Goal: Task Accomplishment & Management: Manage account settings

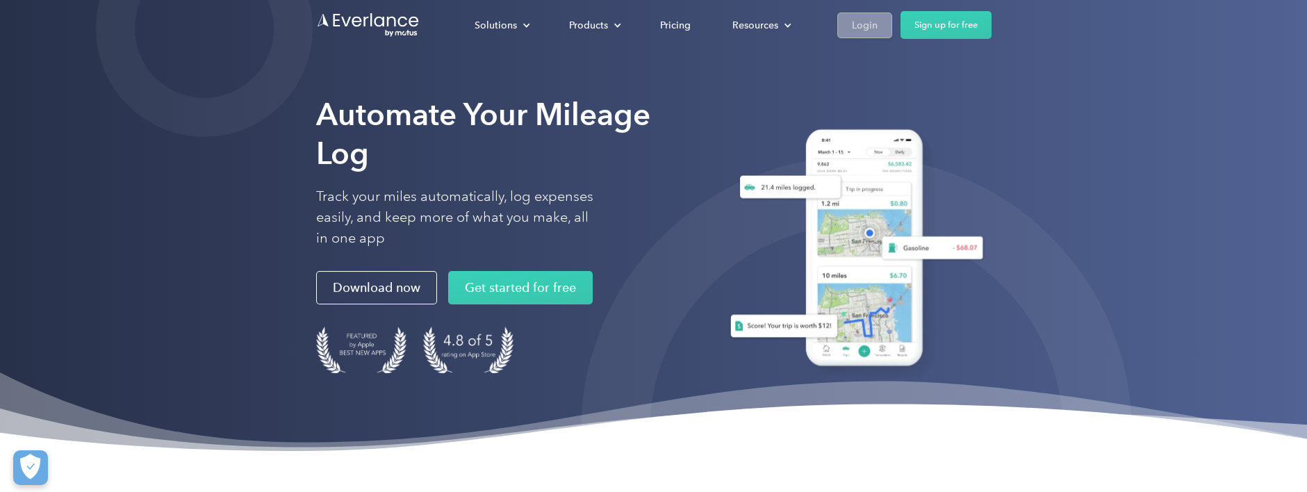
click at [852, 17] on div "Login" at bounding box center [865, 25] width 26 height 17
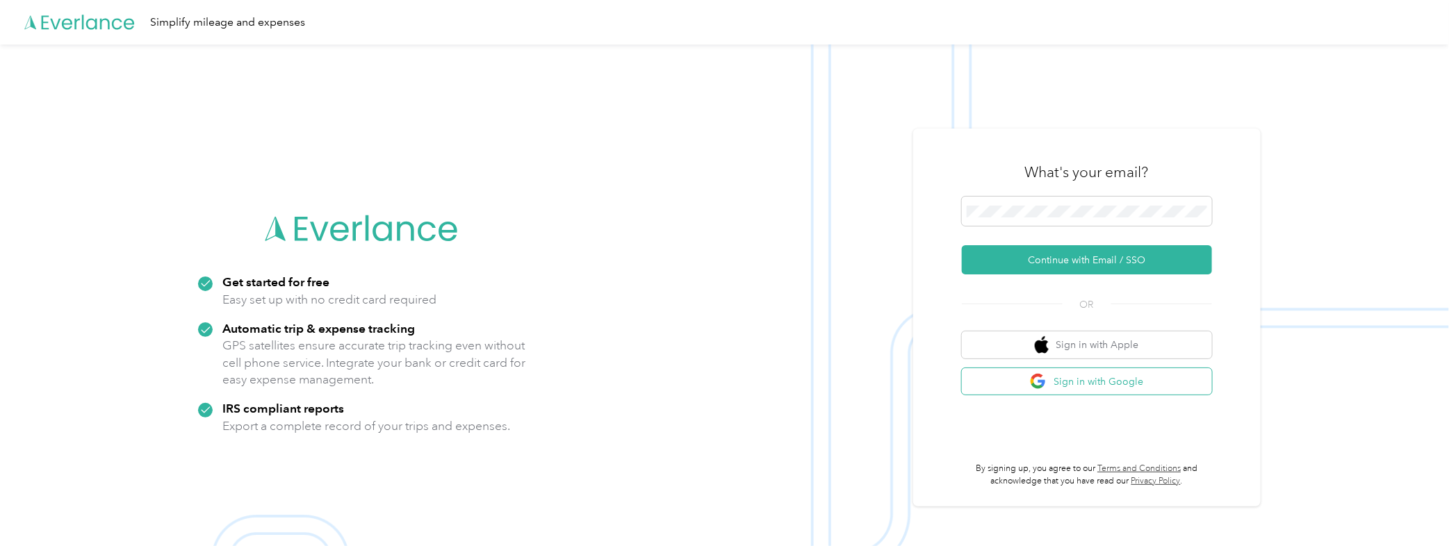
click at [1120, 386] on button "Sign in with Google" at bounding box center [1087, 381] width 250 height 27
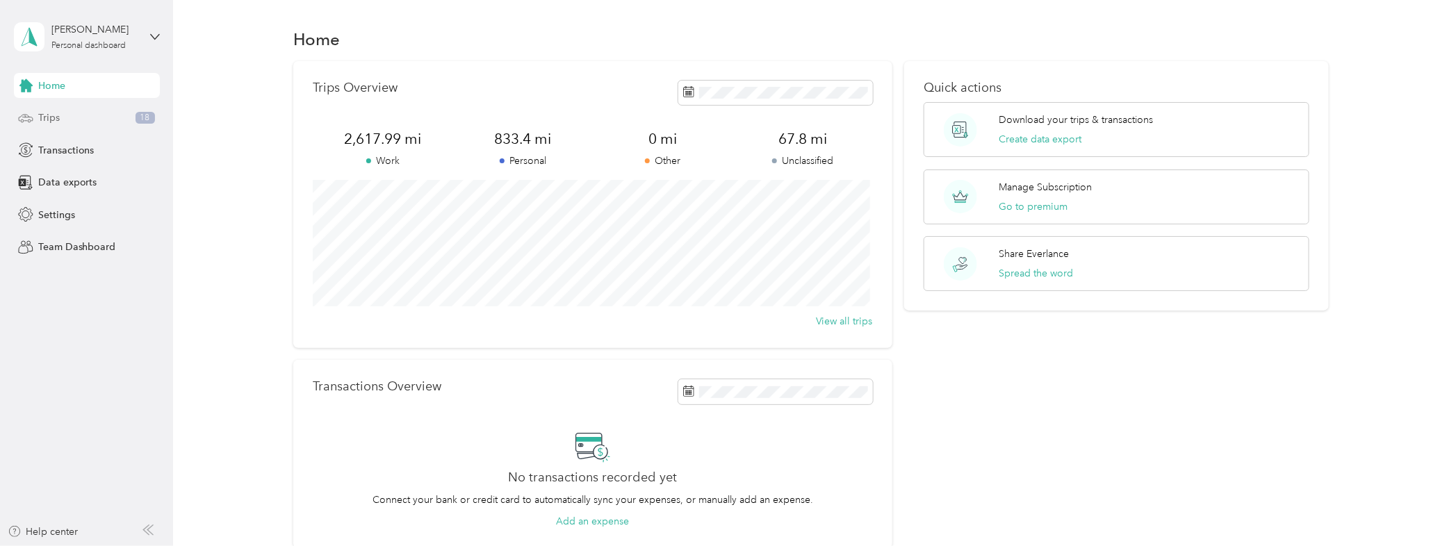
click at [115, 118] on div "Trips 18" at bounding box center [87, 118] width 146 height 25
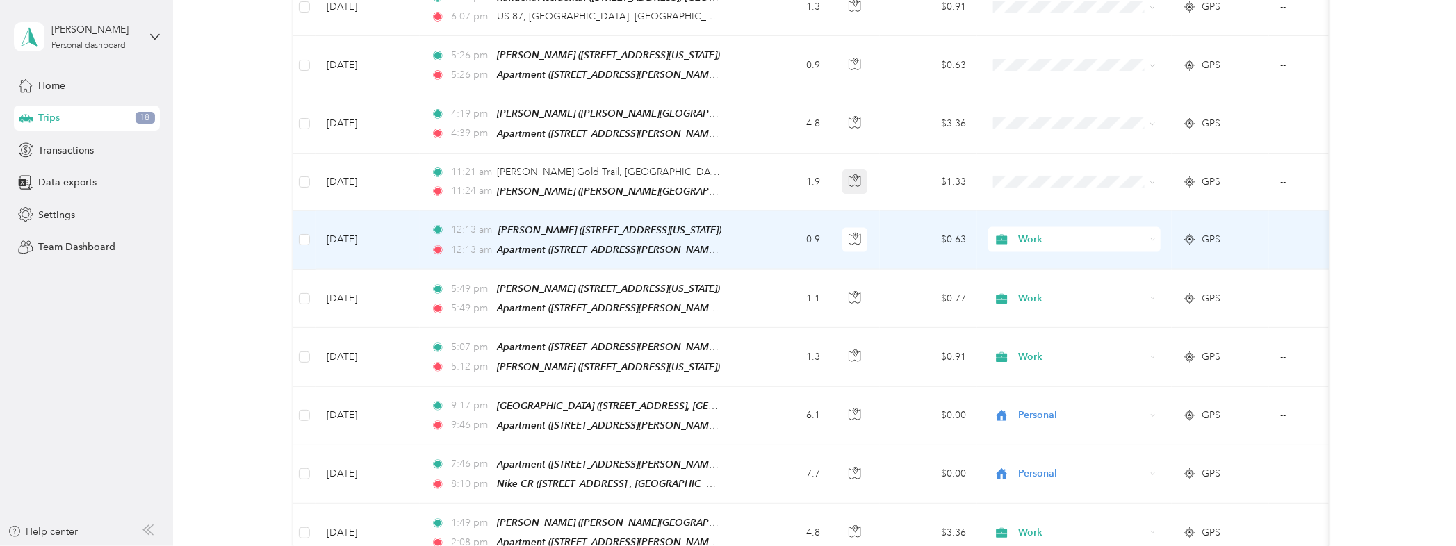
scroll to position [1029, 0]
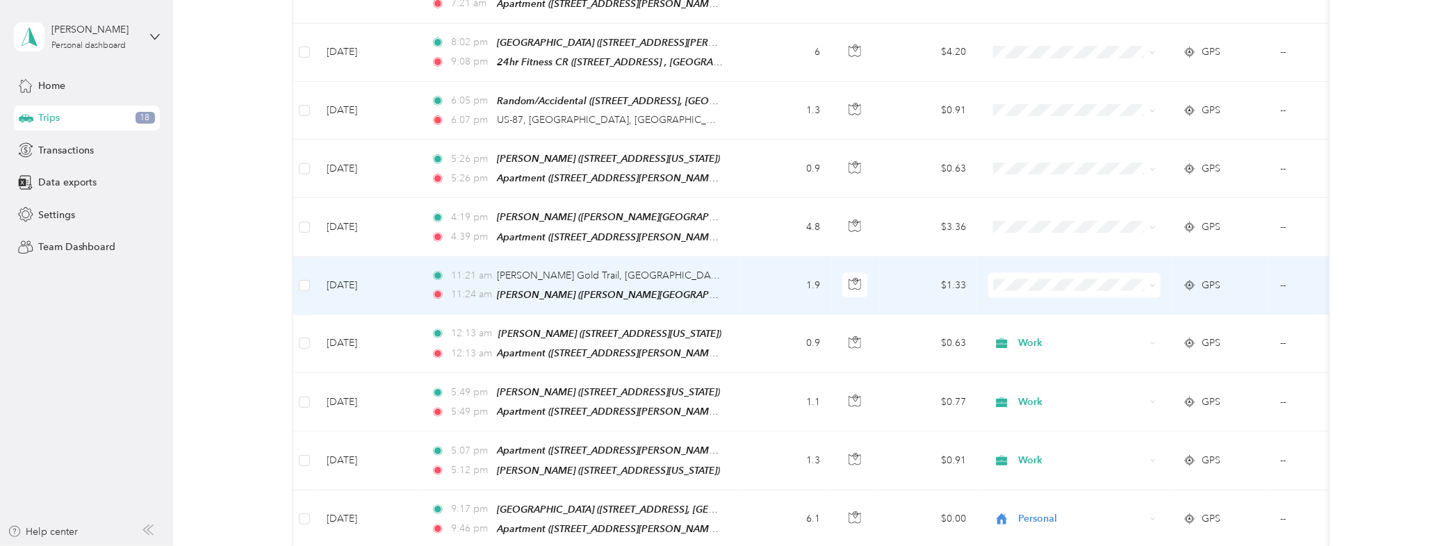
click at [755, 258] on td "1.9" at bounding box center [786, 286] width 92 height 58
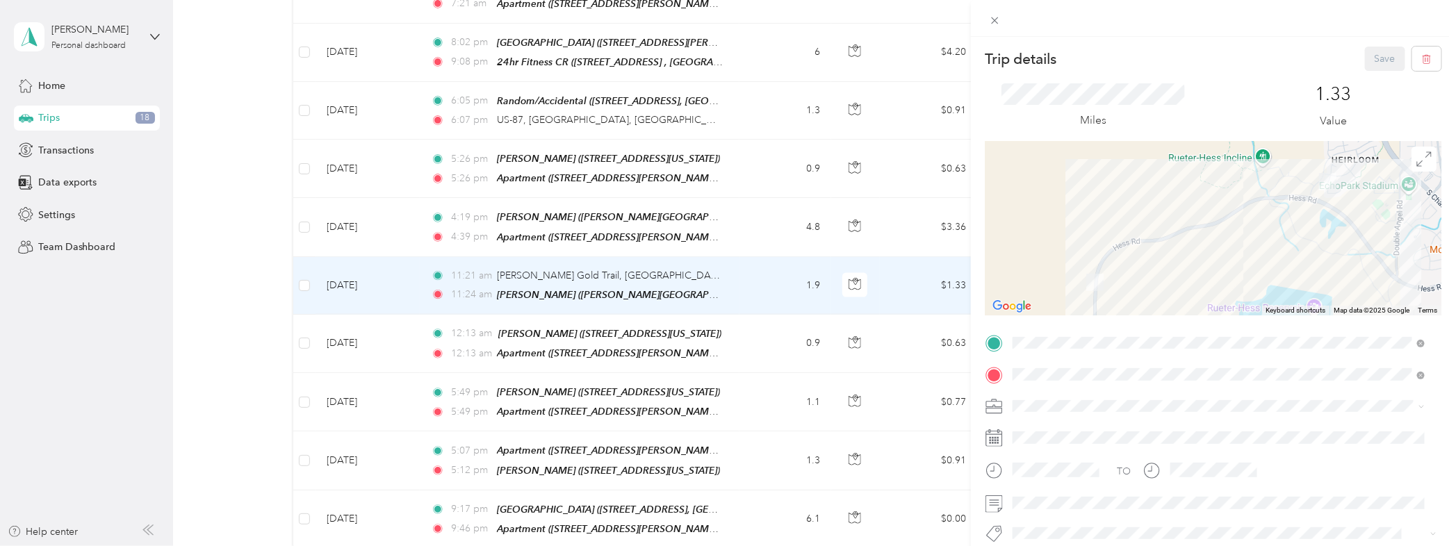
click at [762, 328] on div "Trip details Save This trip cannot be edited because it is either under review,…" at bounding box center [728, 273] width 1456 height 546
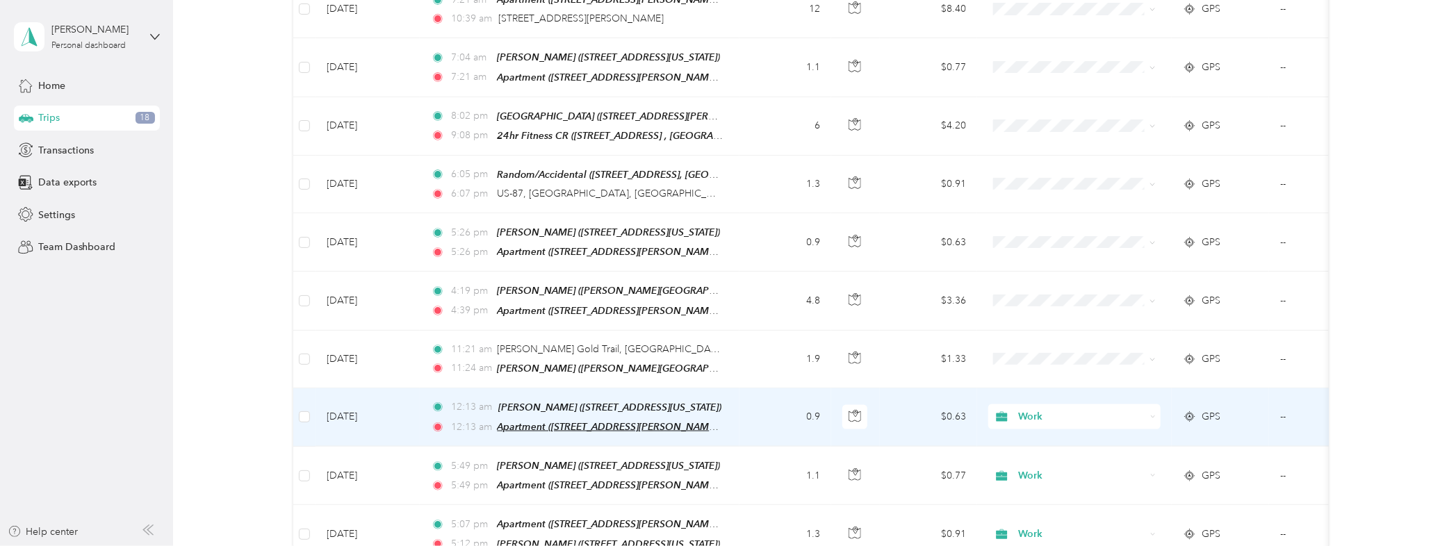
scroll to position [927, 0]
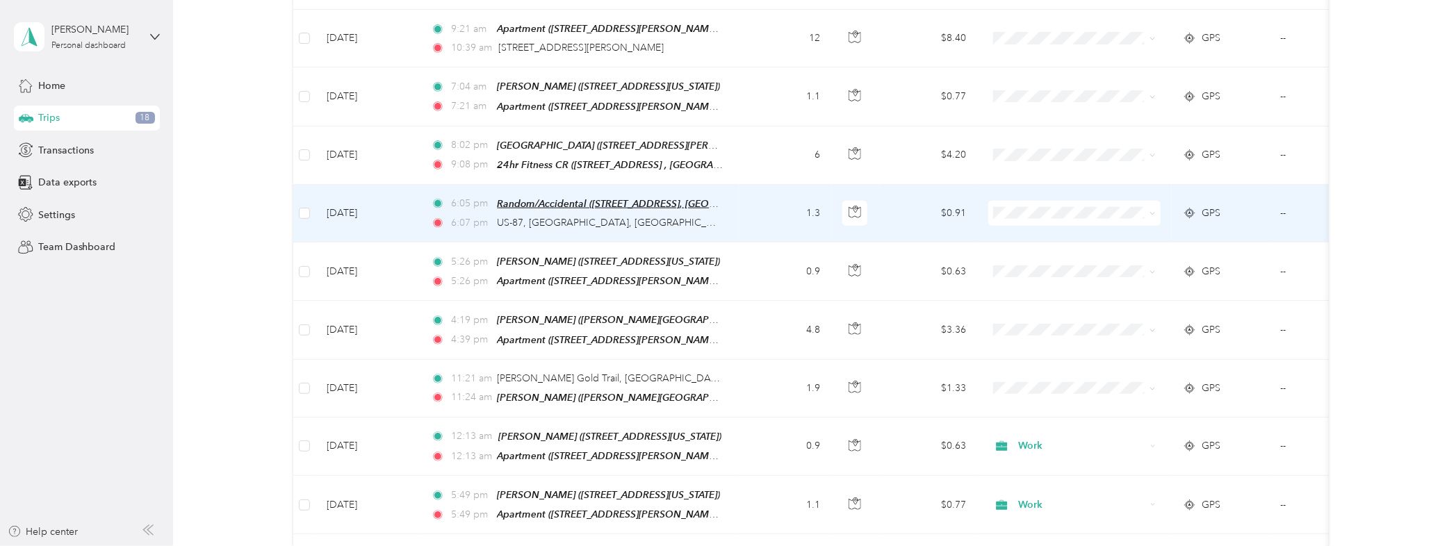
click at [569, 198] on span "Random/Accidental ([STREET_ADDRESS], [GEOGRAPHIC_DATA], [US_STATE])" at bounding box center [668, 204] width 343 height 12
click at [567, 154] on button "Edit Place" at bounding box center [541, 150] width 79 height 24
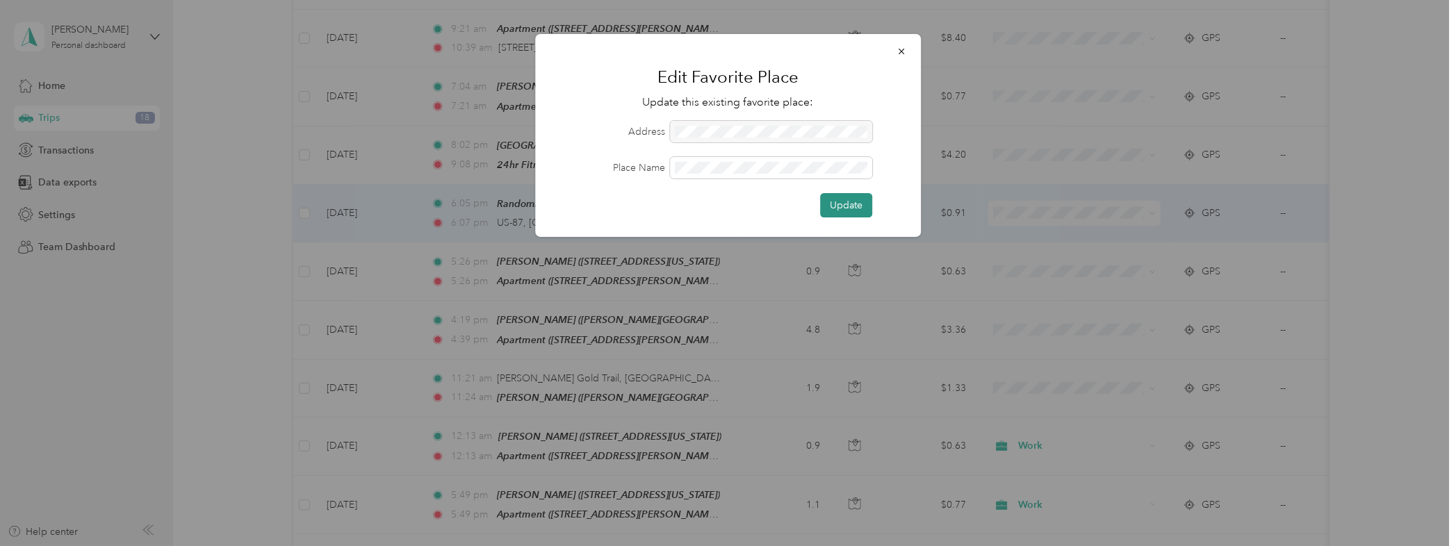
click at [849, 199] on button "Update" at bounding box center [846, 205] width 52 height 24
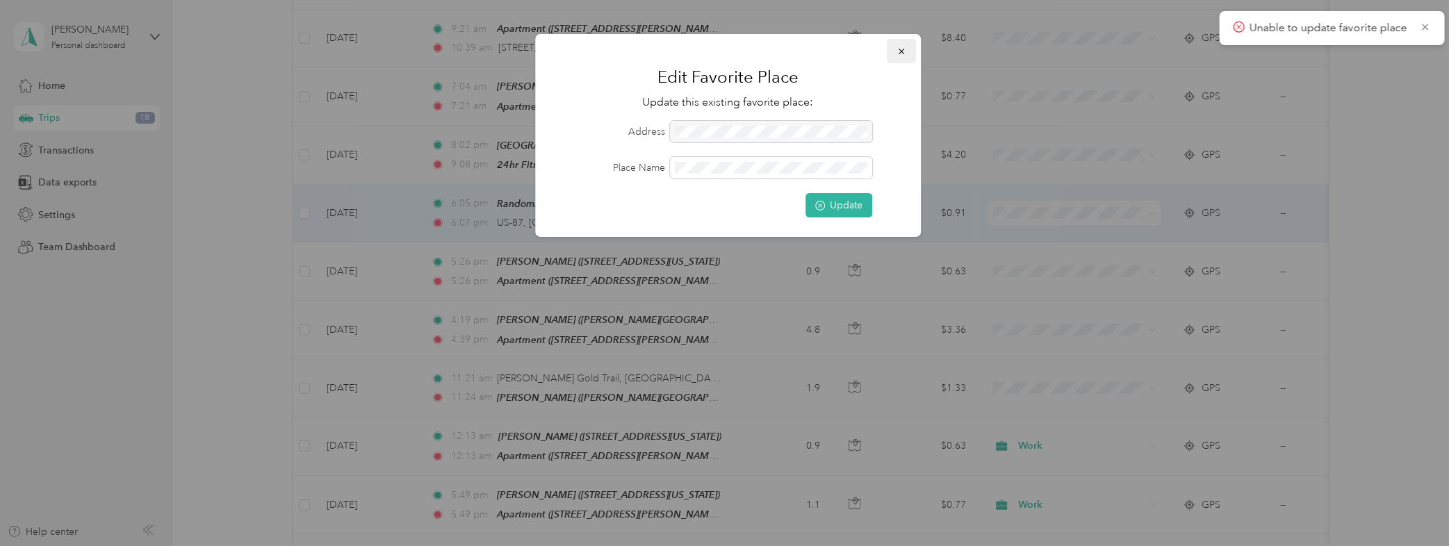
click at [899, 51] on icon "button" at bounding box center [902, 52] width 10 height 10
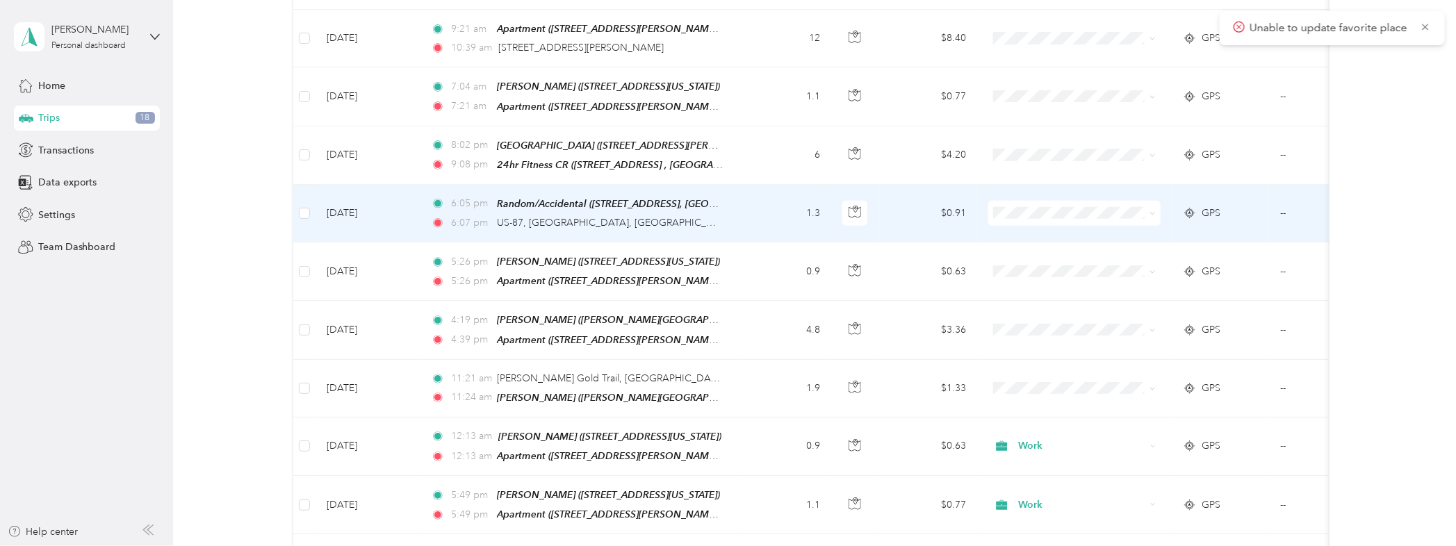
click at [753, 202] on td "1.3" at bounding box center [786, 214] width 92 height 58
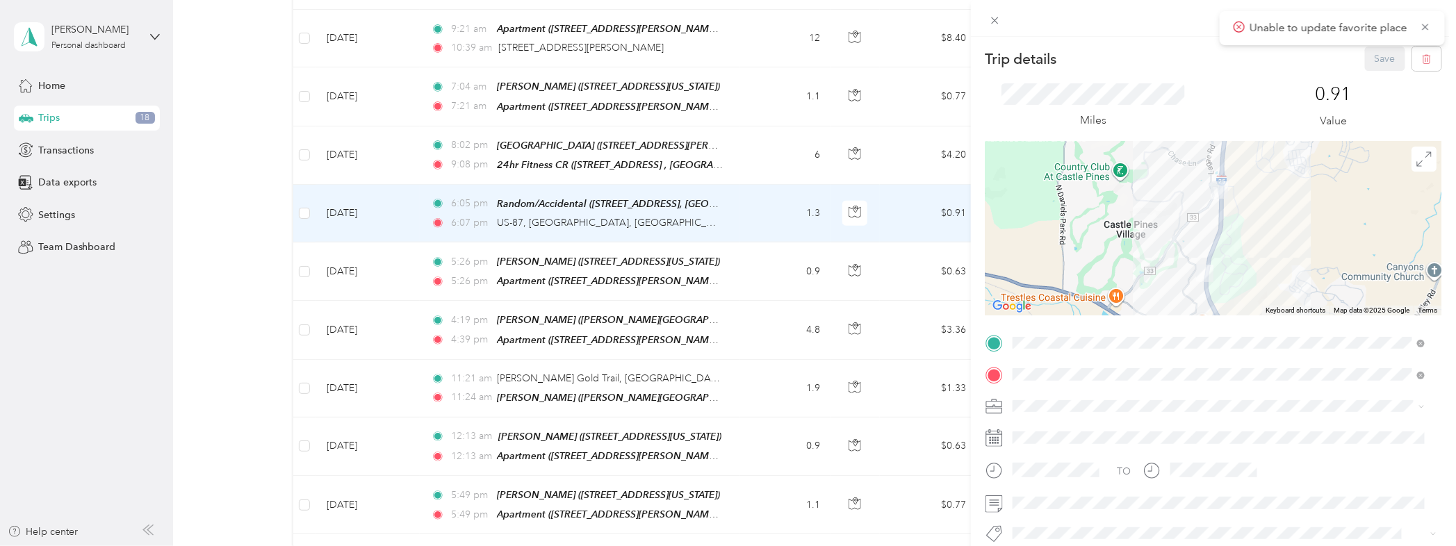
click at [717, 190] on div "Trip details Save This trip cannot be edited because it is either under review,…" at bounding box center [728, 273] width 1456 height 546
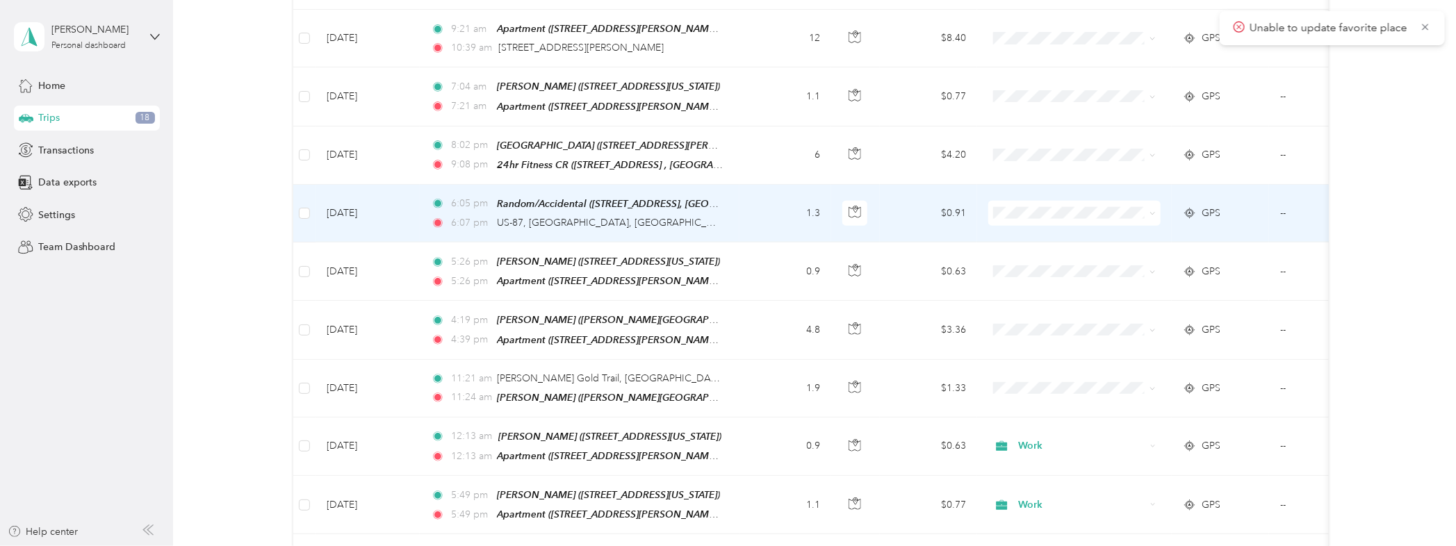
click at [1280, 193] on td "--" at bounding box center [1332, 214] width 127 height 58
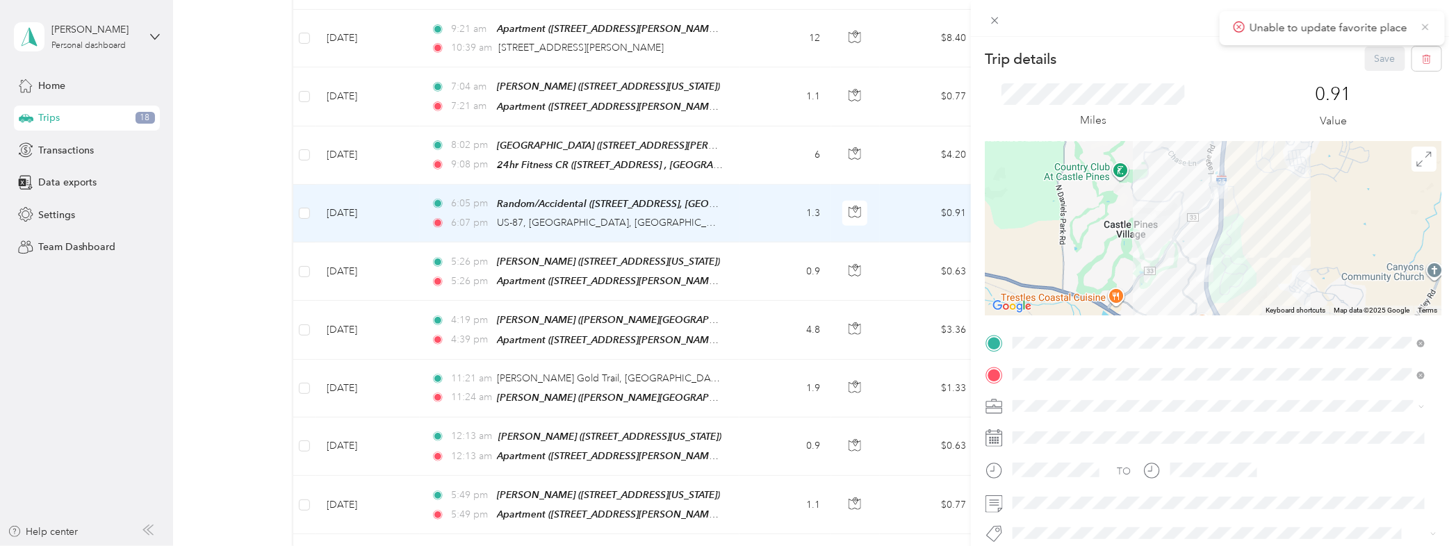
click at [1425, 22] on icon at bounding box center [1425, 27] width 11 height 13
click at [994, 17] on icon at bounding box center [995, 21] width 12 height 12
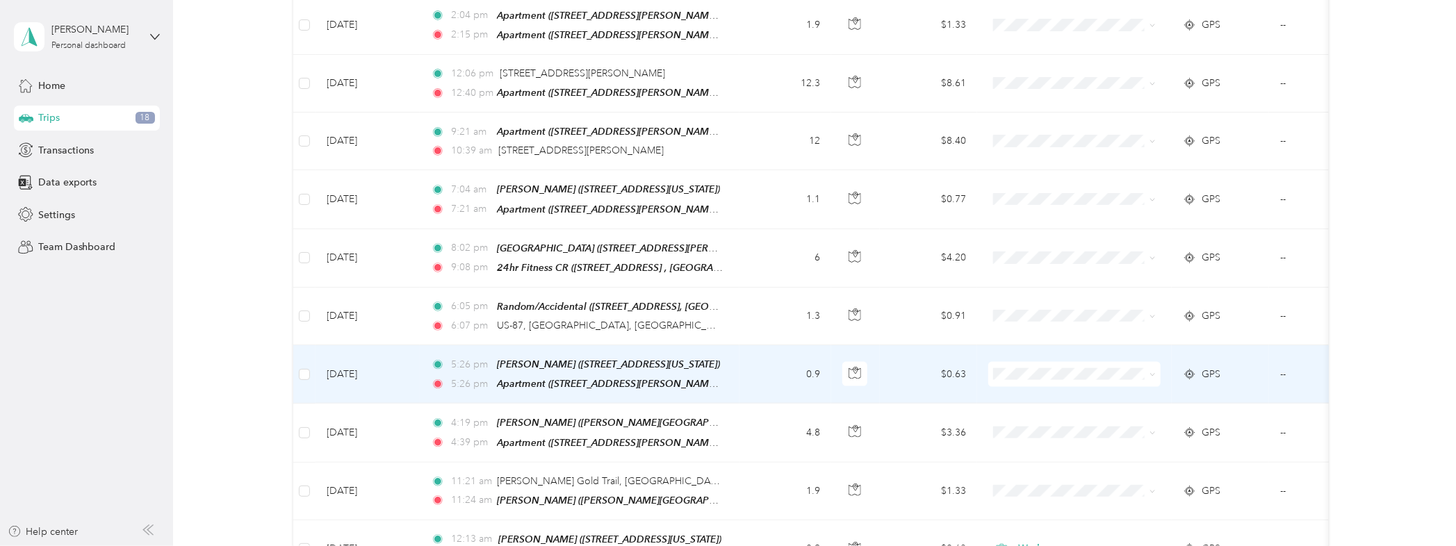
scroll to position [1029, 0]
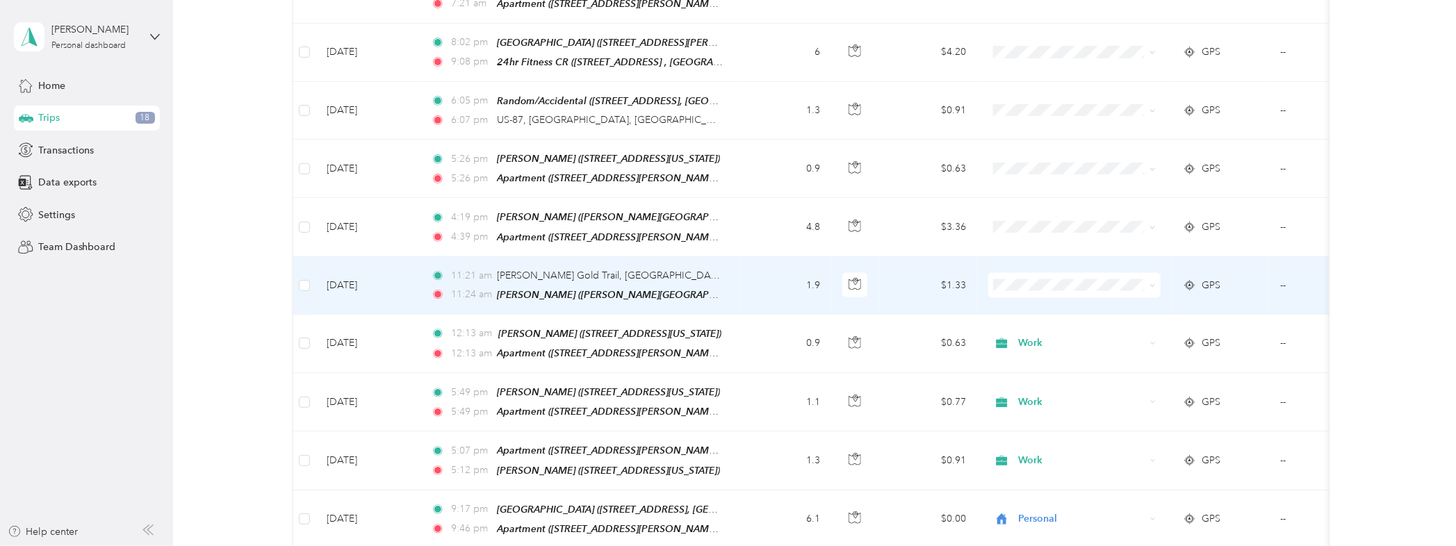
click at [744, 257] on td "1.9" at bounding box center [786, 286] width 92 height 58
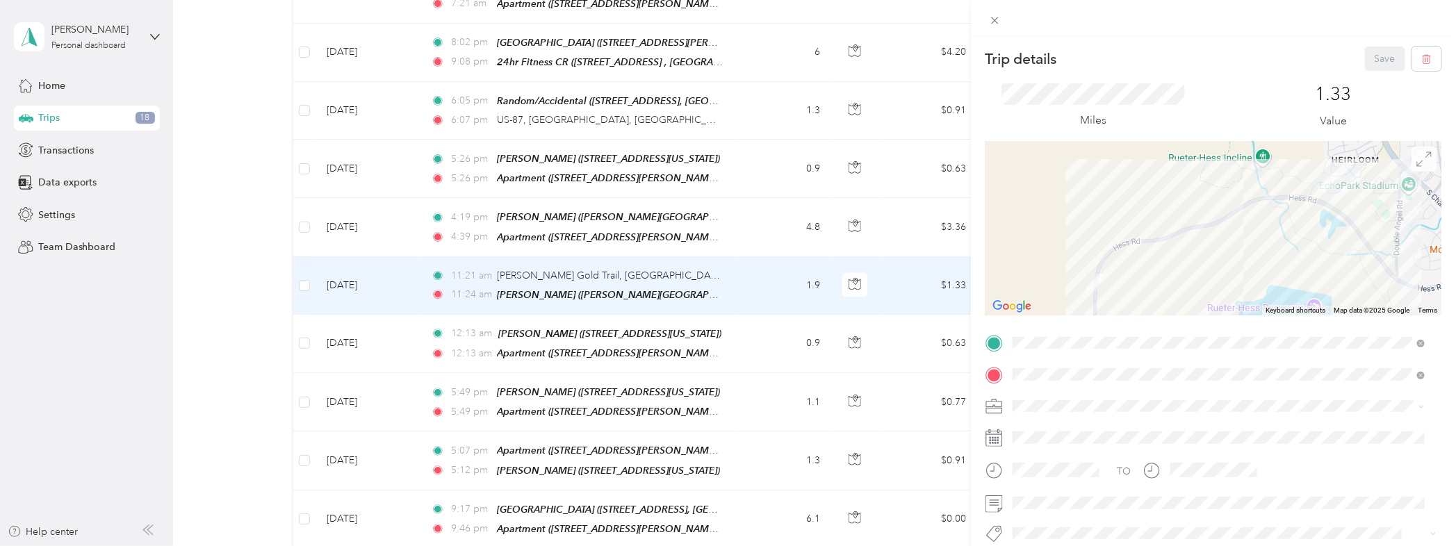
click at [1417, 158] on icon at bounding box center [1424, 159] width 15 height 15
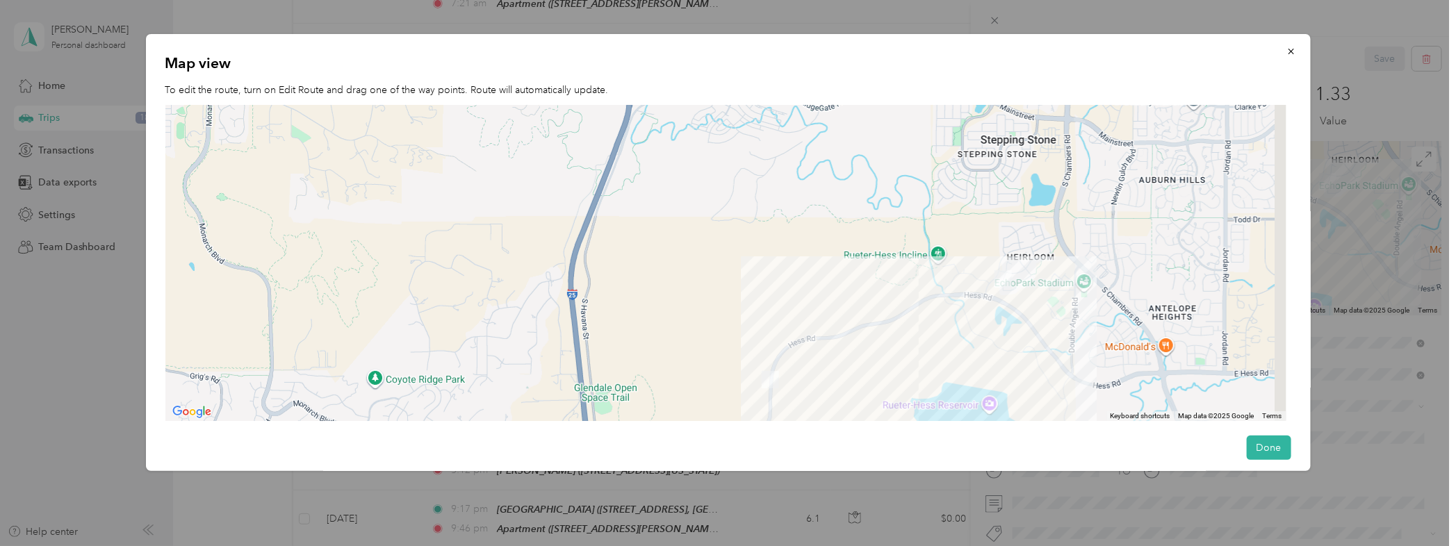
drag, startPoint x: 1122, startPoint y: 210, endPoint x: 1031, endPoint y: 445, distance: 251.7
click at [1031, 445] on div "Map view To edit the route, turn on Edit Route and drag one of the way points. …" at bounding box center [728, 252] width 1165 height 437
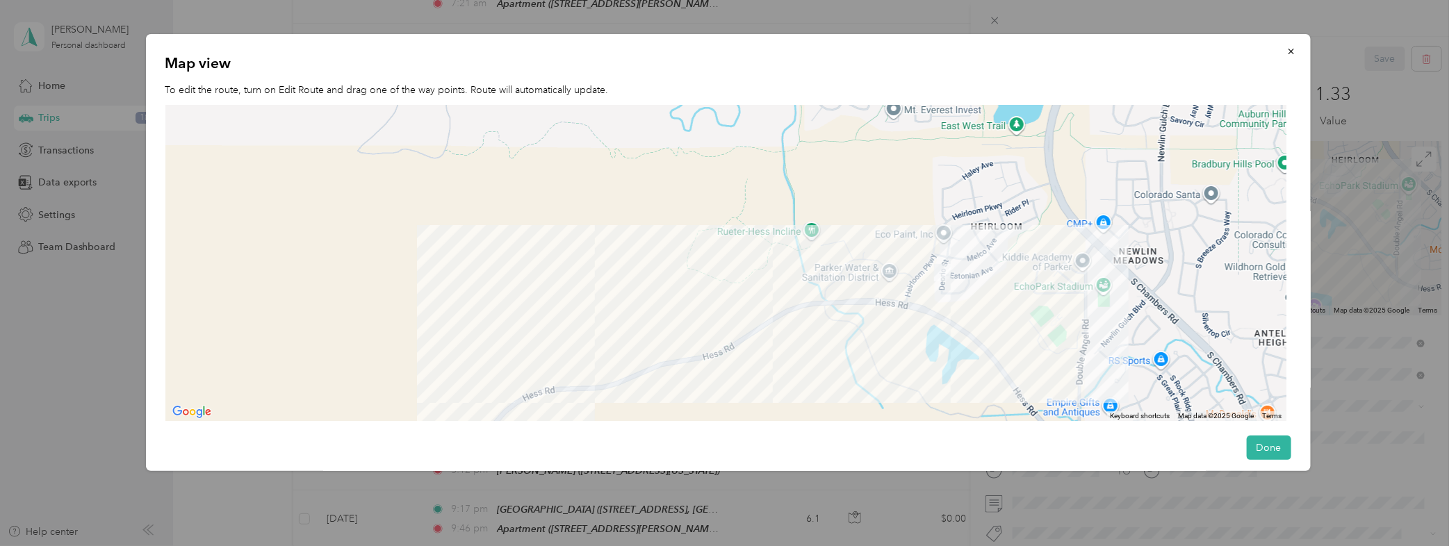
drag, startPoint x: 1033, startPoint y: 251, endPoint x: 993, endPoint y: 323, distance: 82.2
click at [993, 323] on div at bounding box center [725, 263] width 1121 height 317
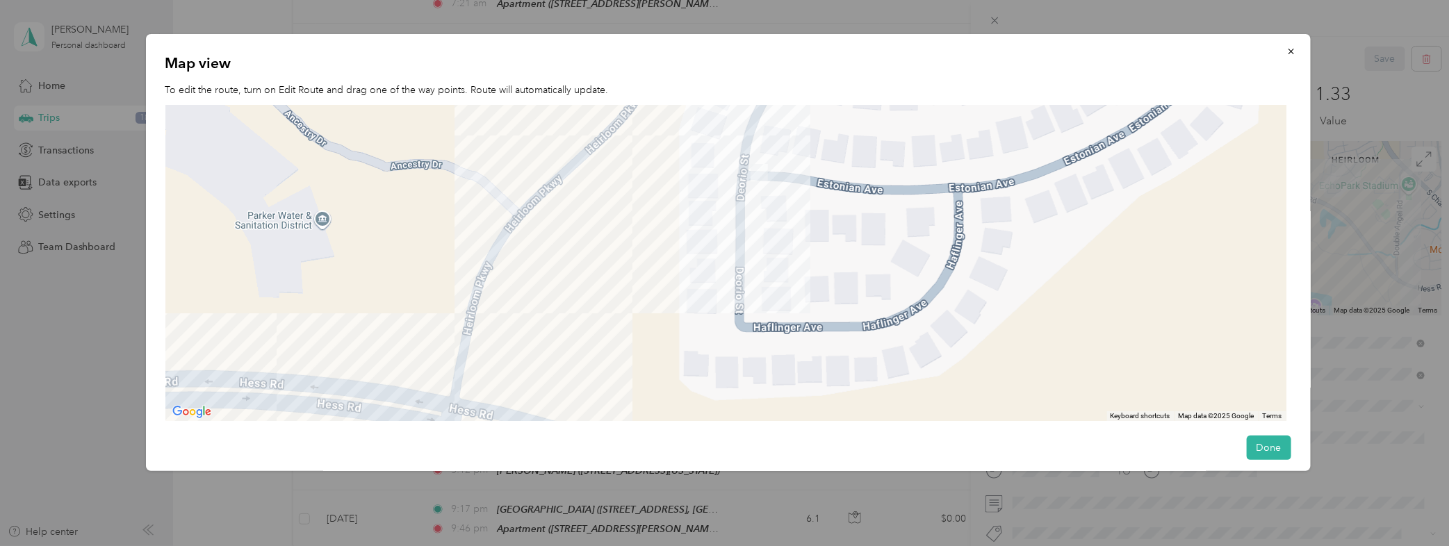
drag, startPoint x: 844, startPoint y: 313, endPoint x: 782, endPoint y: 487, distance: 184.0
click at [782, 546] on div "Trip details Save This trip cannot be edited because it is either under review,…" at bounding box center [724, 546] width 1449 height 0
click at [1287, 47] on icon "button" at bounding box center [1292, 52] width 10 height 10
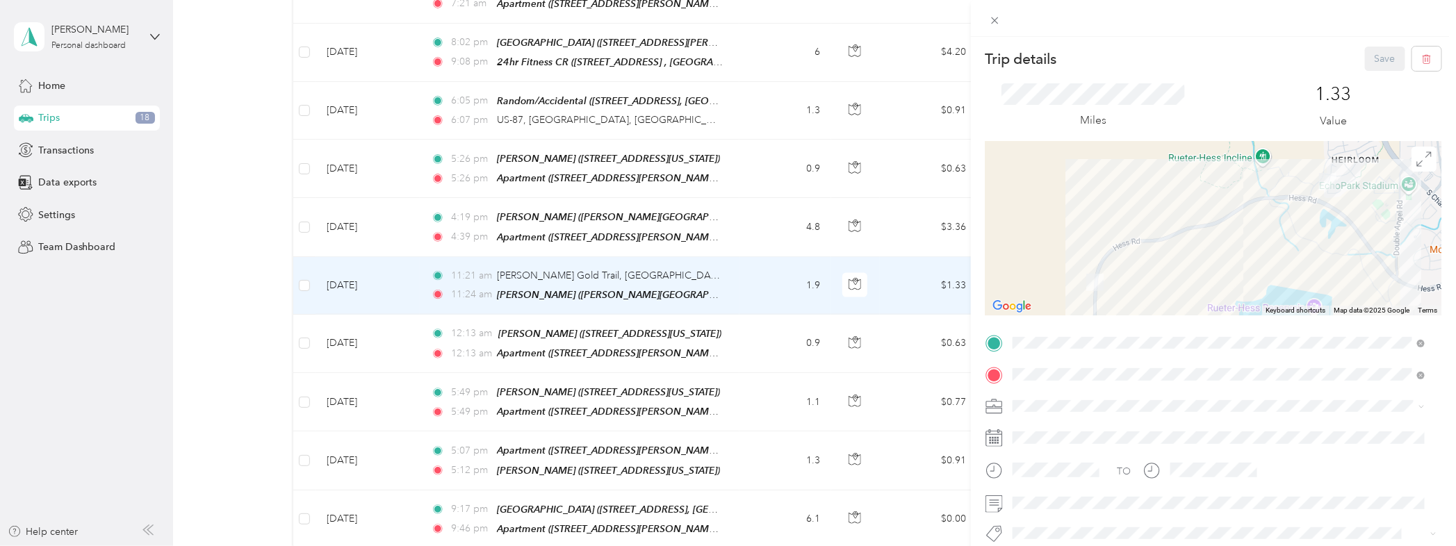
click at [633, 245] on div "Trip details Save This trip cannot be edited because it is either under review,…" at bounding box center [728, 273] width 1456 height 546
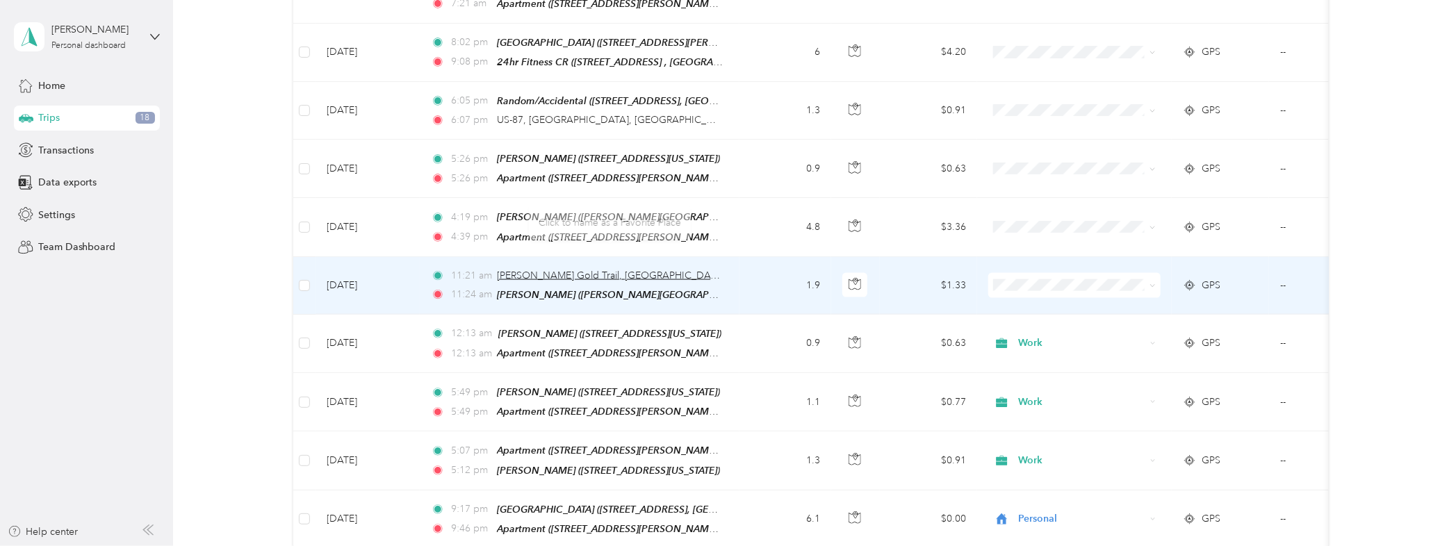
click at [673, 270] on span "[PERSON_NAME] Gold Trail, [GEOGRAPHIC_DATA], [GEOGRAPHIC_DATA][US_STATE], [GEOG…" at bounding box center [742, 276] width 490 height 12
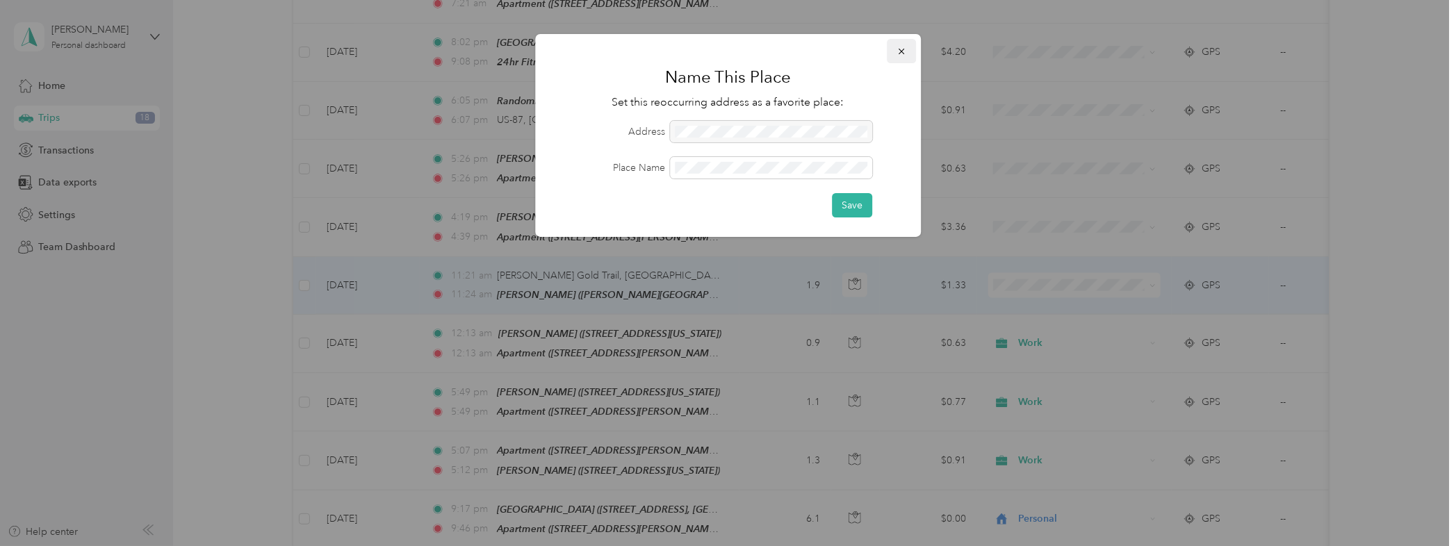
click at [908, 54] on button "button" at bounding box center [901, 51] width 29 height 24
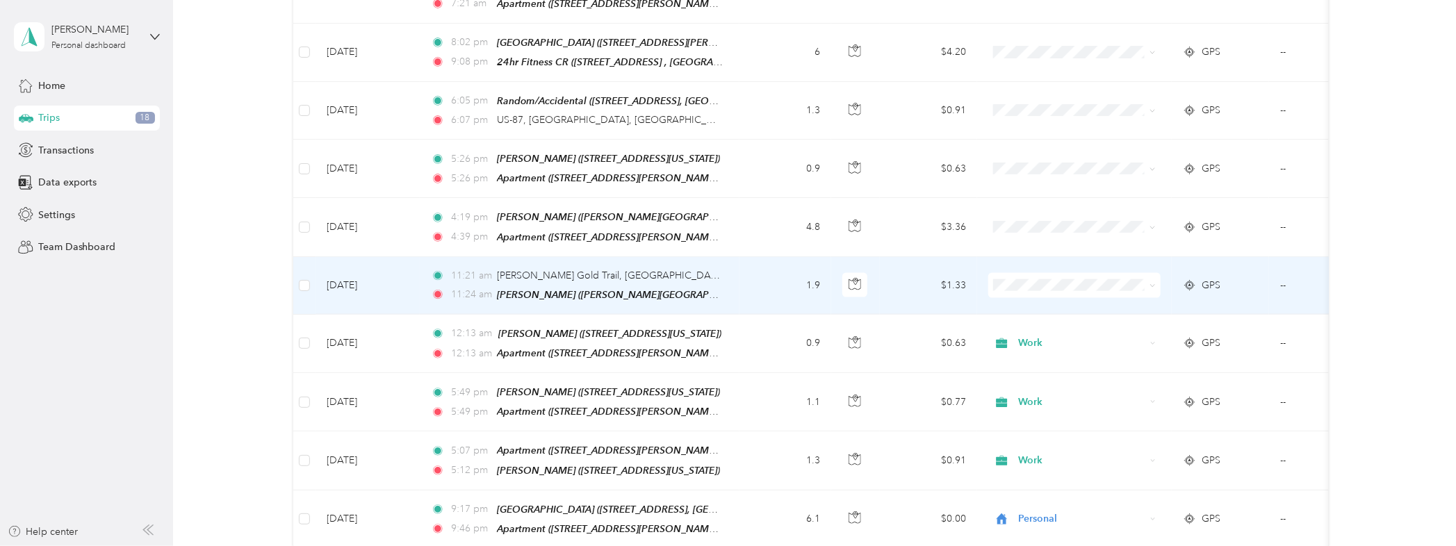
click at [915, 274] on td "$1.33" at bounding box center [928, 286] width 97 height 58
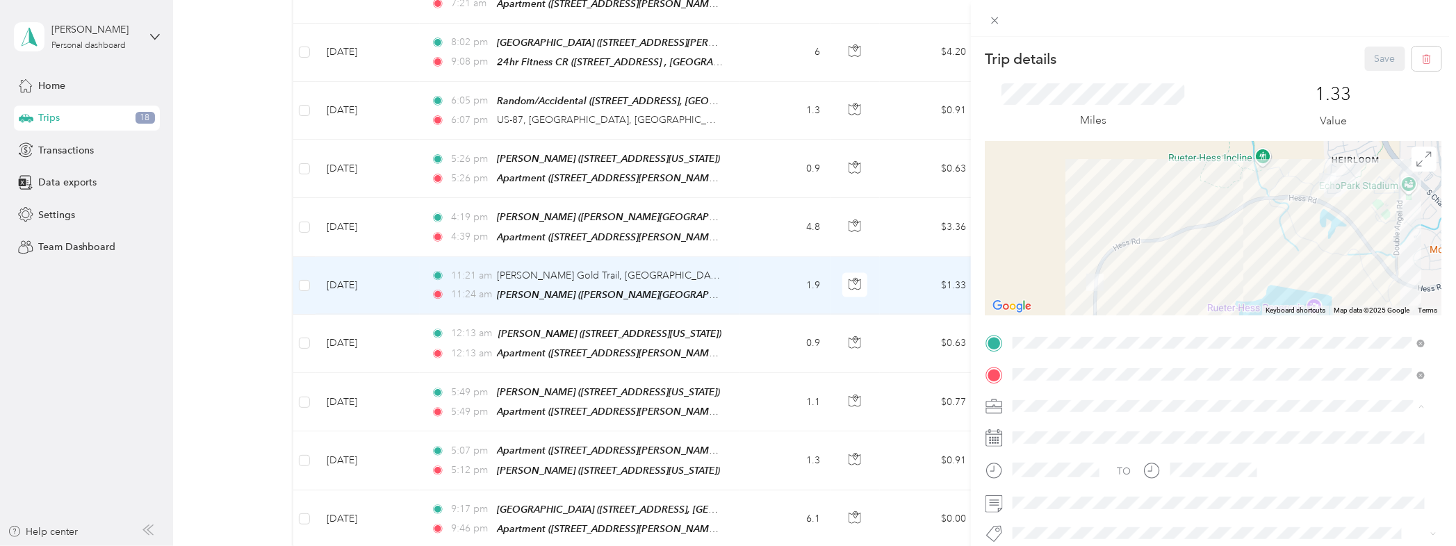
click at [1075, 239] on li "Work" at bounding box center [1219, 236] width 423 height 24
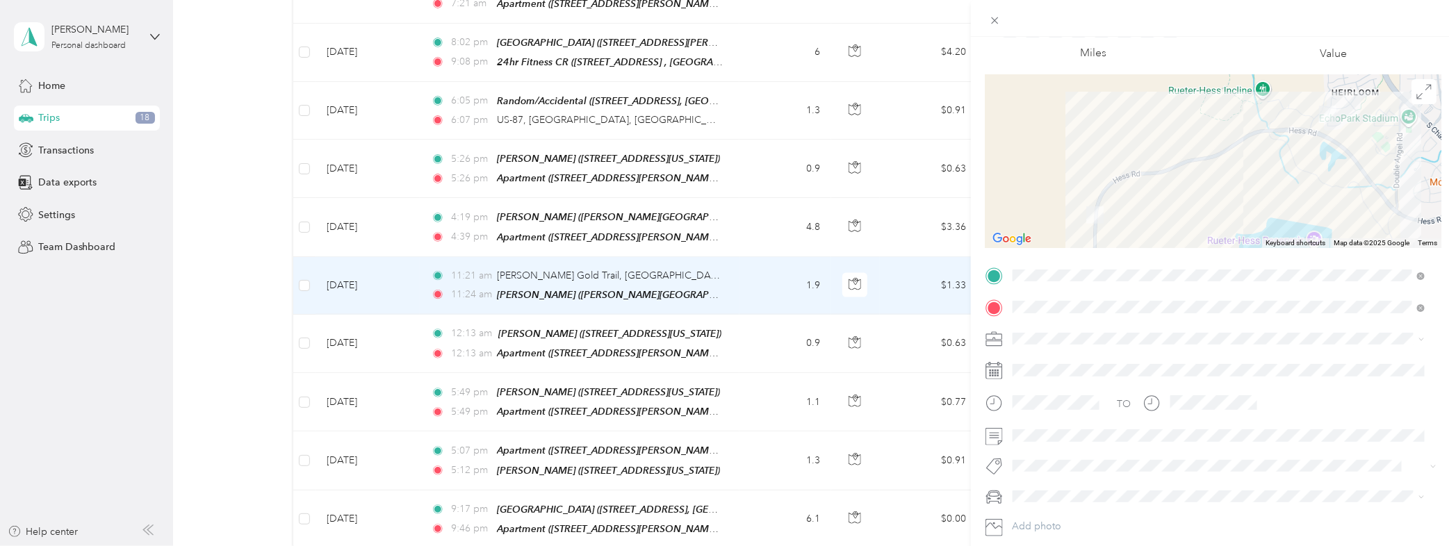
scroll to position [102, 0]
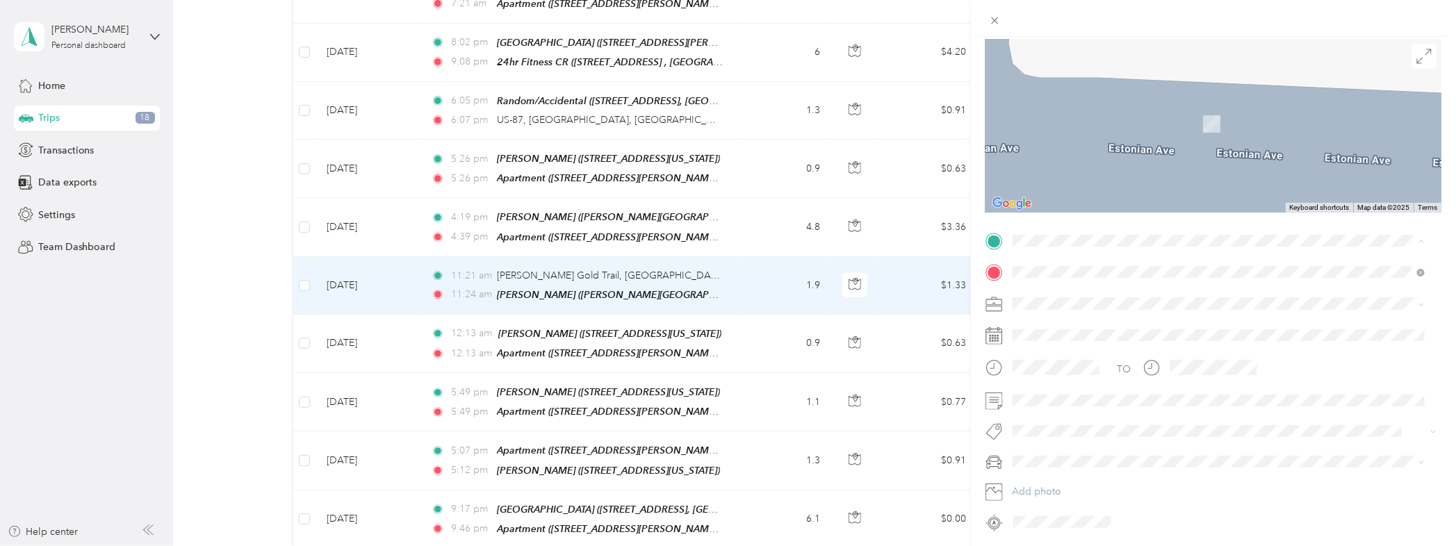
click at [1095, 318] on span "[STREET_ADDRESS][PERSON_NAME][GEOGRAPHIC_DATA], [US_STATE], [GEOGRAPHIC_DATA]" at bounding box center [1201, 318] width 325 height 26
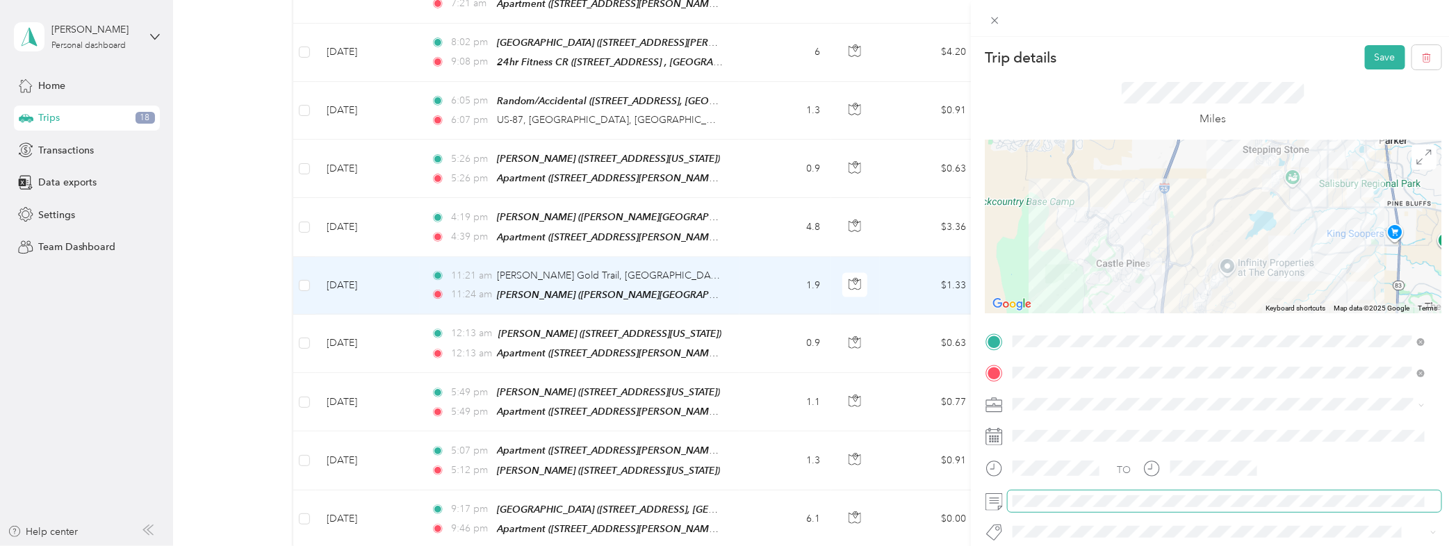
scroll to position [0, 0]
click at [1365, 60] on button "Save" at bounding box center [1385, 59] width 40 height 24
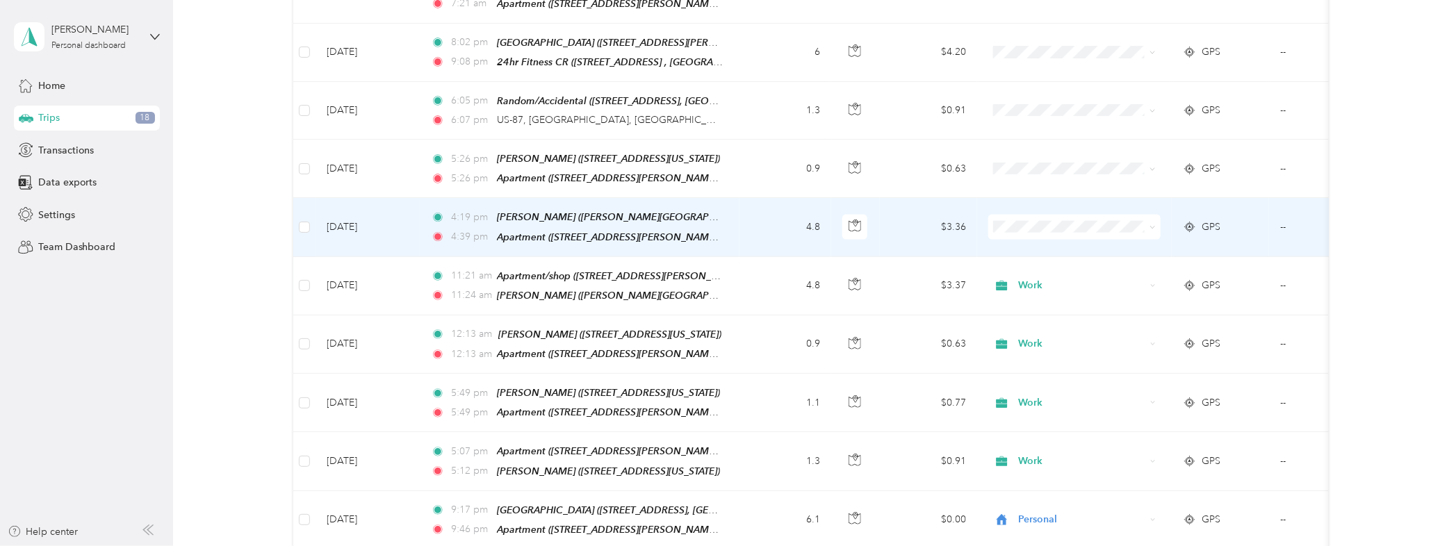
click at [988, 215] on span at bounding box center [1074, 227] width 172 height 25
click at [1043, 232] on li "Work" at bounding box center [1074, 226] width 172 height 24
click at [909, 205] on td "$3.36" at bounding box center [928, 227] width 97 height 58
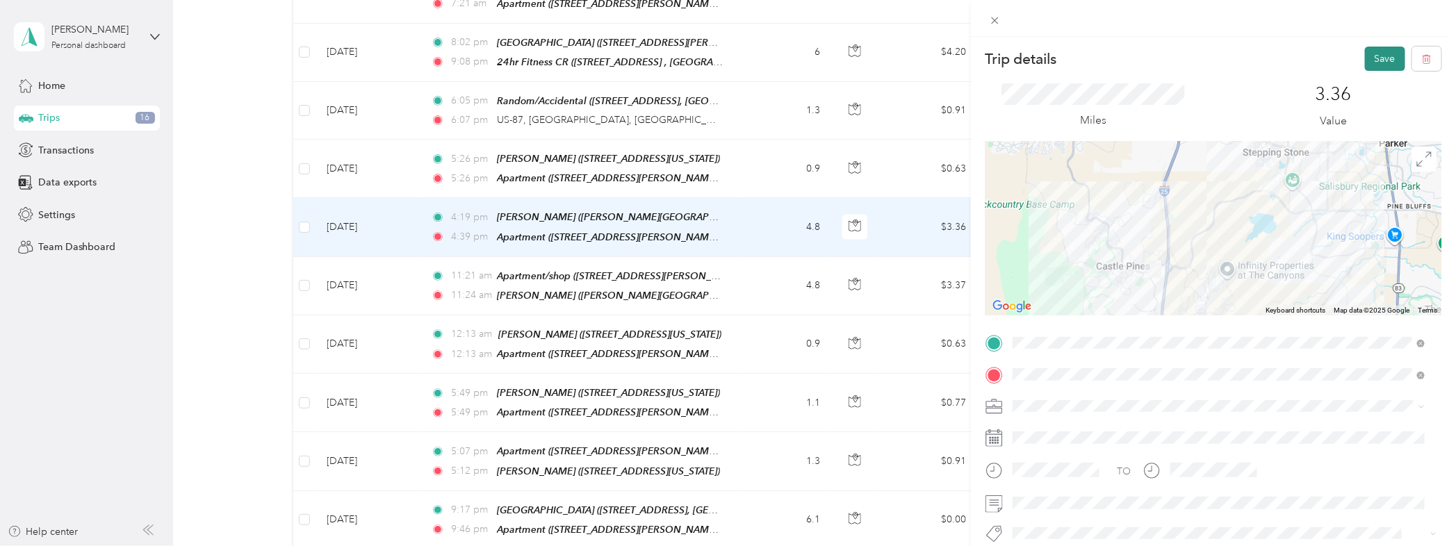
click at [1372, 60] on button "Save" at bounding box center [1385, 59] width 40 height 24
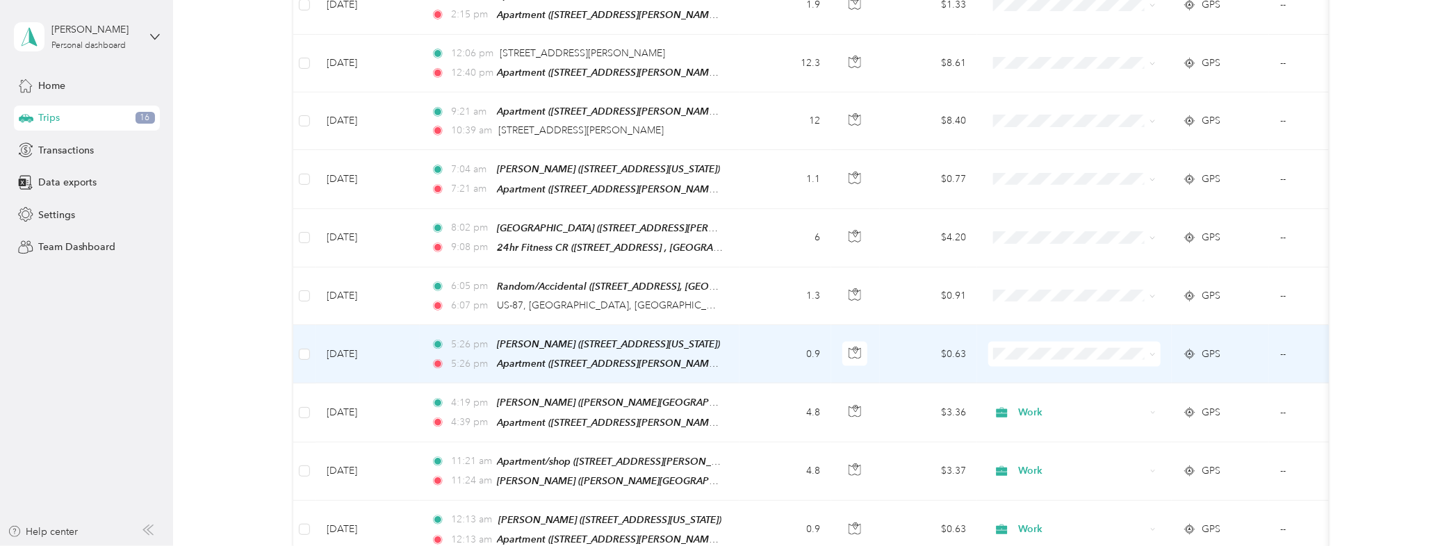
scroll to position [824, 0]
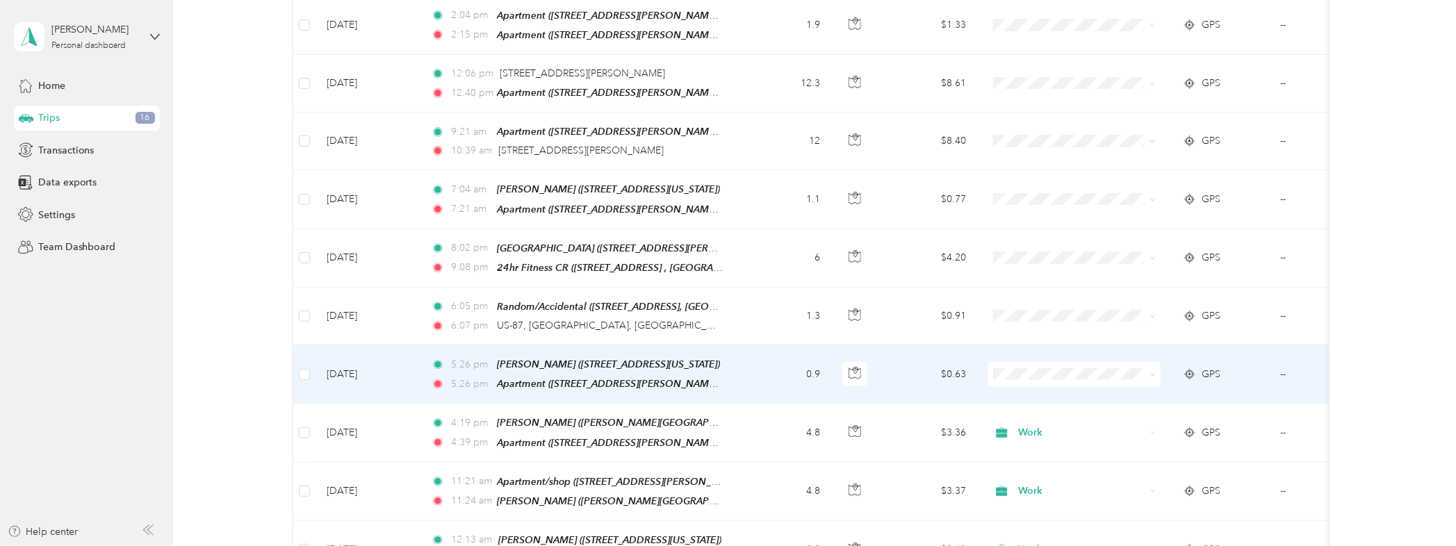
click at [1036, 382] on li "Work" at bounding box center [1074, 380] width 172 height 24
click at [911, 345] on td "$0.63" at bounding box center [928, 374] width 97 height 58
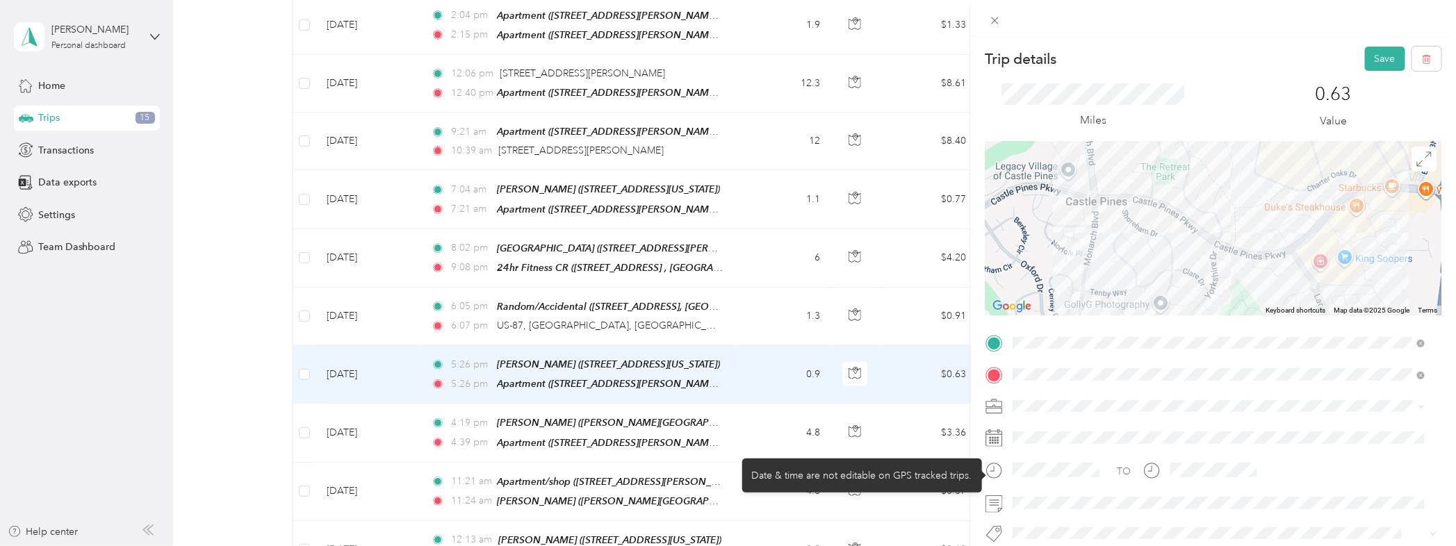
click at [1177, 478] on div "TO" at bounding box center [1214, 476] width 456 height 34
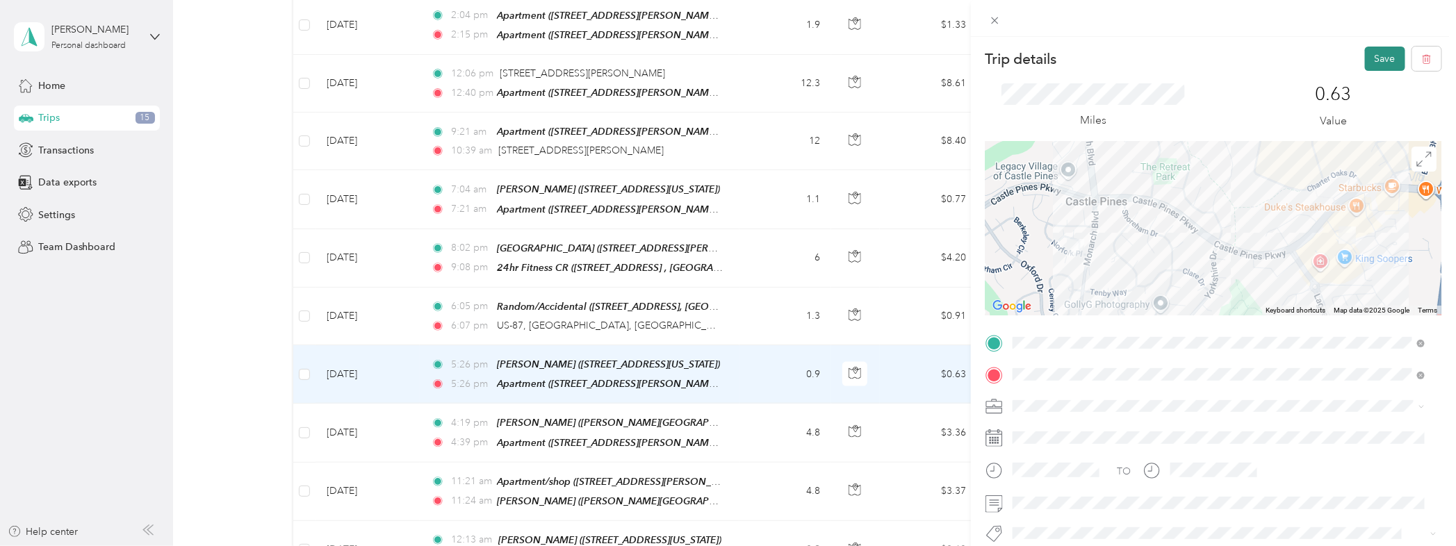
click at [1372, 54] on button "Save" at bounding box center [1385, 59] width 40 height 24
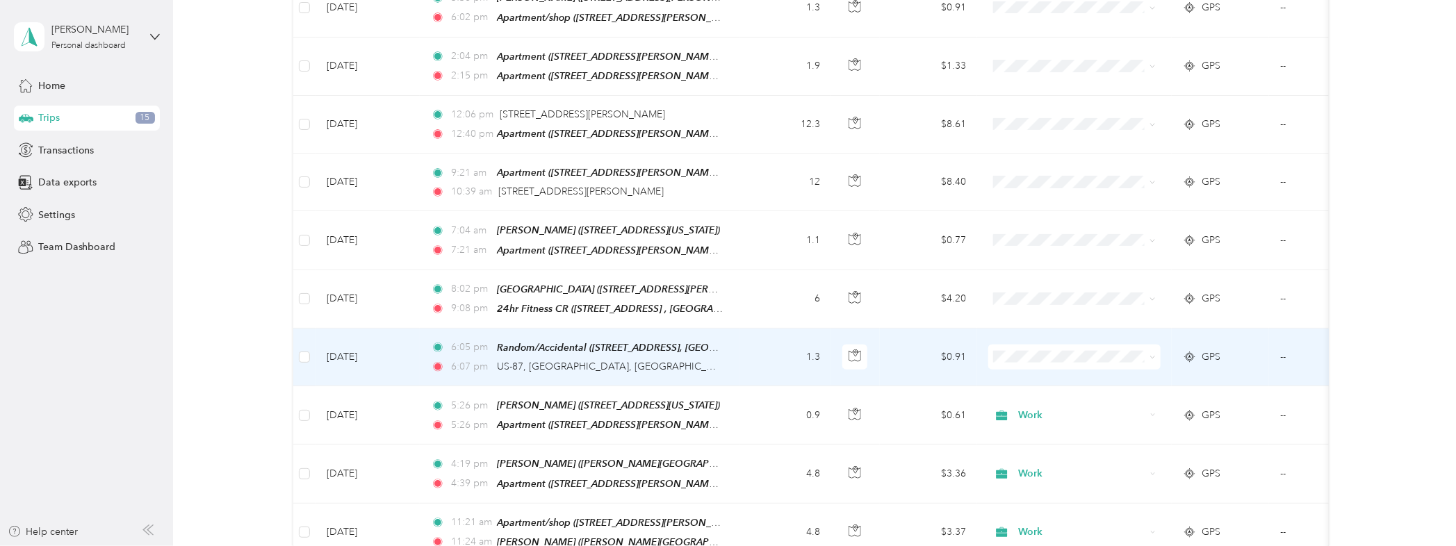
scroll to position [720, 0]
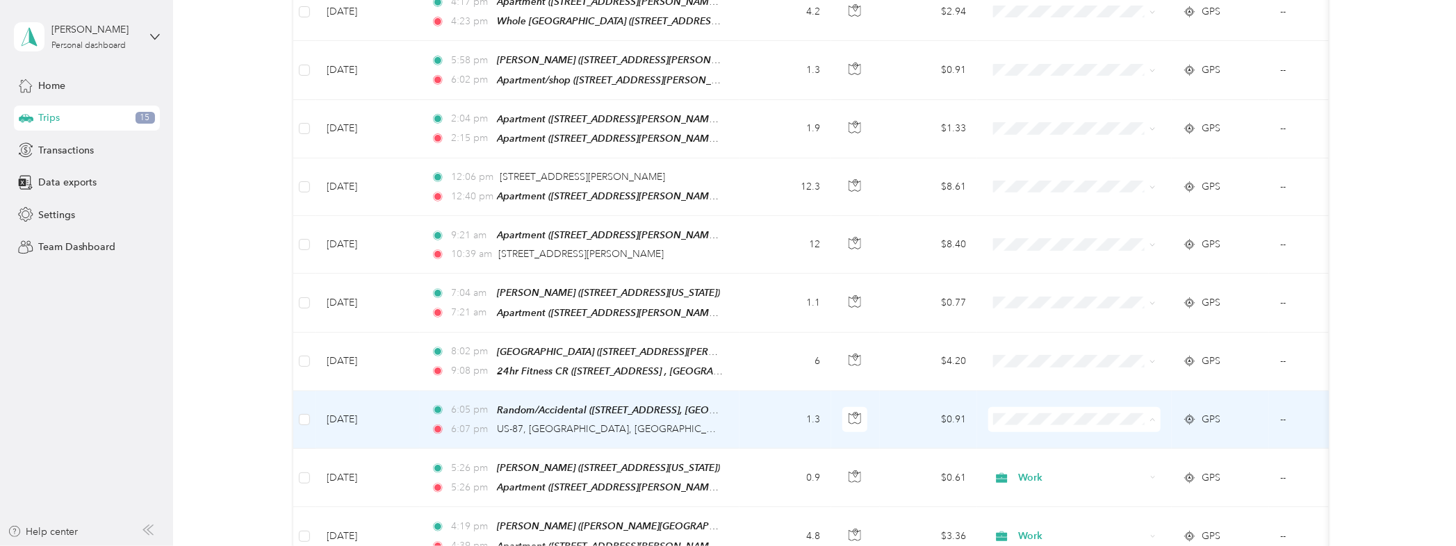
click at [1284, 403] on td "--" at bounding box center [1332, 420] width 127 height 58
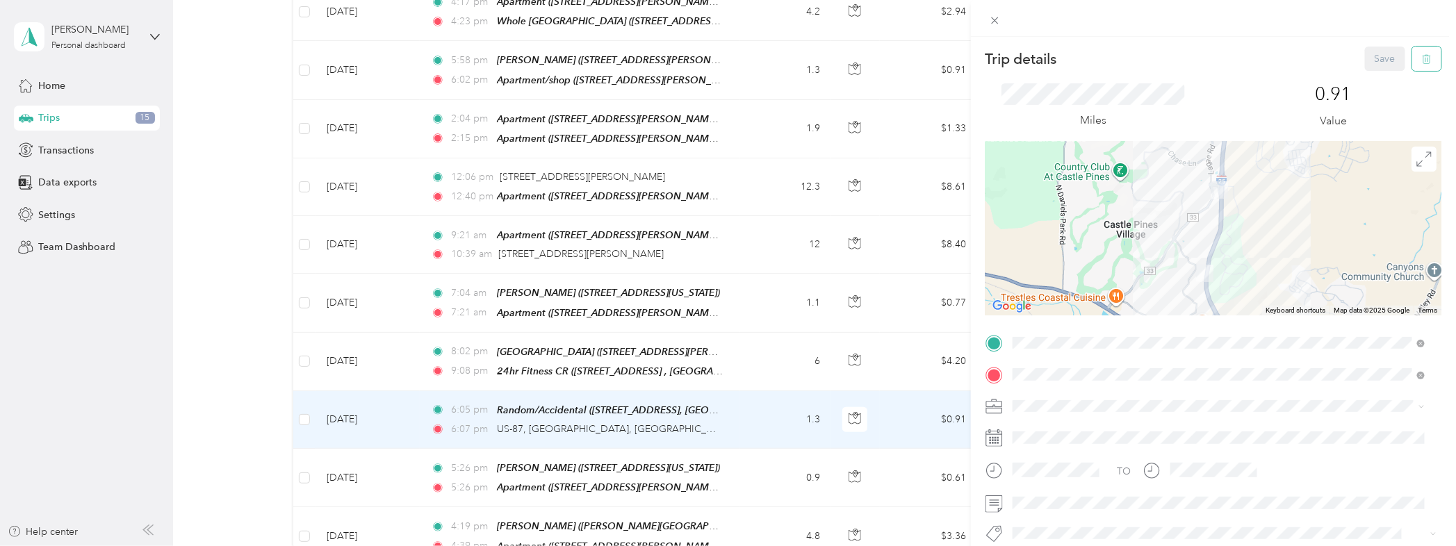
click at [1428, 60] on icon "button" at bounding box center [1428, 59] width 0 height 3
click at [1380, 81] on button "Yes" at bounding box center [1375, 76] width 27 height 22
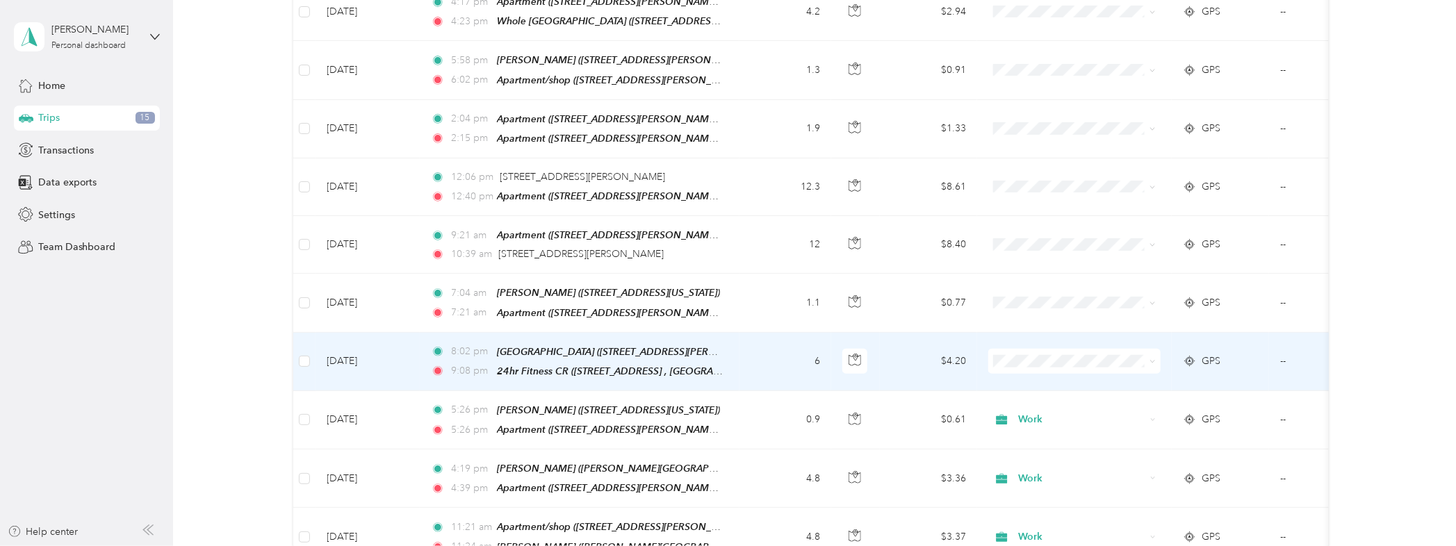
click at [1283, 338] on td "--" at bounding box center [1332, 362] width 127 height 58
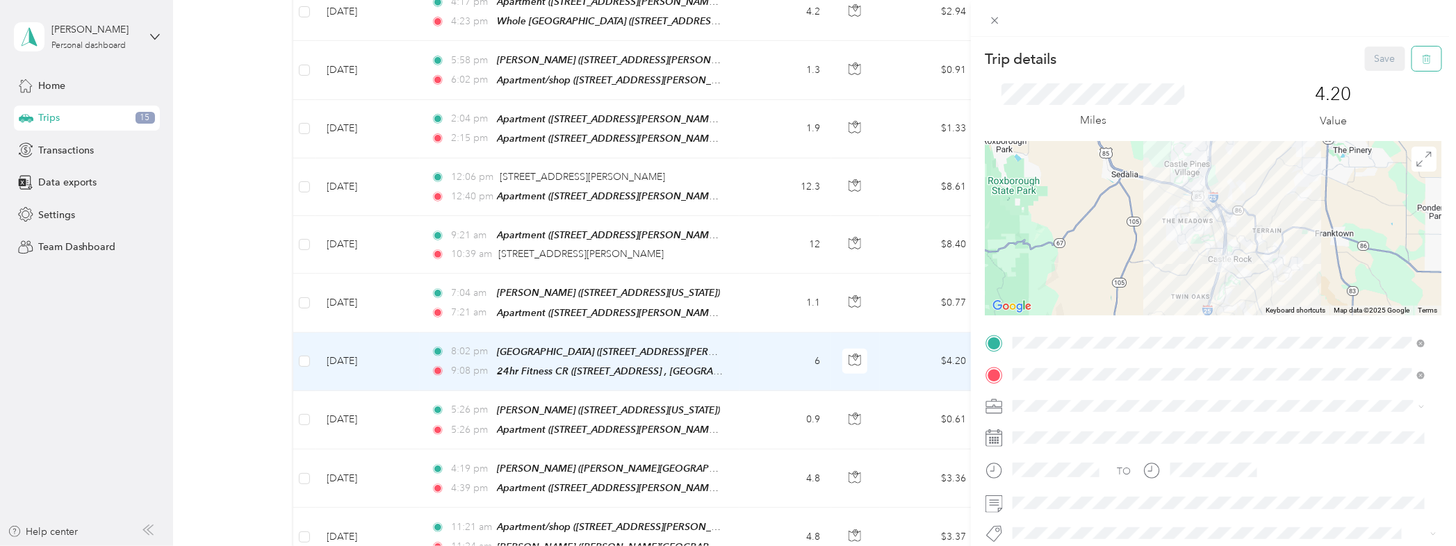
click at [1422, 63] on icon "button" at bounding box center [1427, 59] width 10 height 10
click at [1366, 71] on button "Yes" at bounding box center [1375, 76] width 27 height 22
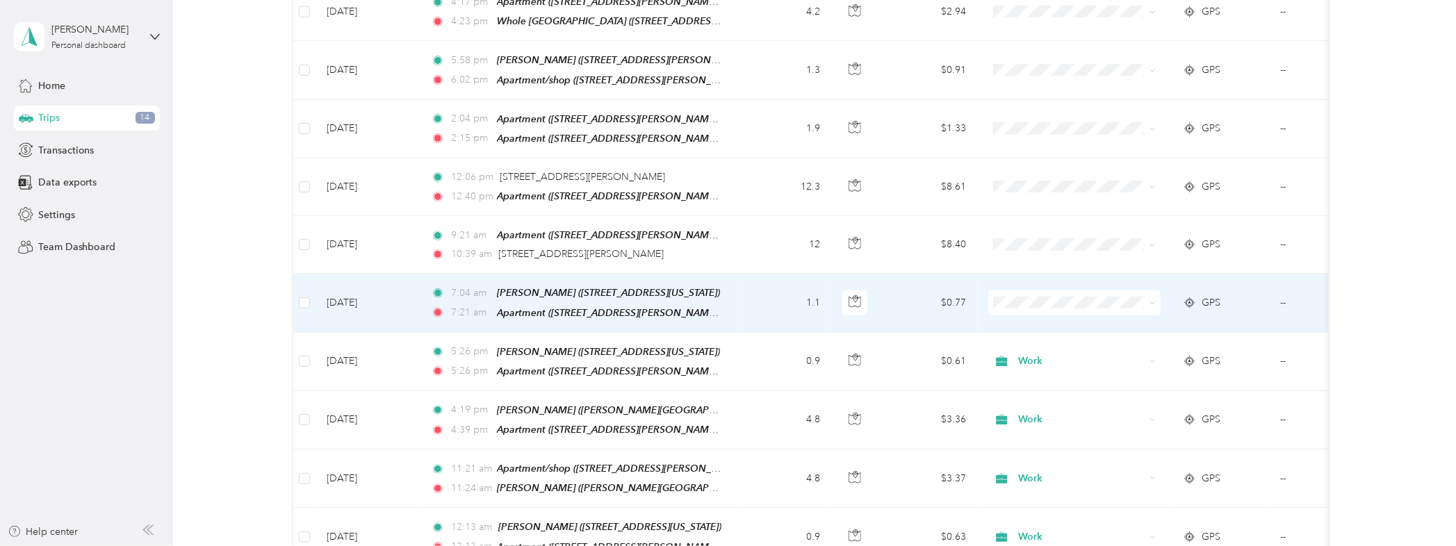
click at [770, 282] on td "1.1" at bounding box center [786, 303] width 92 height 58
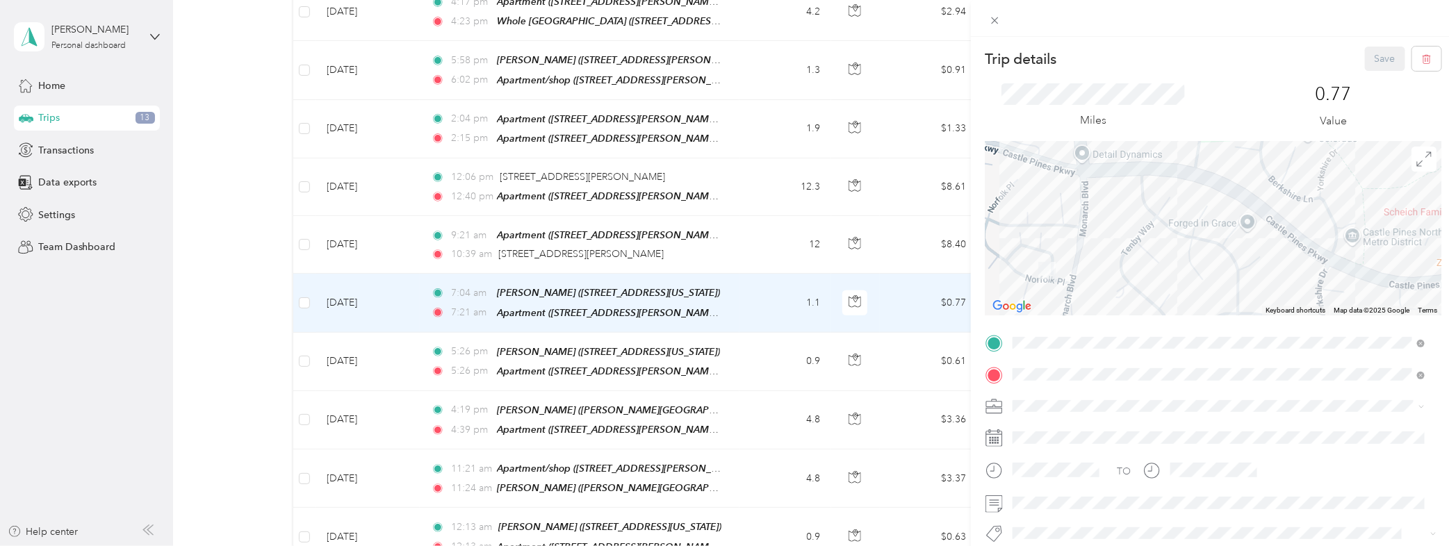
click at [742, 292] on div "Trip details Save This trip cannot be edited because it is either under review,…" at bounding box center [728, 273] width 1456 height 546
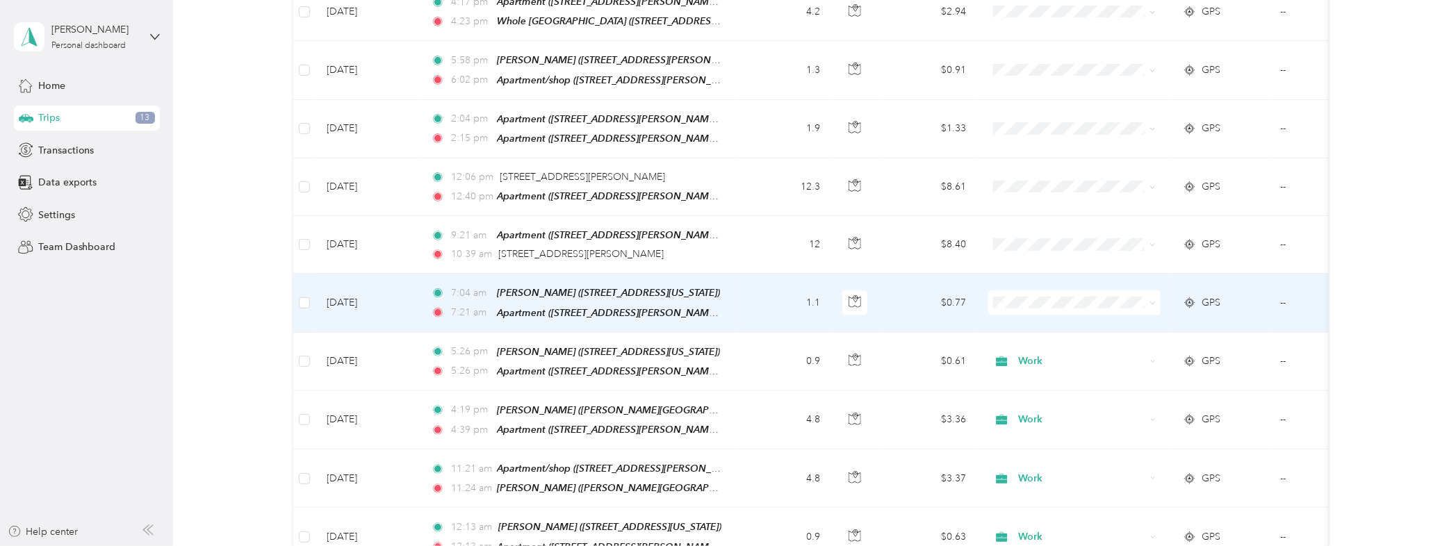
click at [1040, 331] on span "Personal" at bounding box center [1087, 334] width 129 height 15
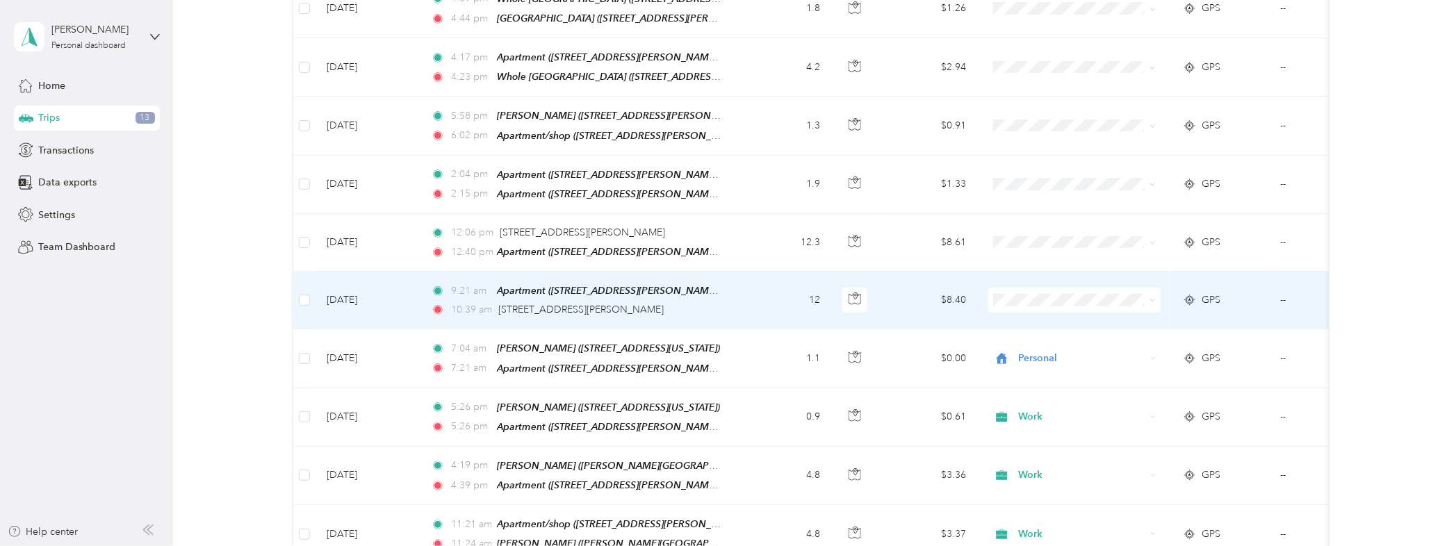
scroll to position [617, 0]
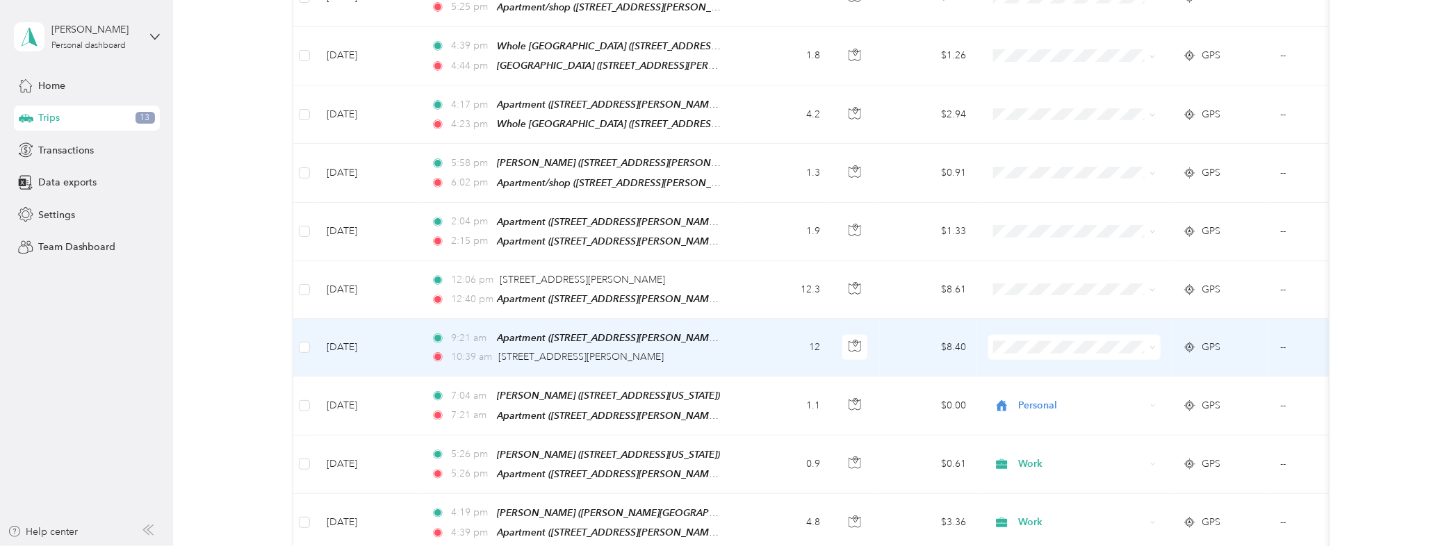
click at [763, 334] on td "12" at bounding box center [786, 348] width 92 height 58
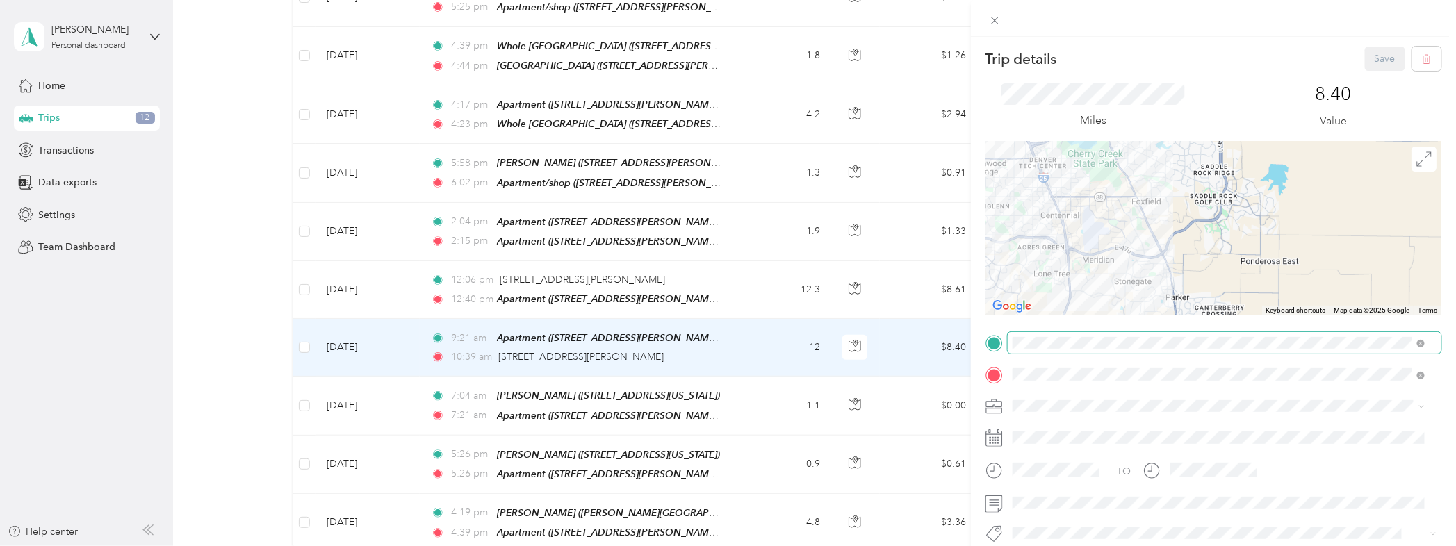
drag, startPoint x: 1360, startPoint y: 270, endPoint x: 1079, endPoint y: 334, distance: 288.0
click at [1079, 334] on div "Trip details Save This trip cannot be edited because it is either under review,…" at bounding box center [1214, 341] width 456 height 589
click at [1417, 165] on icon at bounding box center [1424, 159] width 14 height 14
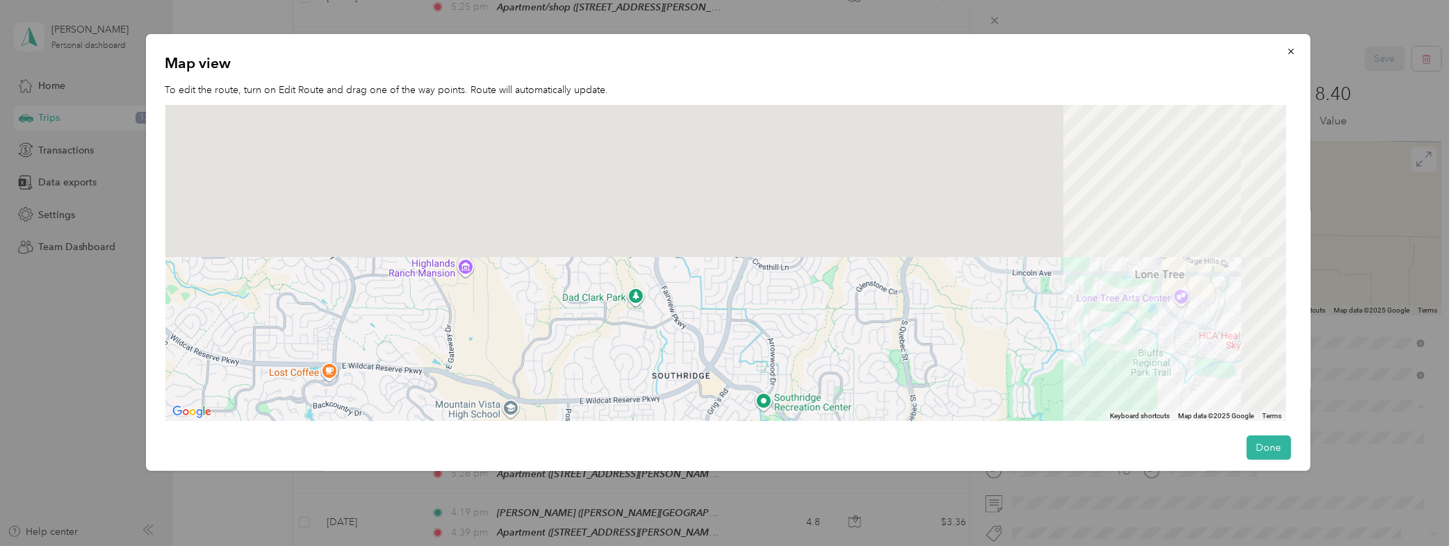
drag, startPoint x: 717, startPoint y: 389, endPoint x: 711, endPoint y: 425, distance: 36.6
click at [711, 425] on div "Map view To edit the route, turn on Edit Route and drag one of the way points. …" at bounding box center [728, 252] width 1165 height 437
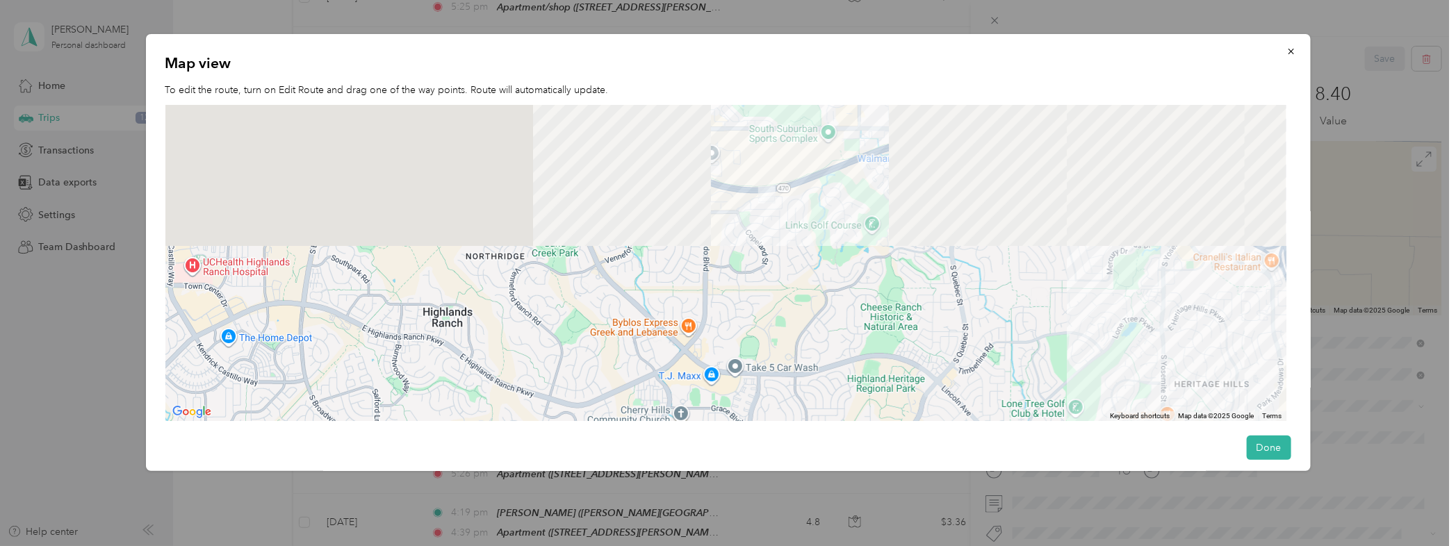
drag, startPoint x: 638, startPoint y: 245, endPoint x: 637, endPoint y: 411, distance: 166.1
click at [637, 411] on div at bounding box center [725, 263] width 1121 height 317
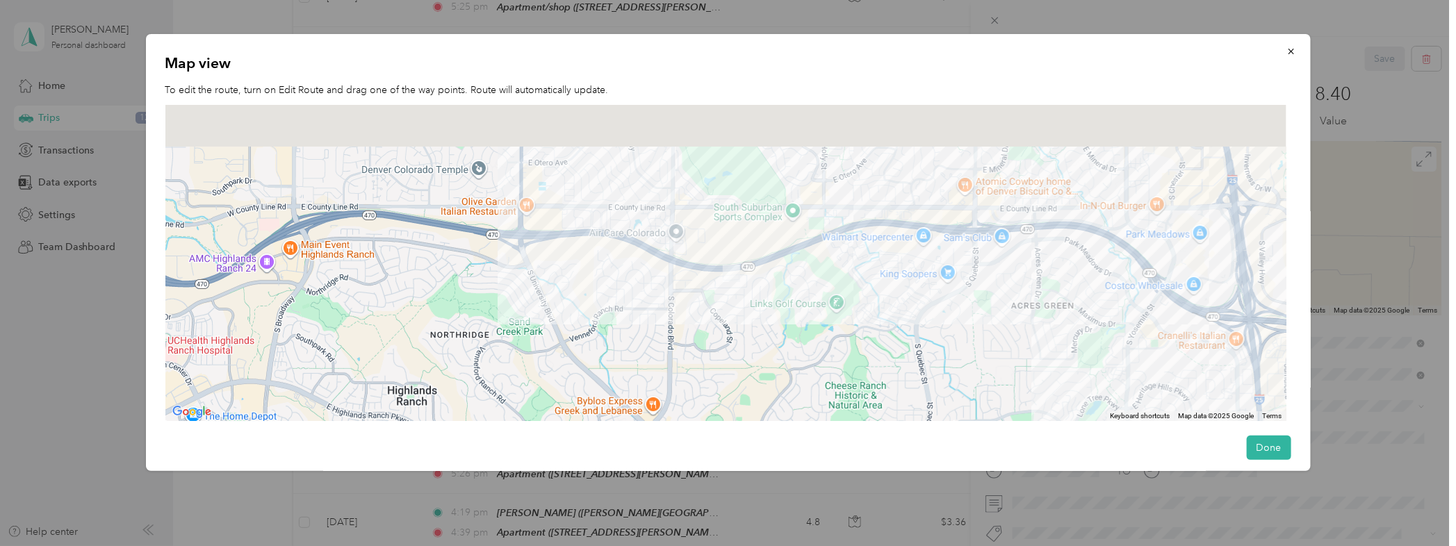
drag, startPoint x: 661, startPoint y: 266, endPoint x: 630, endPoint y: 328, distance: 69.3
click at [630, 328] on div at bounding box center [725, 263] width 1121 height 317
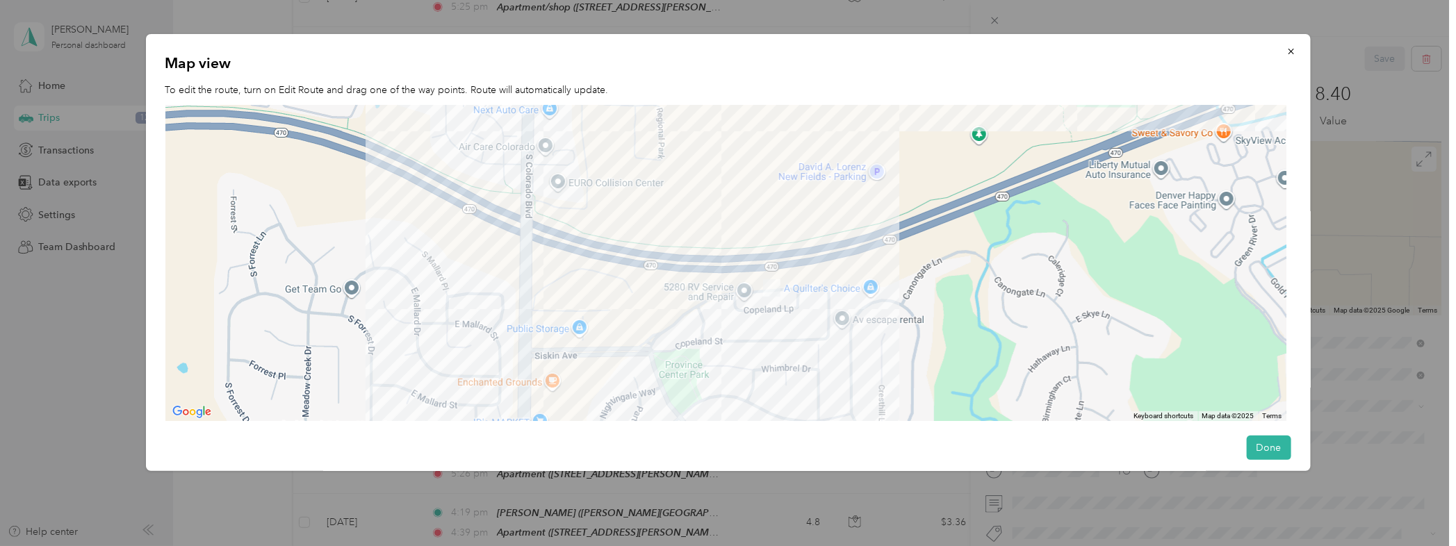
drag, startPoint x: 1102, startPoint y: 303, endPoint x: 934, endPoint y: 309, distance: 167.6
click at [995, 313] on div at bounding box center [725, 263] width 1121 height 317
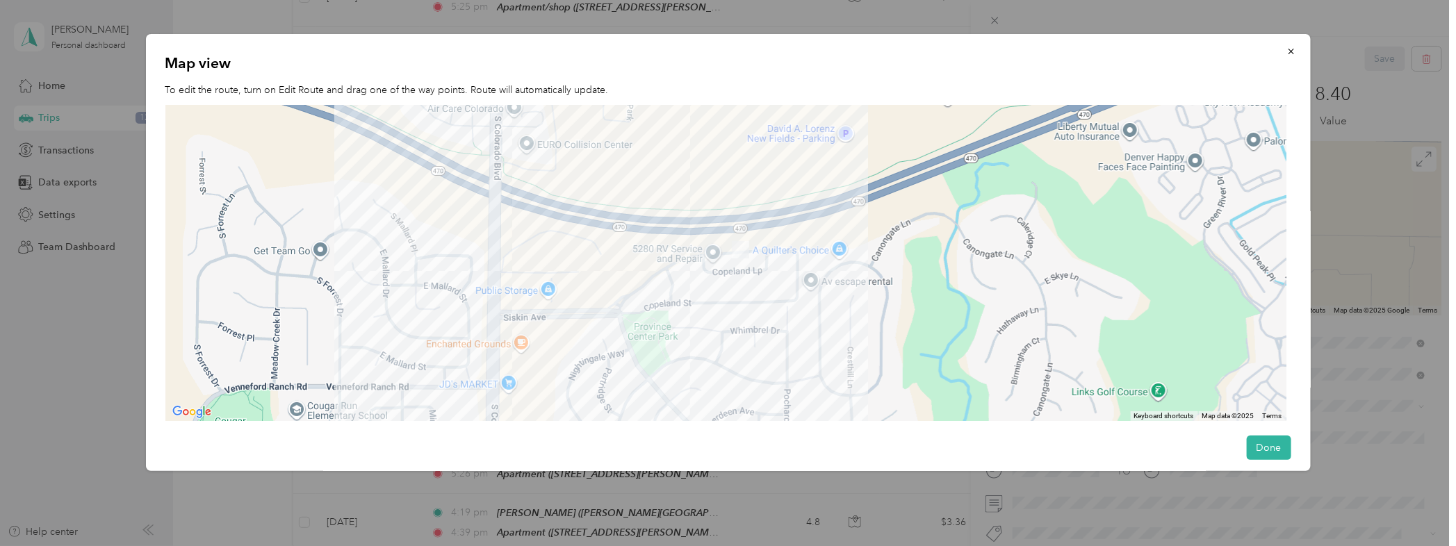
drag, startPoint x: 835, startPoint y: 356, endPoint x: 812, endPoint y: 313, distance: 48.2
click at [813, 316] on div at bounding box center [725, 263] width 1121 height 317
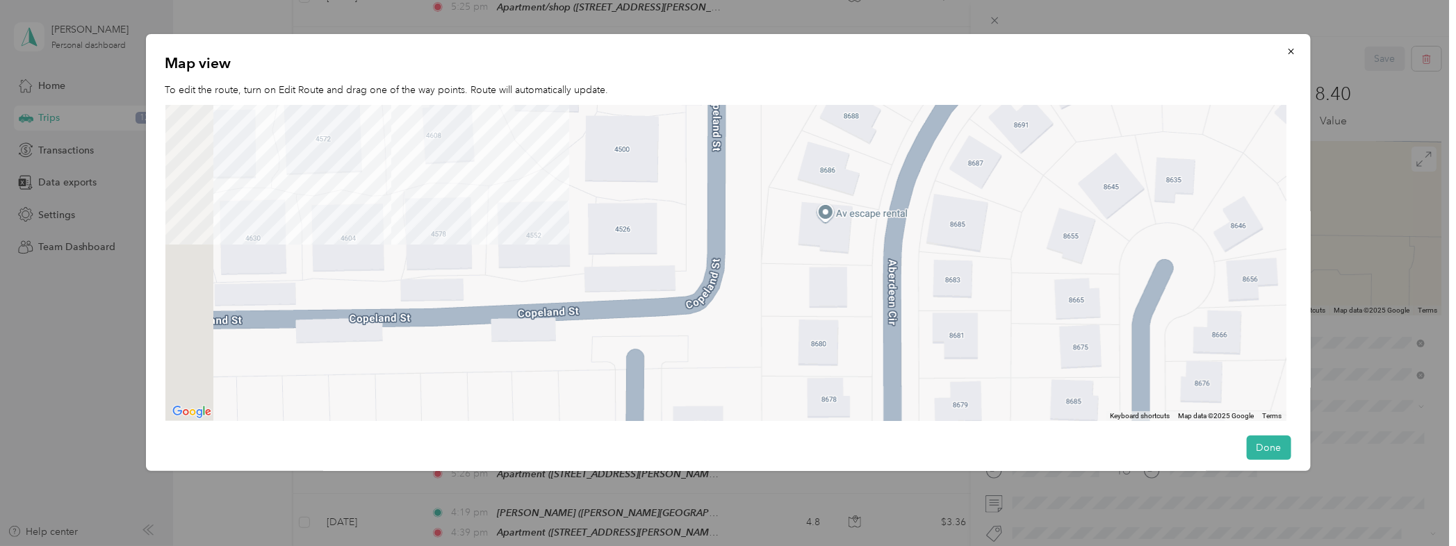
drag, startPoint x: 512, startPoint y: 259, endPoint x: 769, endPoint y: 291, distance: 259.2
click at [811, 314] on div at bounding box center [725, 263] width 1121 height 317
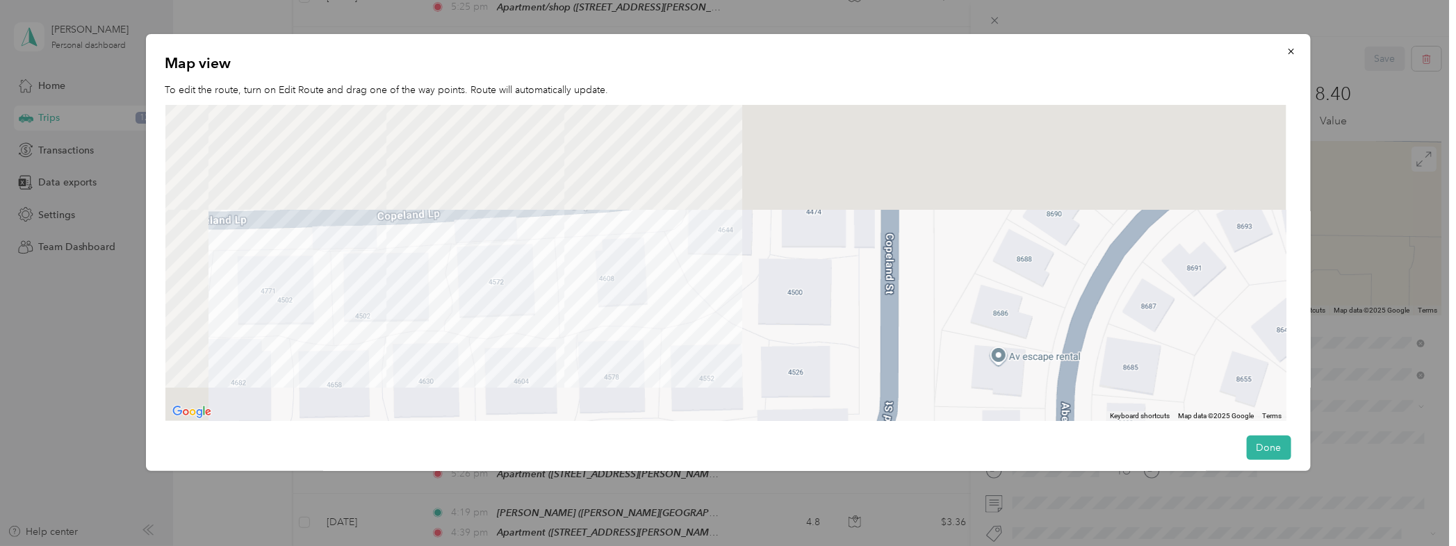
drag, startPoint x: 582, startPoint y: 171, endPoint x: 761, endPoint y: 336, distance: 243.5
click at [761, 336] on div at bounding box center [725, 263] width 1121 height 317
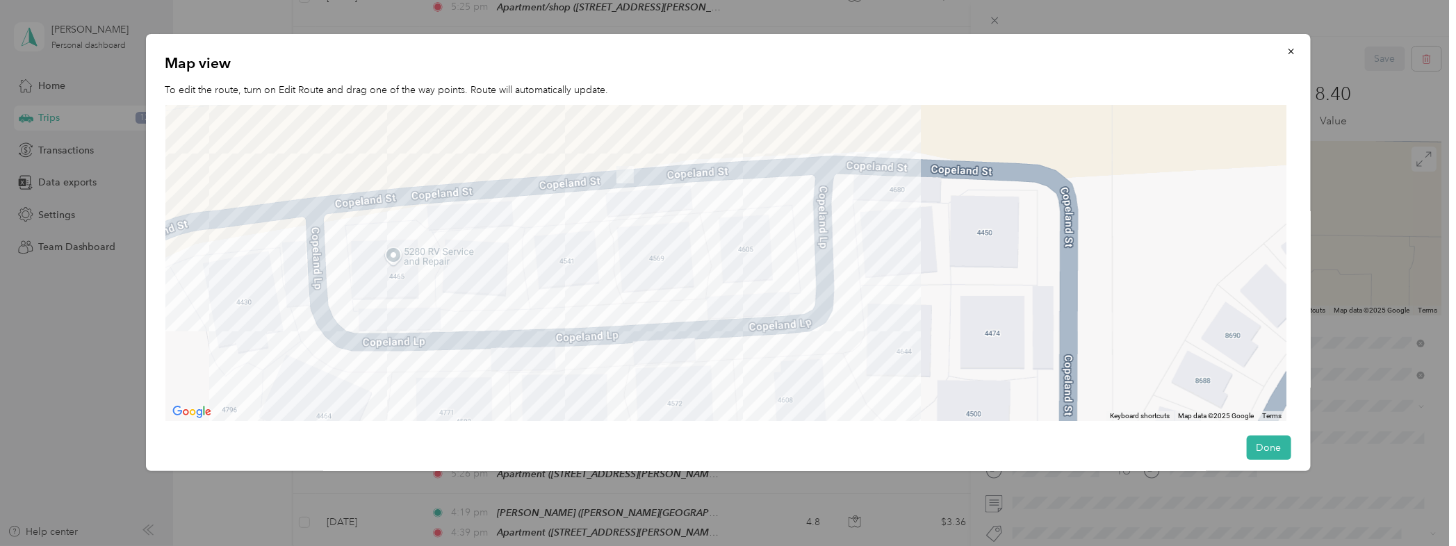
drag, startPoint x: 706, startPoint y: 318, endPoint x: 790, endPoint y: 367, distance: 97.5
click at [790, 367] on div at bounding box center [725, 263] width 1121 height 317
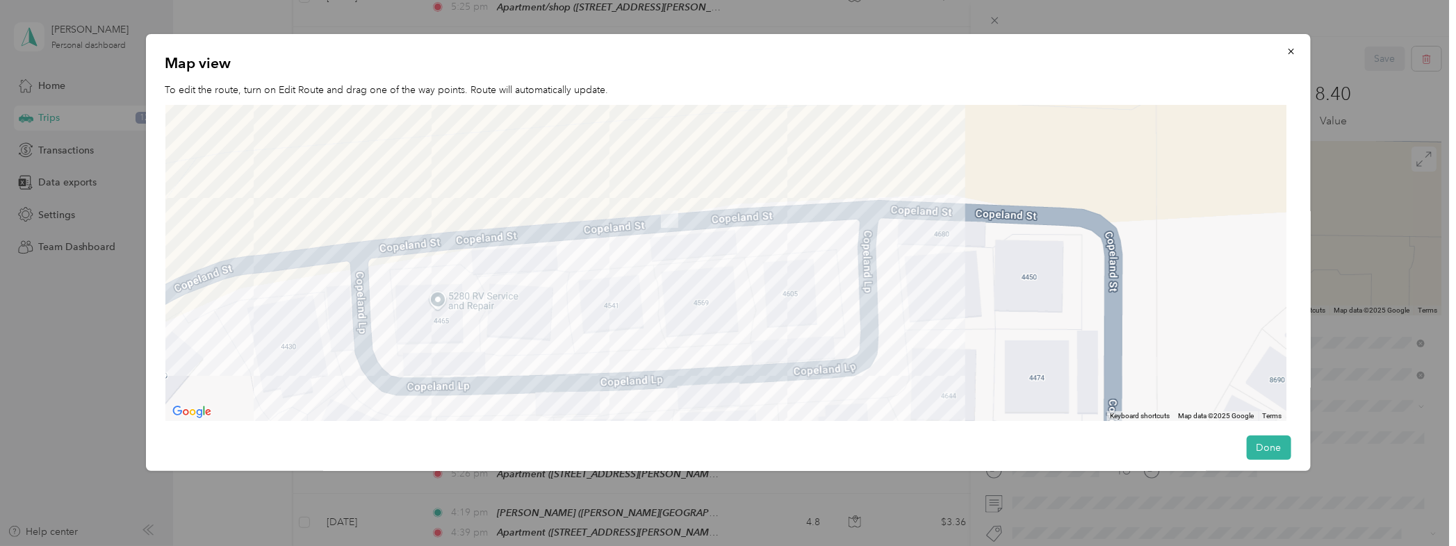
drag, startPoint x: 556, startPoint y: 255, endPoint x: 601, endPoint y: 299, distance: 62.4
click at [601, 299] on div at bounding box center [725, 263] width 1121 height 317
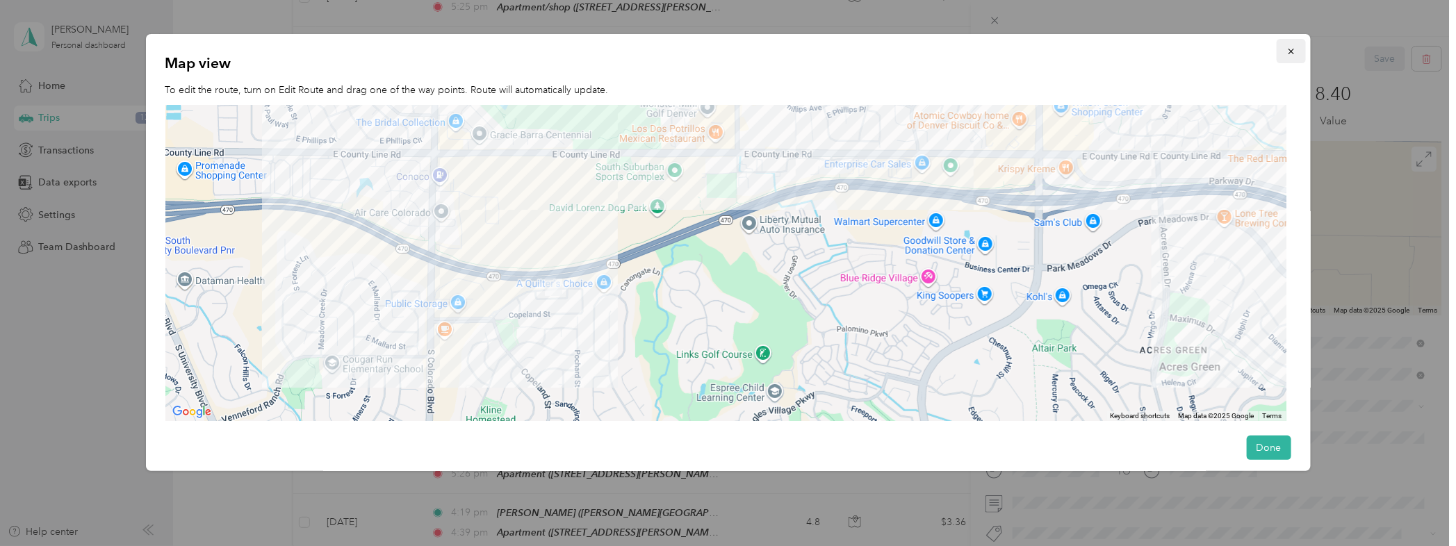
click at [1288, 49] on icon "button" at bounding box center [1291, 52] width 6 height 6
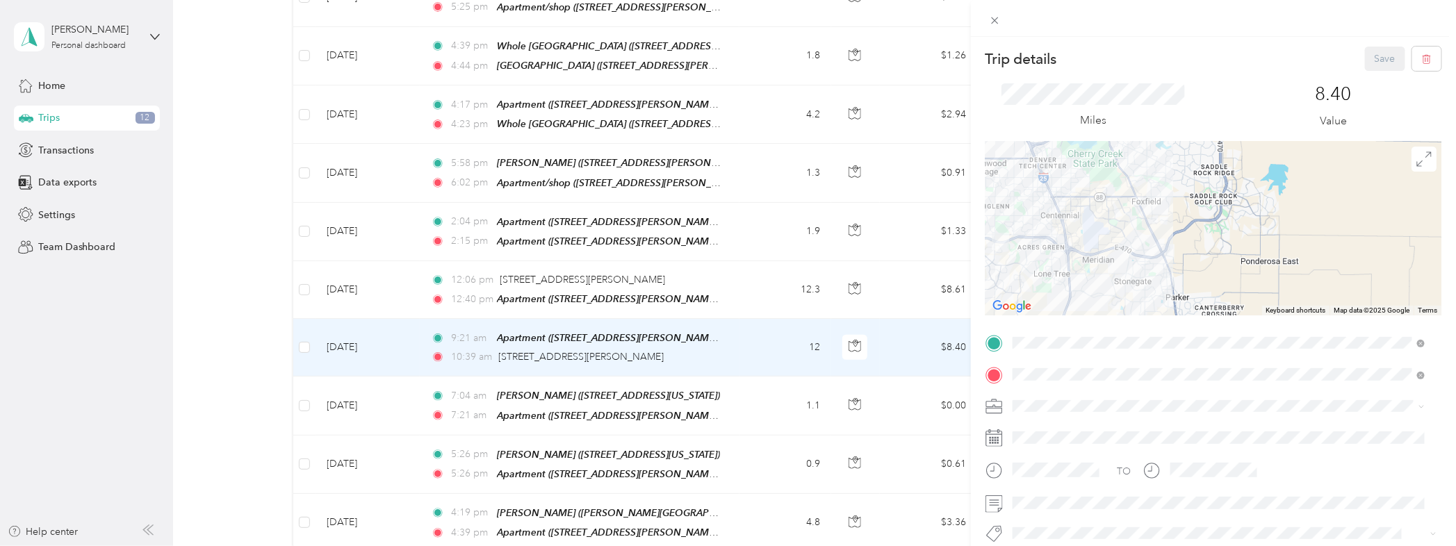
click at [547, 343] on div "Trip details Save This trip cannot be edited because it is either under review,…" at bounding box center [728, 273] width 1456 height 546
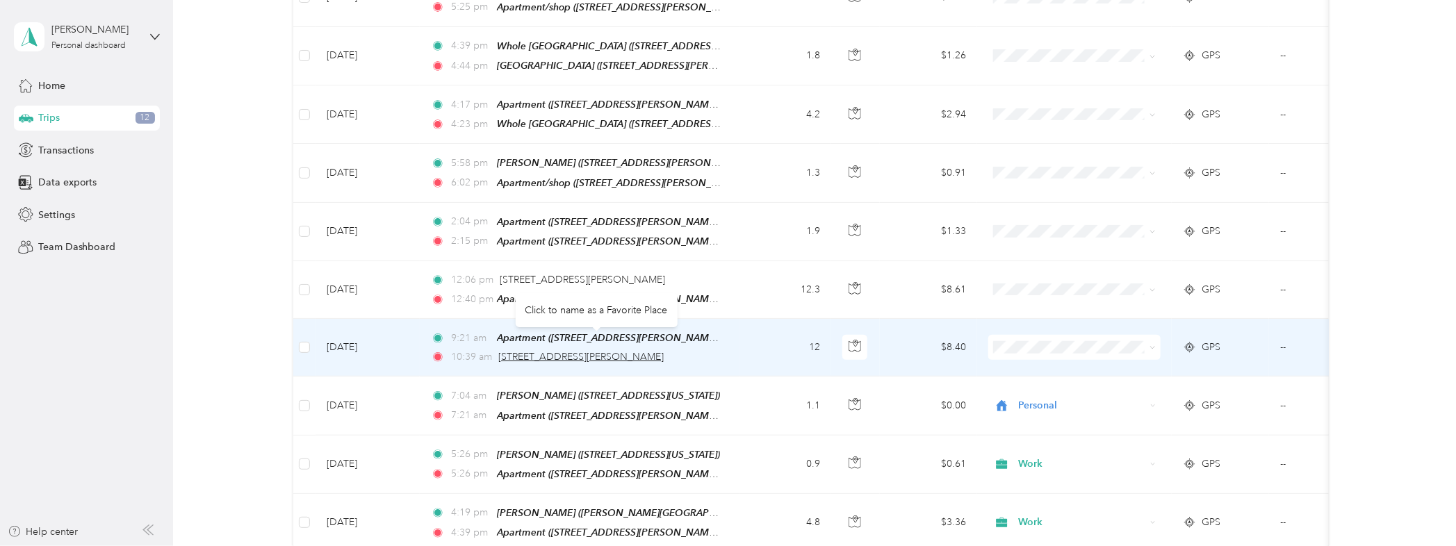
click at [546, 351] on span "[STREET_ADDRESS][PERSON_NAME]" at bounding box center [580, 357] width 165 height 12
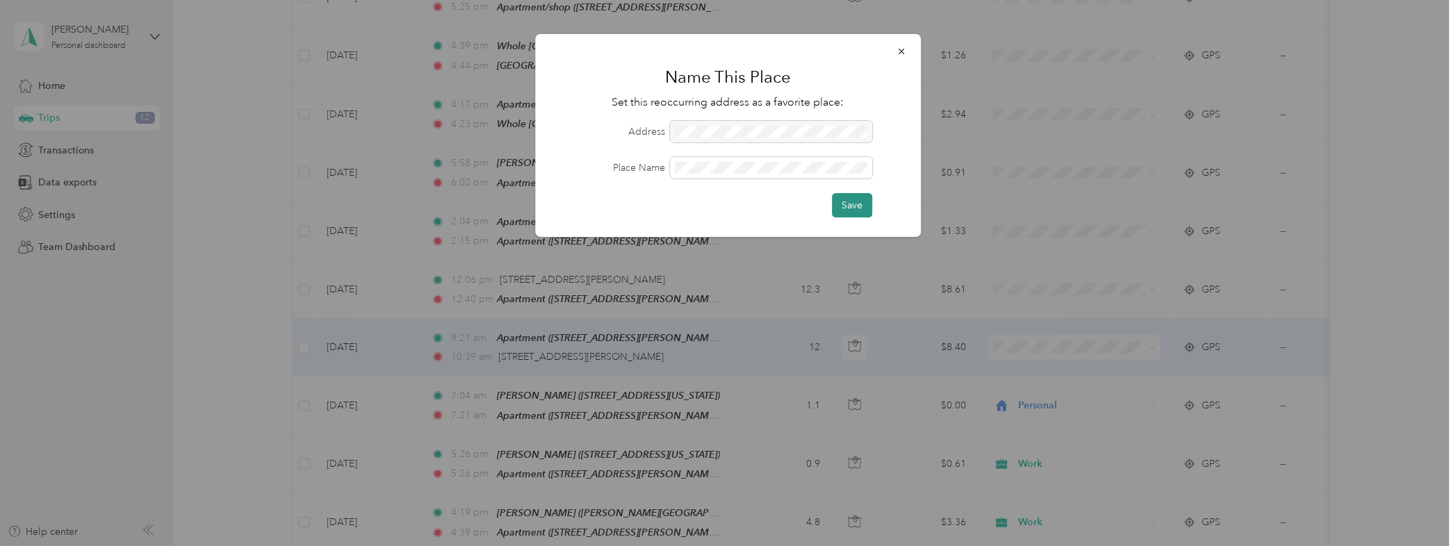
click at [860, 209] on button "Save" at bounding box center [852, 205] width 40 height 24
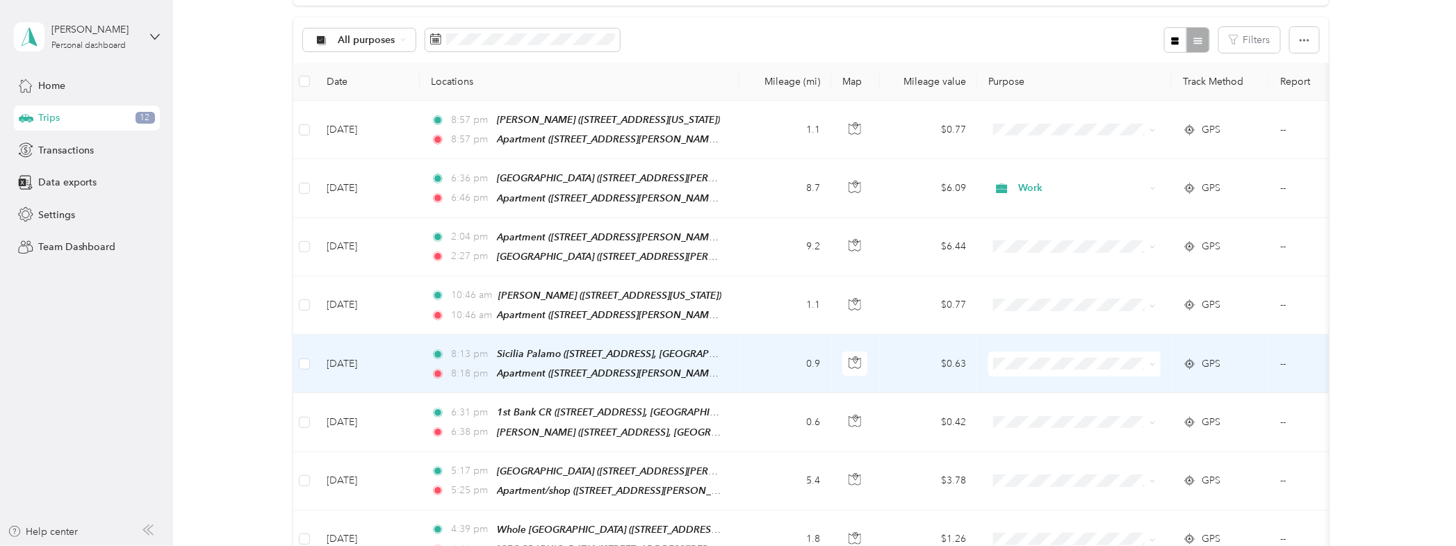
scroll to position [102, 0]
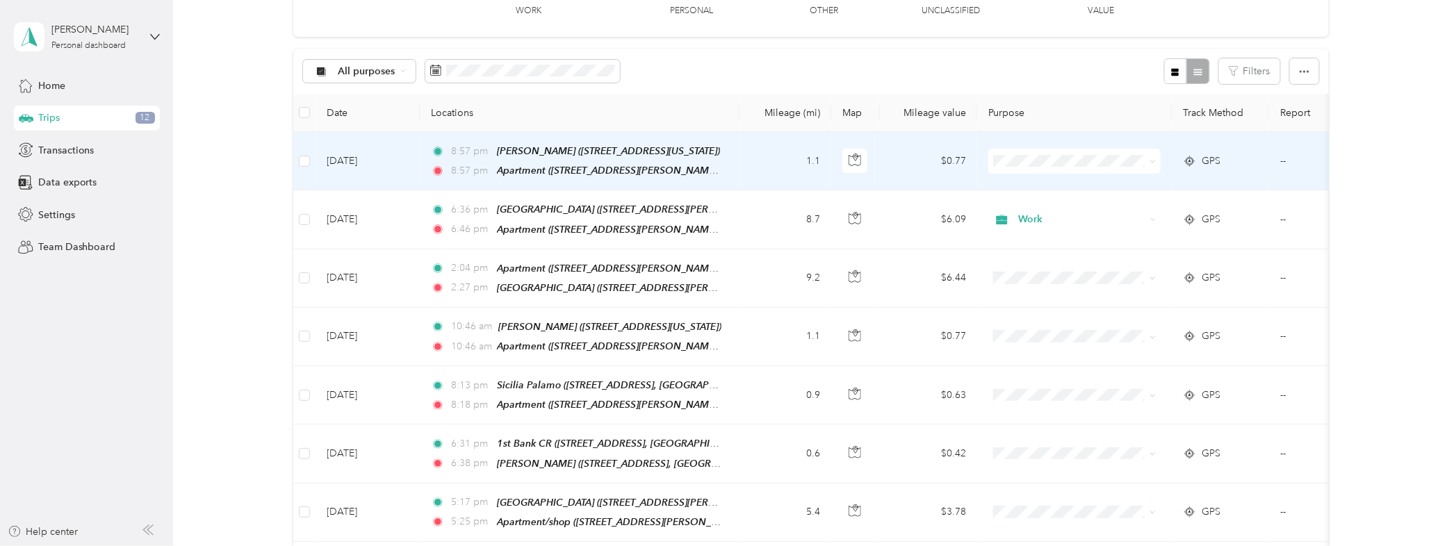
click at [758, 164] on td "1.1" at bounding box center [786, 161] width 92 height 58
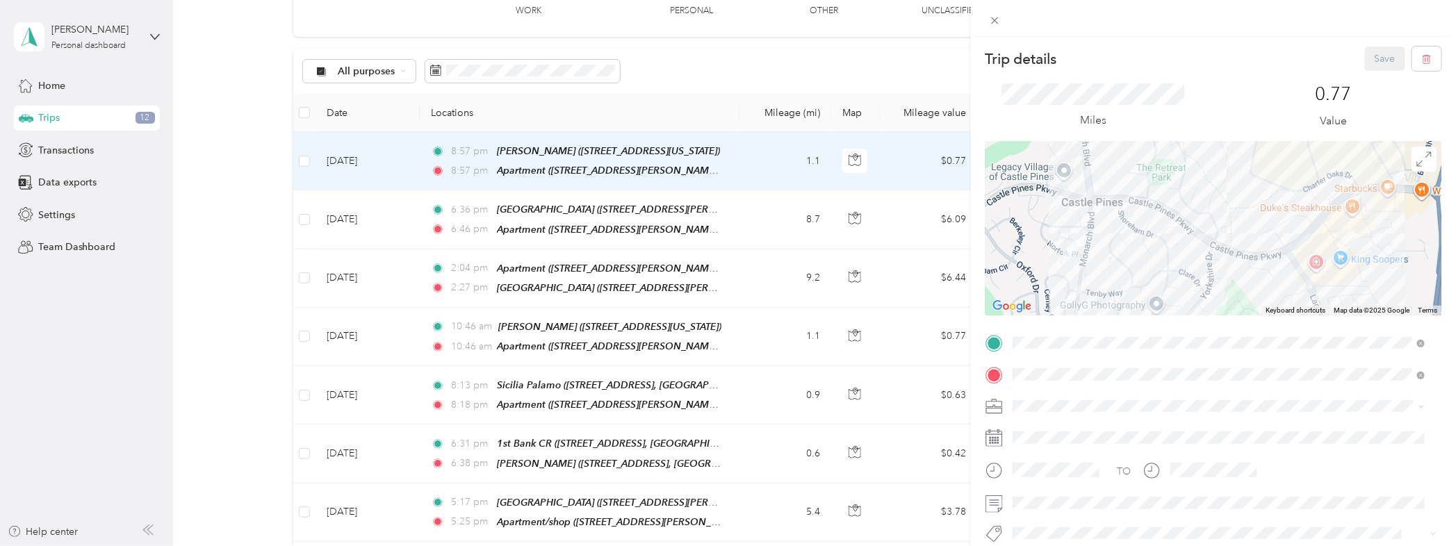
click at [774, 163] on div "Trip details Save This trip cannot be edited because it is either under review,…" at bounding box center [728, 273] width 1456 height 546
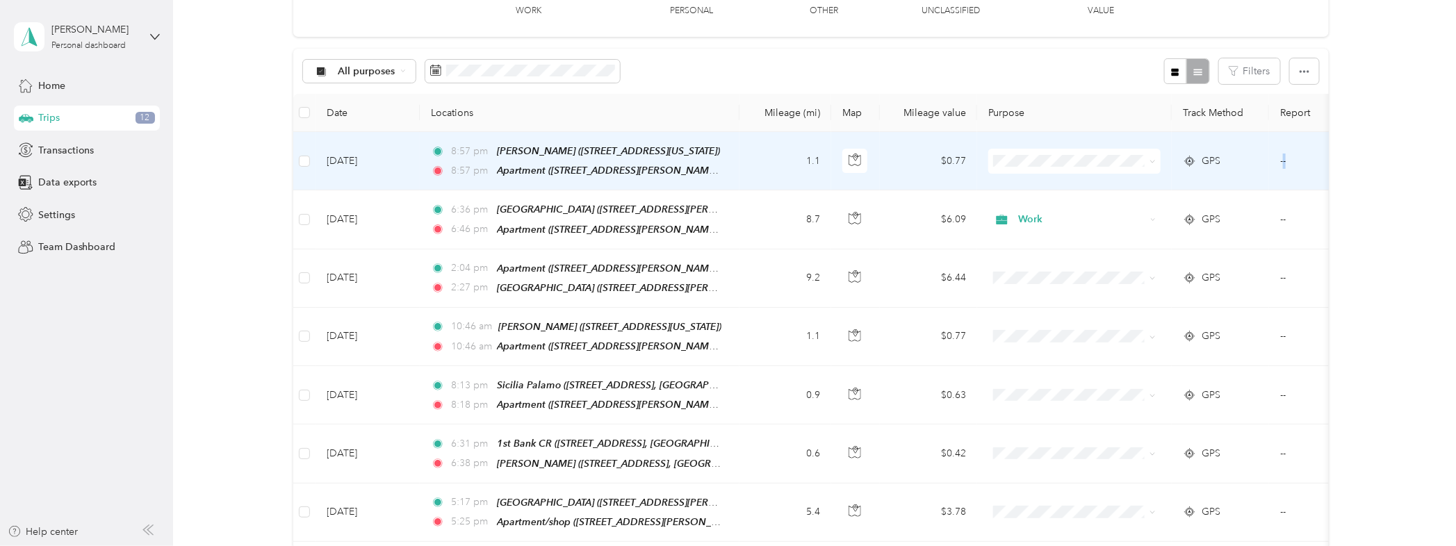
click at [1280, 163] on td "--" at bounding box center [1332, 161] width 127 height 58
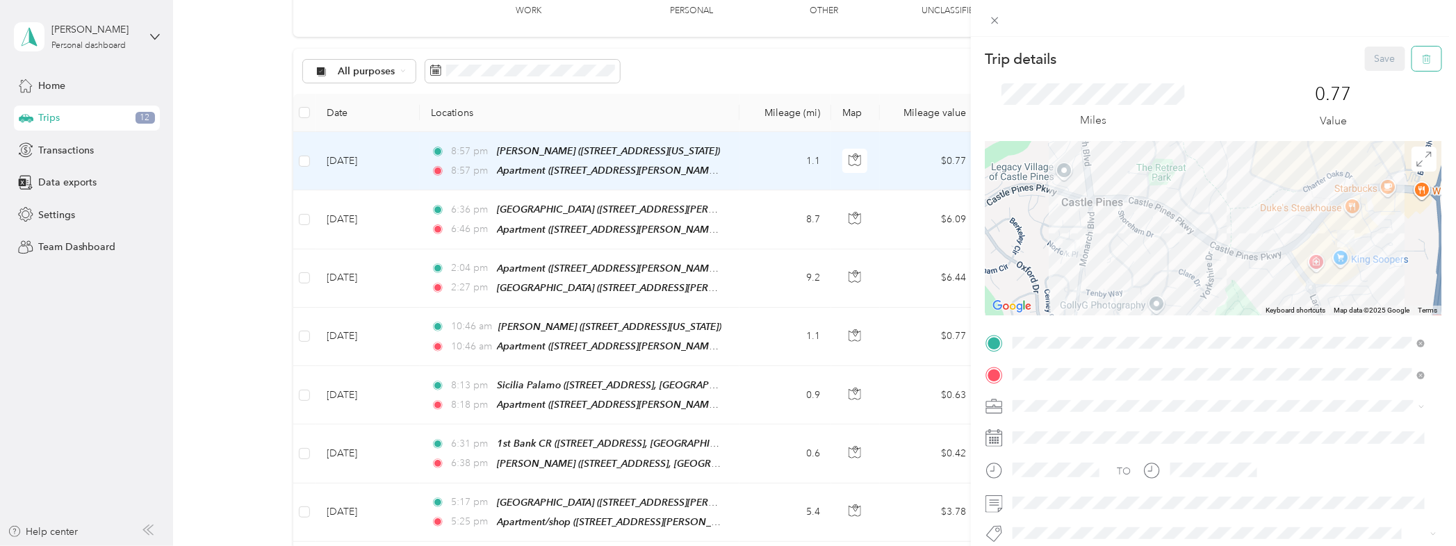
click at [1422, 58] on icon "button" at bounding box center [1427, 59] width 10 height 10
click at [1372, 74] on button "Yes" at bounding box center [1375, 76] width 27 height 22
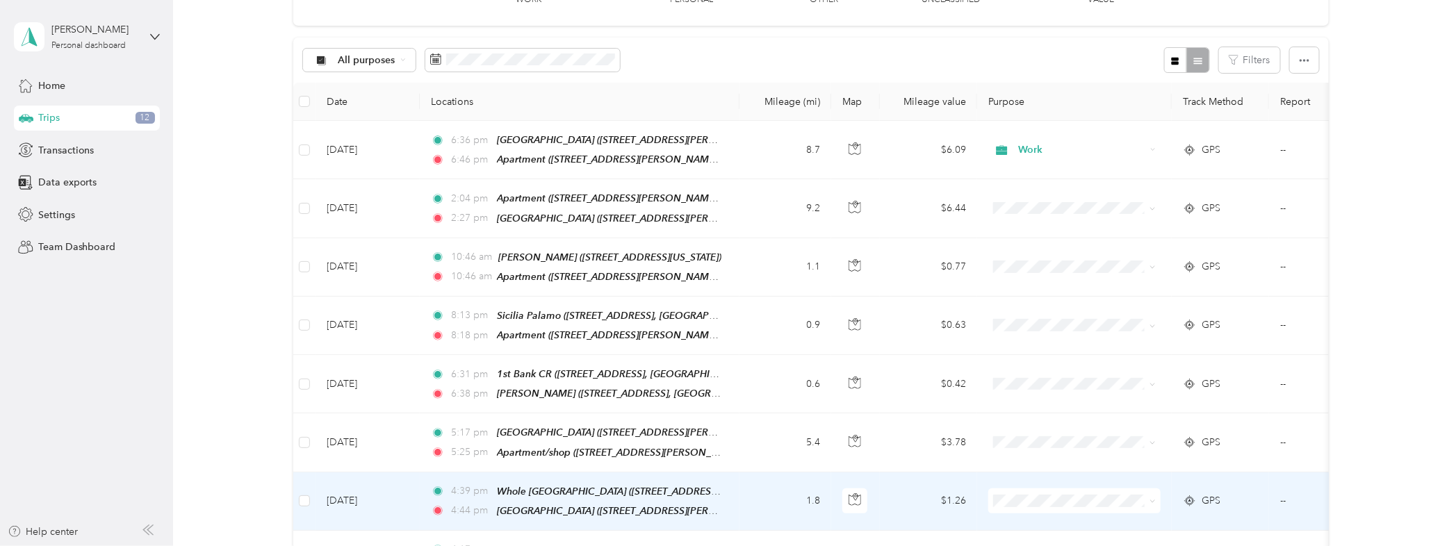
scroll to position [102, 0]
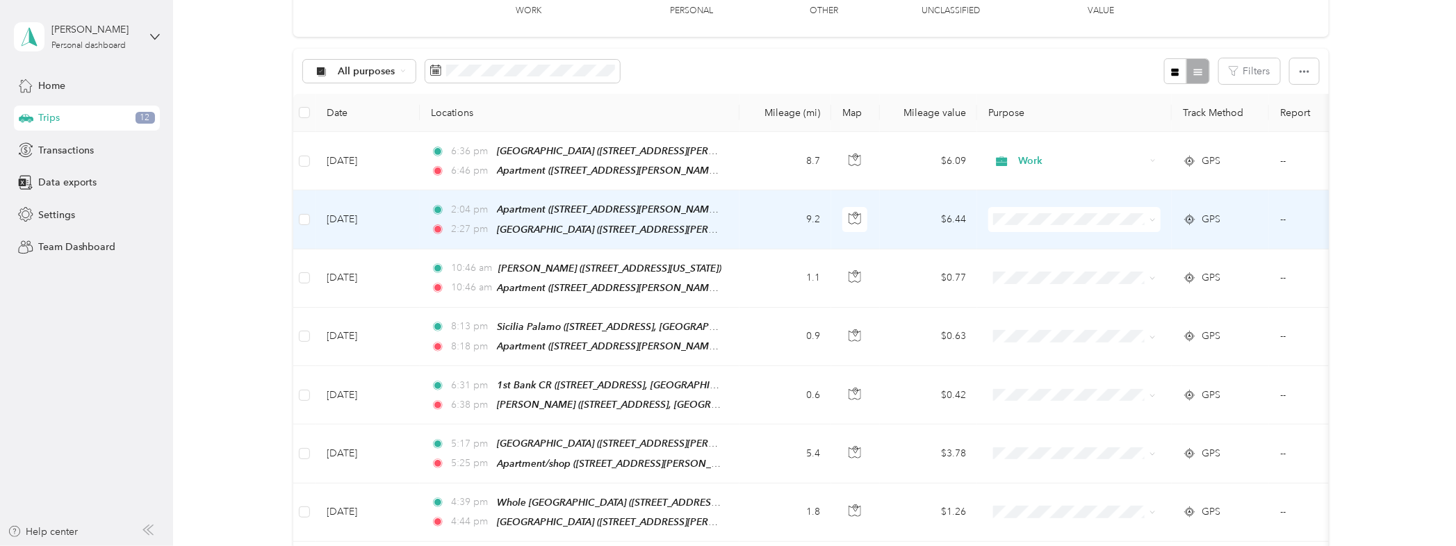
click at [1152, 219] on icon at bounding box center [1153, 220] width 4 height 3
click at [1045, 252] on ol "Work Personal Other Charity Medical Moving Commute" at bounding box center [1074, 316] width 172 height 170
click at [1154, 214] on span at bounding box center [1153, 219] width 6 height 12
click at [1152, 217] on icon at bounding box center [1153, 220] width 6 height 6
click at [1036, 236] on span "Work" at bounding box center [1087, 243] width 129 height 15
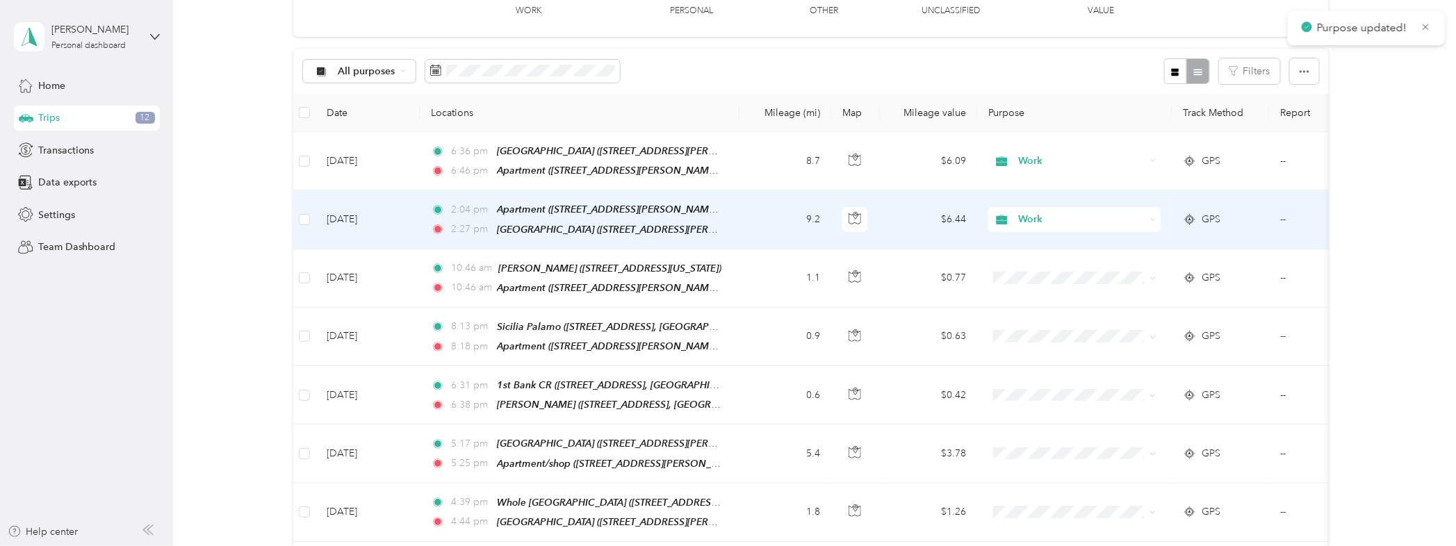
click at [912, 224] on td "$6.44" at bounding box center [928, 219] width 97 height 58
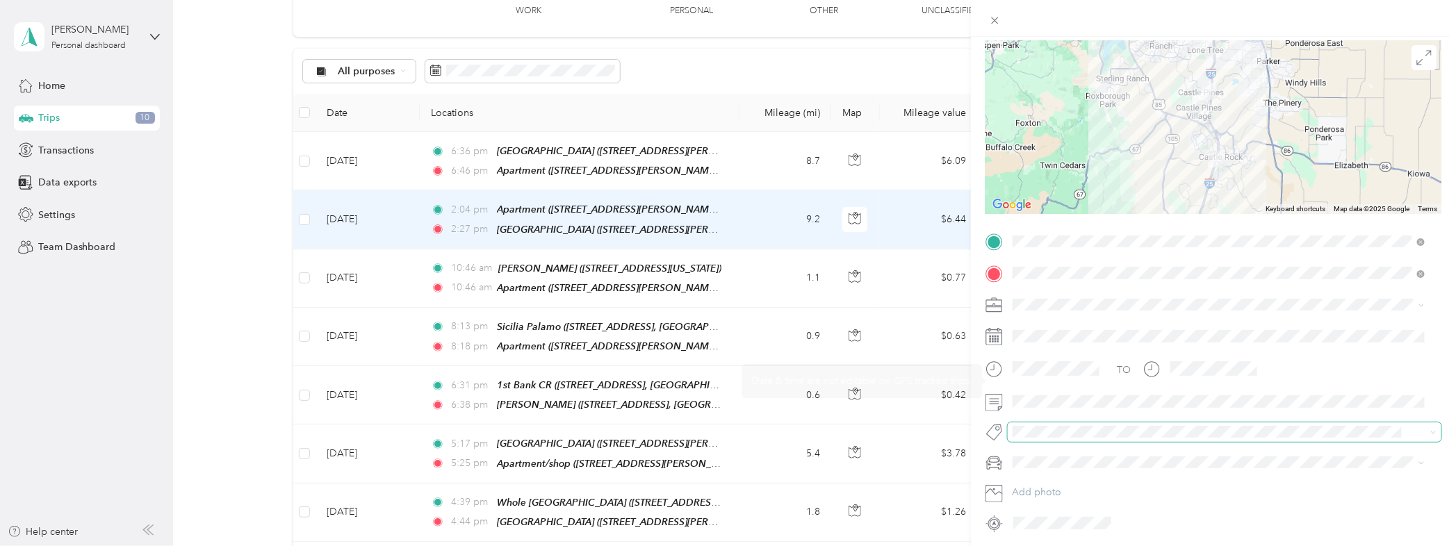
scroll to position [102, 0]
click at [1093, 391] on span at bounding box center [1225, 401] width 434 height 22
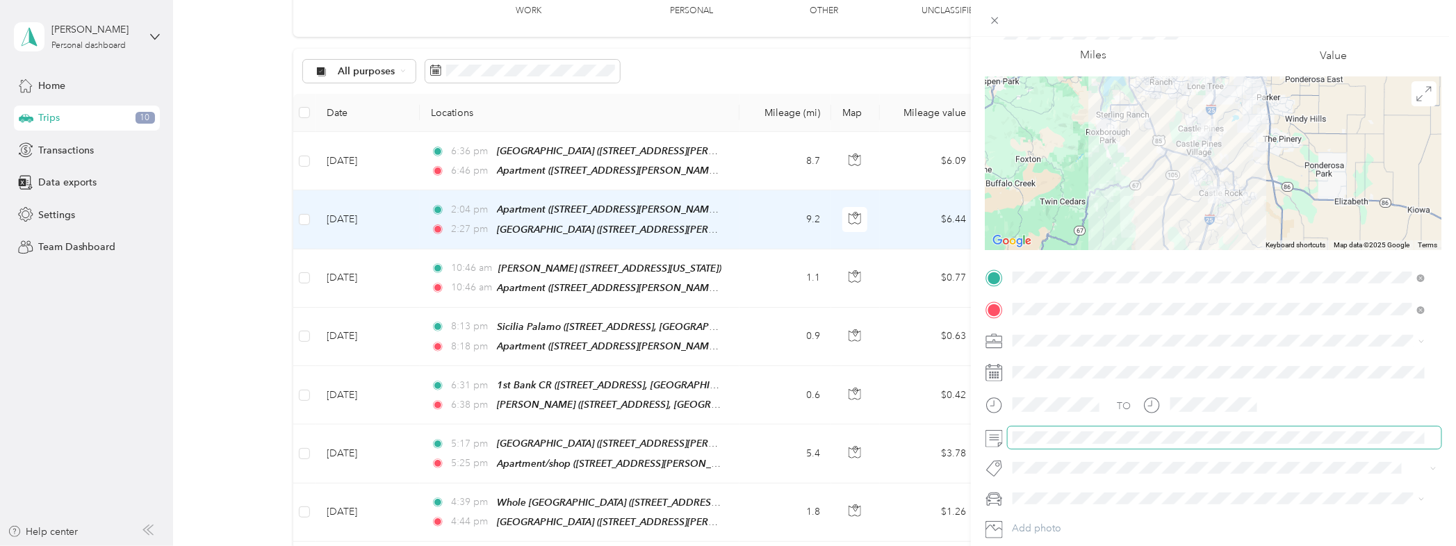
scroll to position [0, 0]
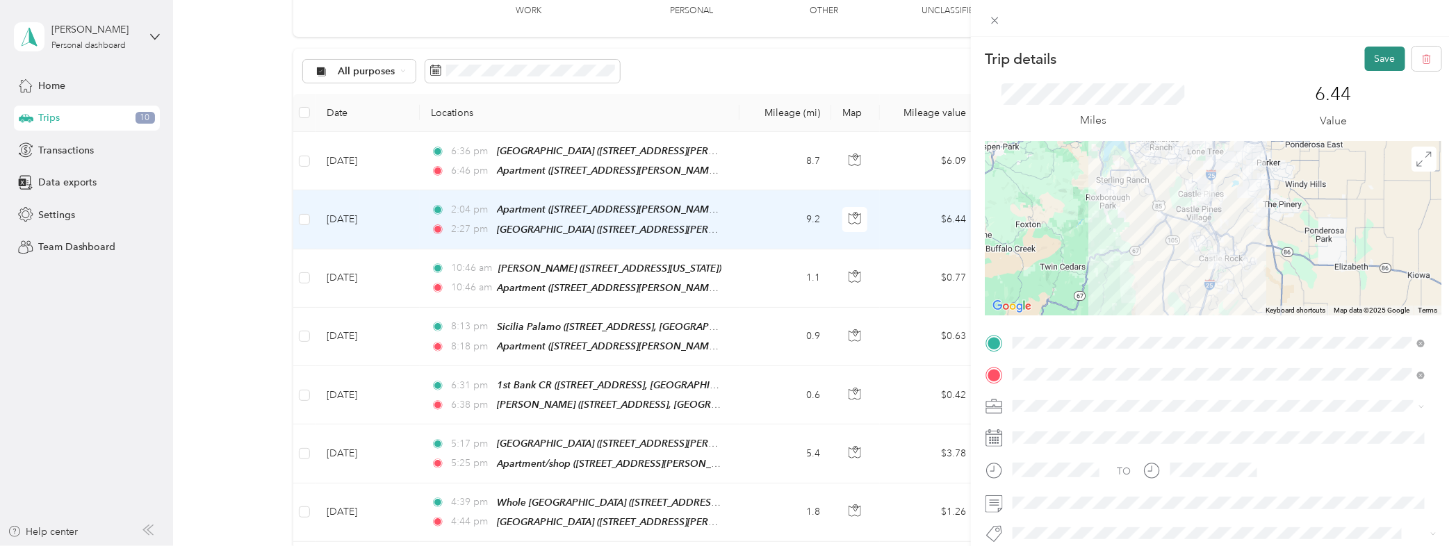
click at [1365, 60] on button "Save" at bounding box center [1385, 59] width 40 height 24
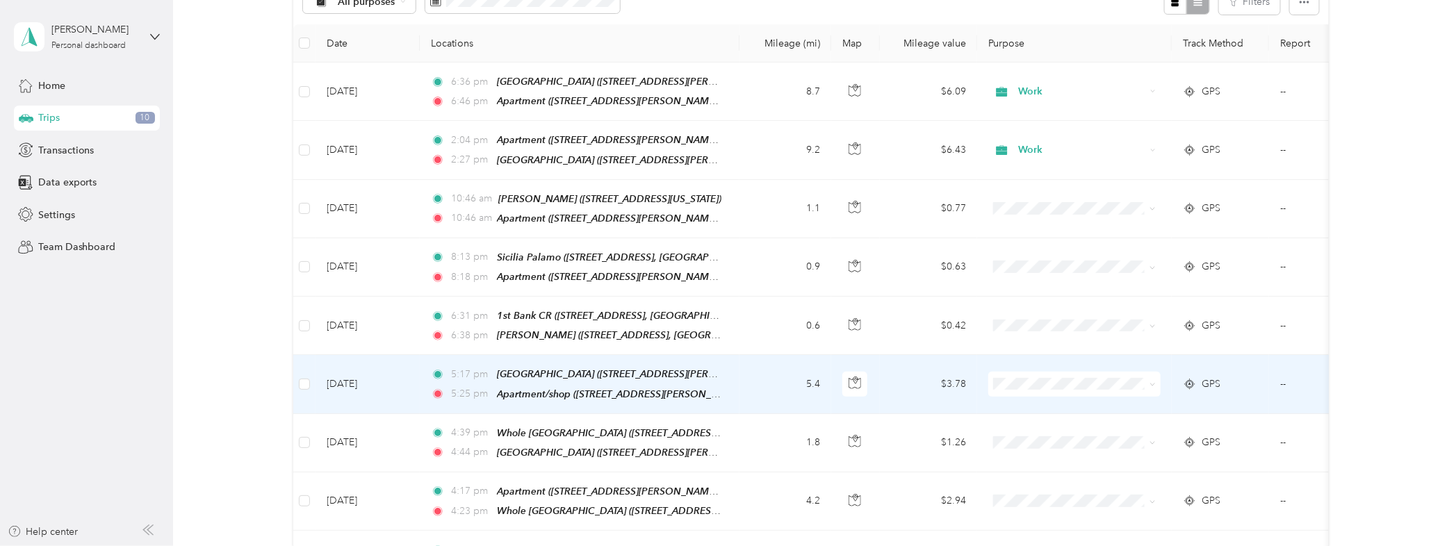
scroll to position [206, 0]
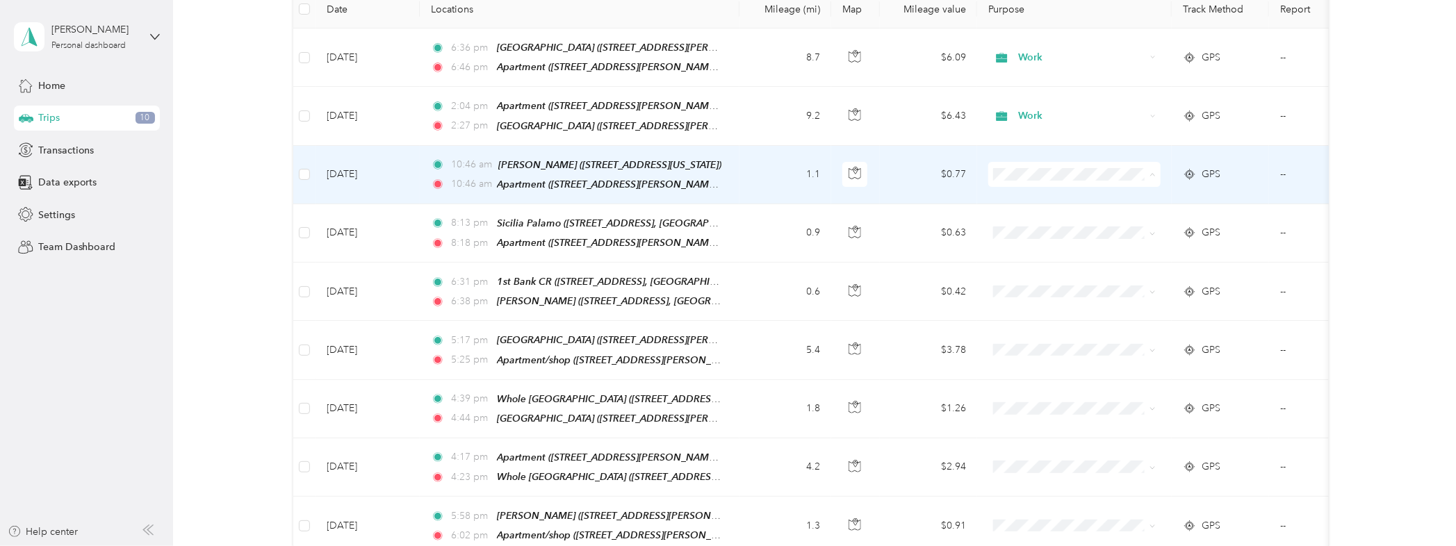
click at [1287, 170] on td "--" at bounding box center [1332, 175] width 127 height 58
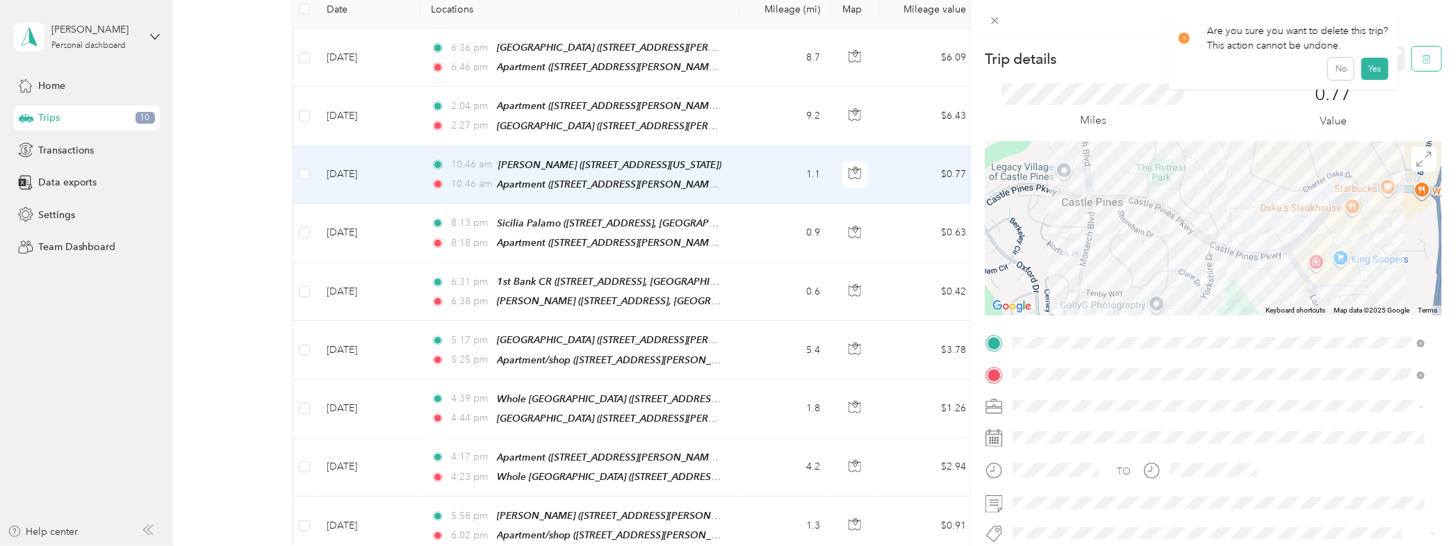
click at [1412, 56] on button "button" at bounding box center [1426, 59] width 29 height 24
click at [1371, 76] on button "Yes" at bounding box center [1375, 76] width 27 height 22
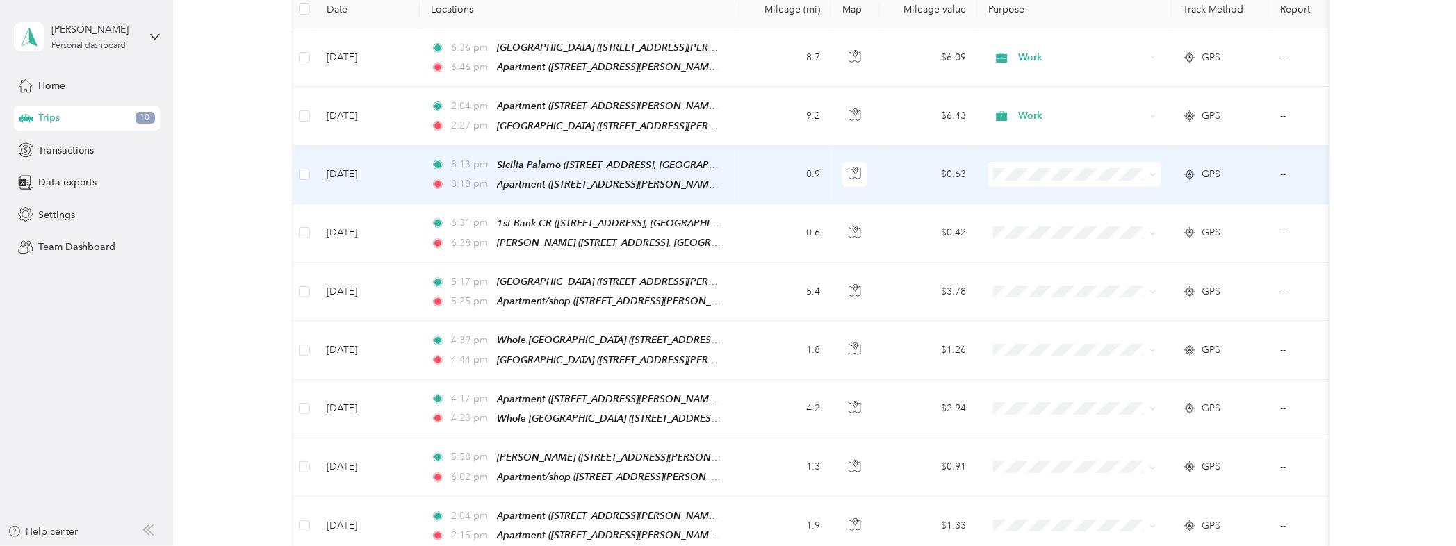
click at [1281, 165] on td "--" at bounding box center [1332, 175] width 127 height 58
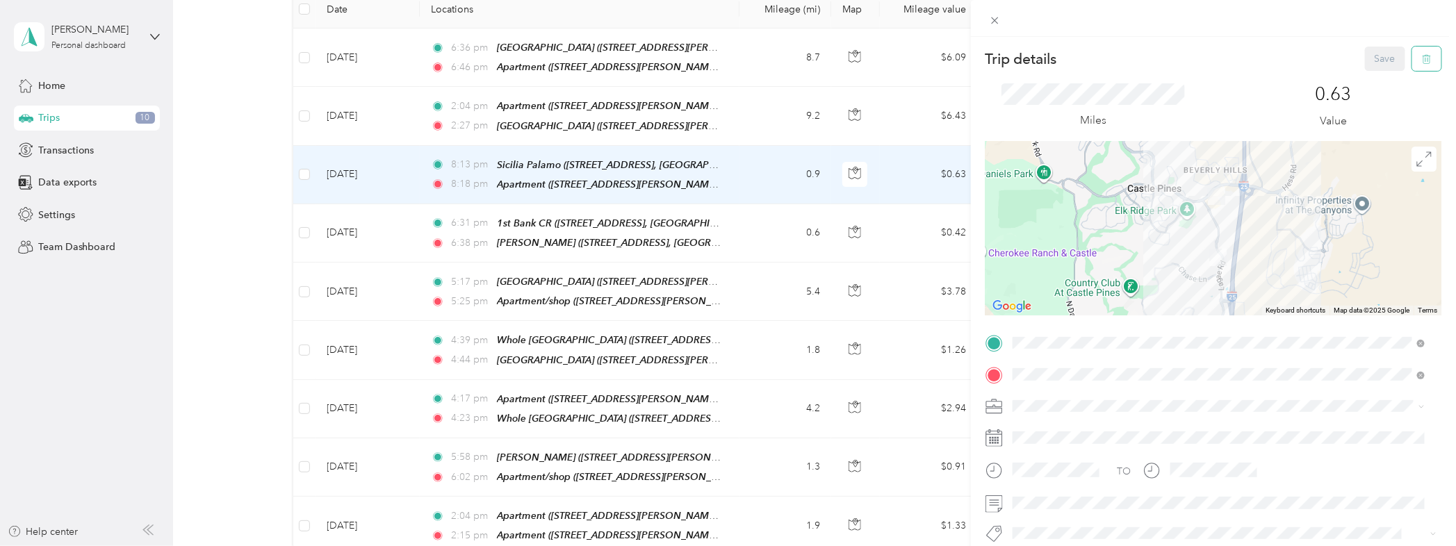
click at [1422, 60] on icon "button" at bounding box center [1427, 59] width 10 height 10
click at [1380, 76] on button "Yes" at bounding box center [1375, 76] width 27 height 22
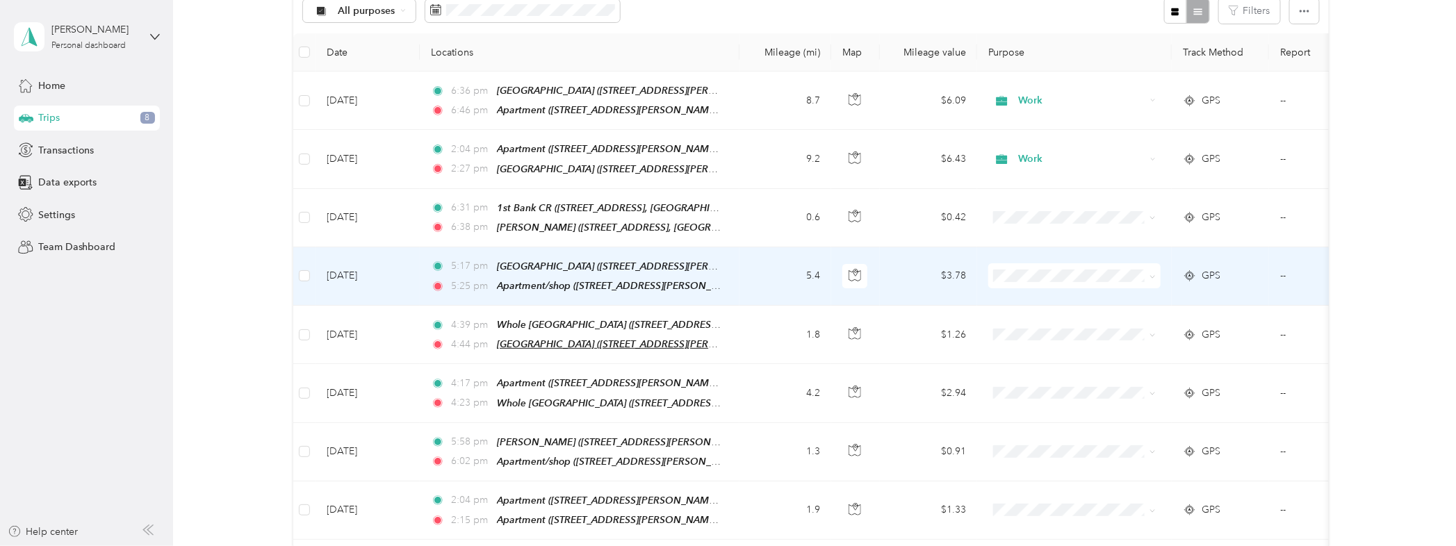
scroll to position [206, 0]
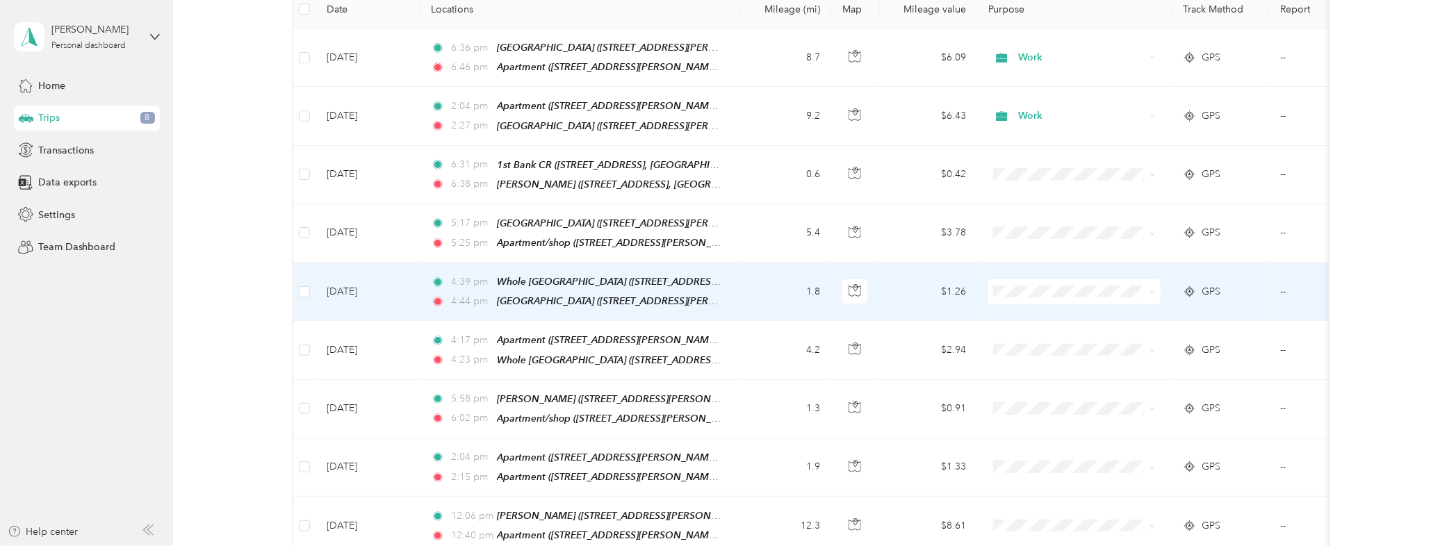
click at [1151, 289] on icon at bounding box center [1153, 292] width 6 height 6
click at [1055, 336] on span "Personal" at bounding box center [1087, 335] width 129 height 15
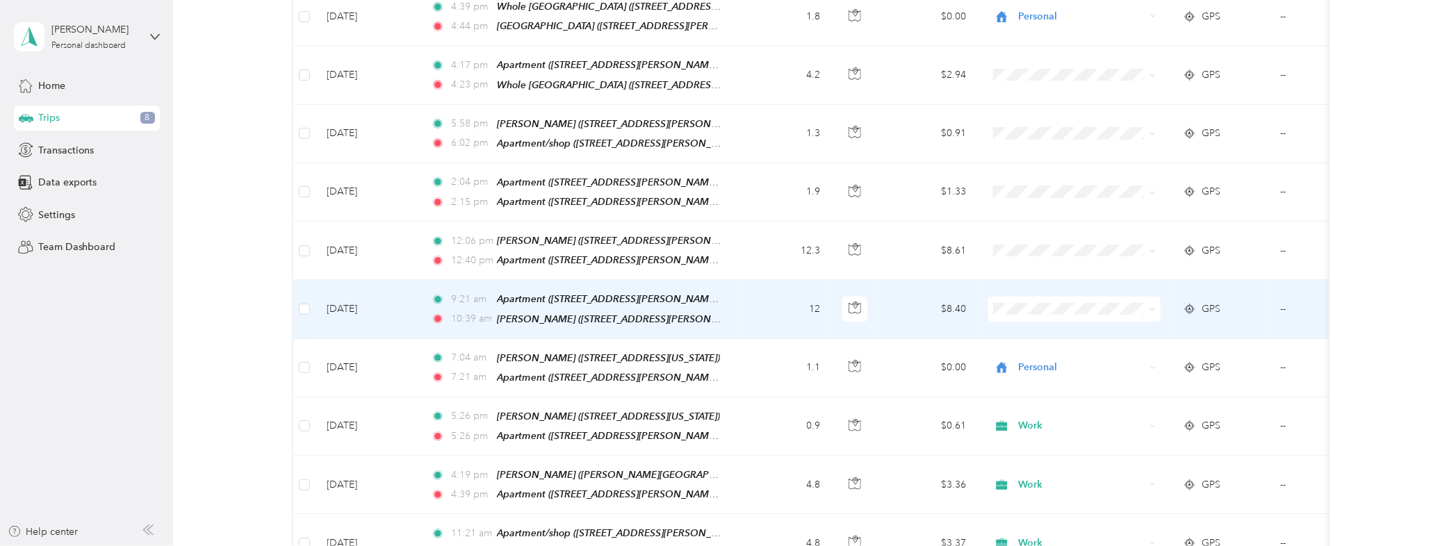
scroll to position [515, 0]
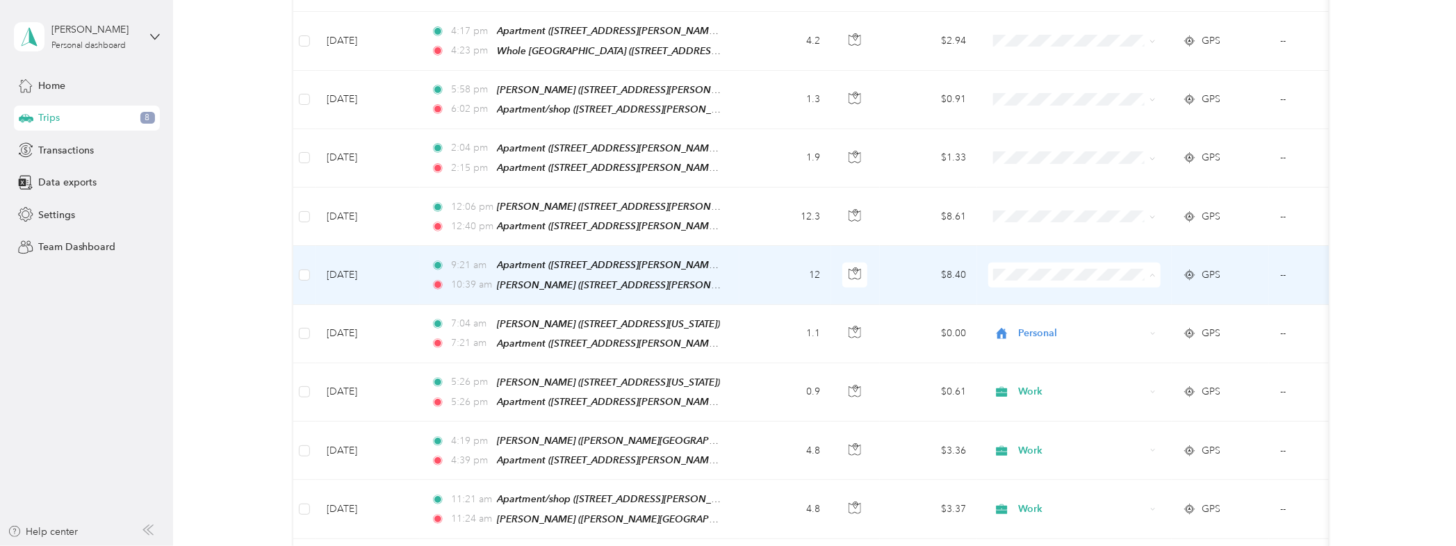
click at [1036, 288] on span "Work" at bounding box center [1087, 288] width 129 height 15
click at [901, 275] on td "$8.40" at bounding box center [928, 275] width 97 height 58
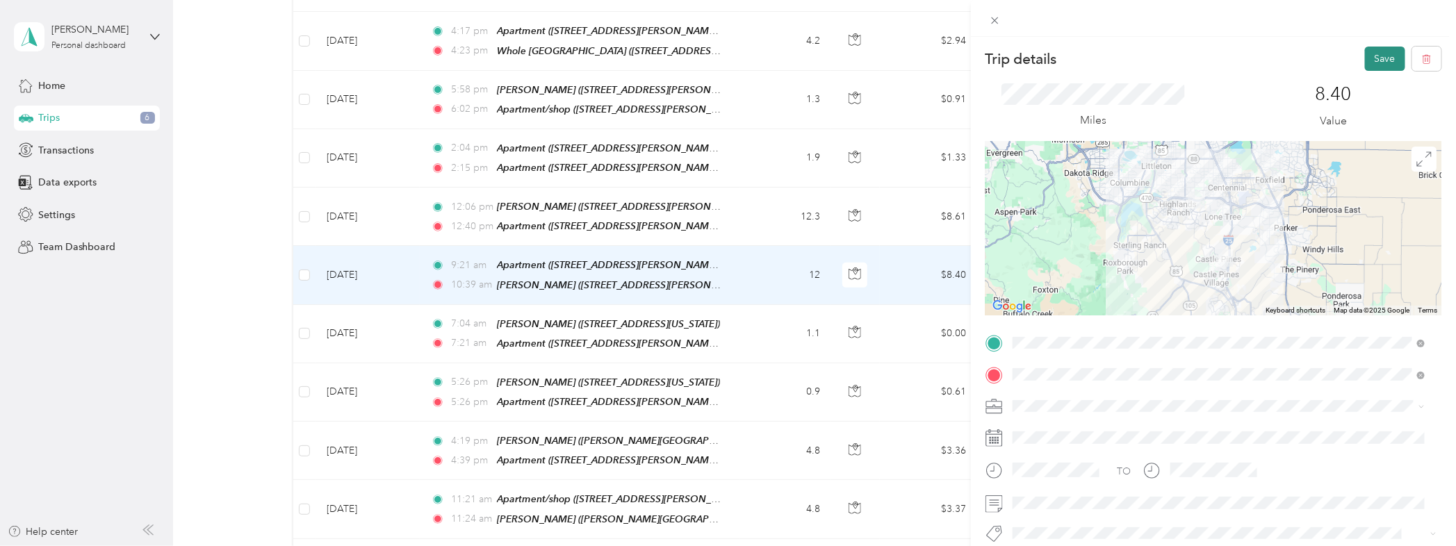
click at [1374, 58] on button "Save" at bounding box center [1385, 59] width 40 height 24
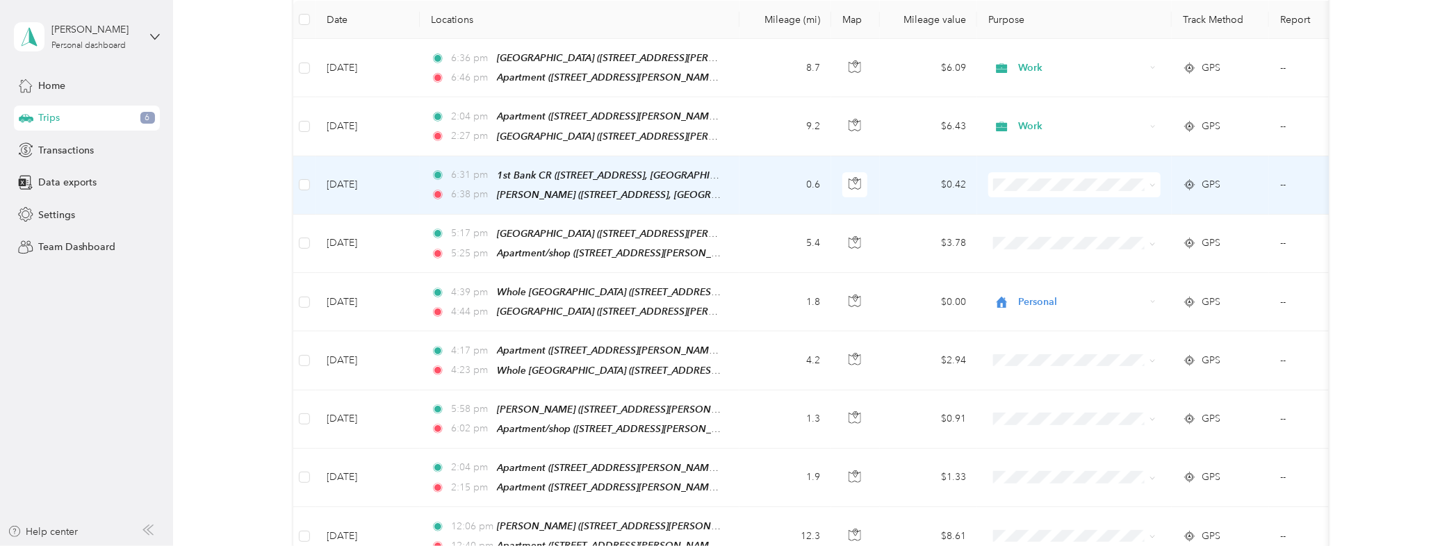
scroll to position [206, 0]
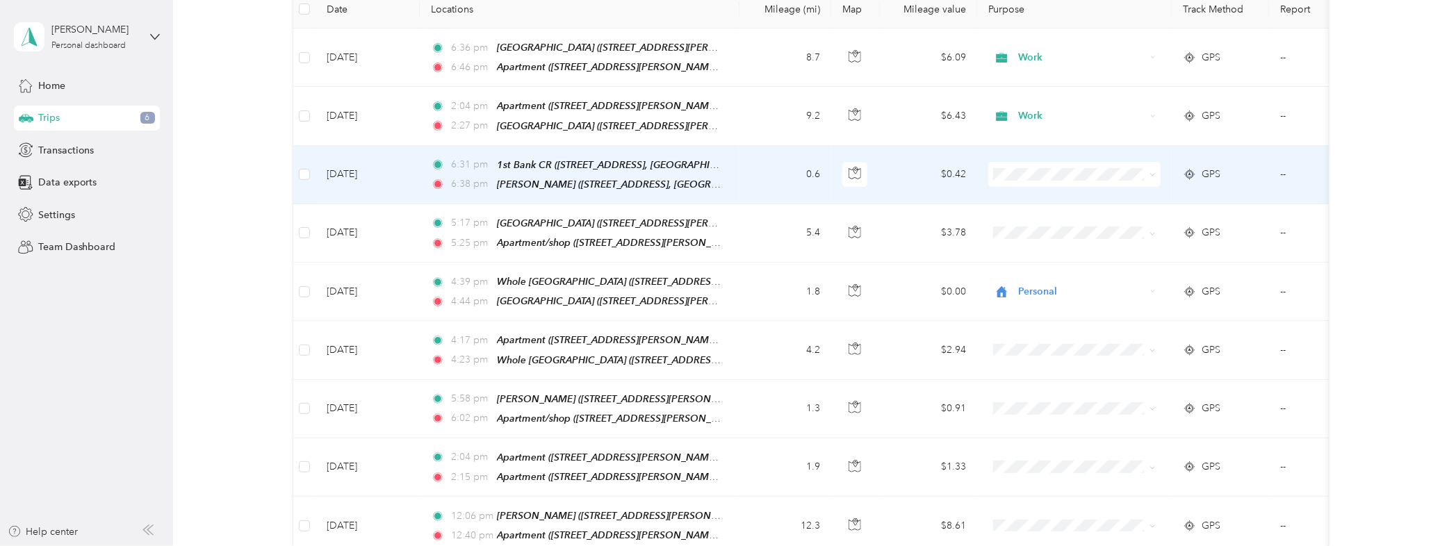
click at [1156, 174] on span at bounding box center [1074, 174] width 172 height 25
click at [1059, 218] on span "Personal" at bounding box center [1087, 221] width 129 height 15
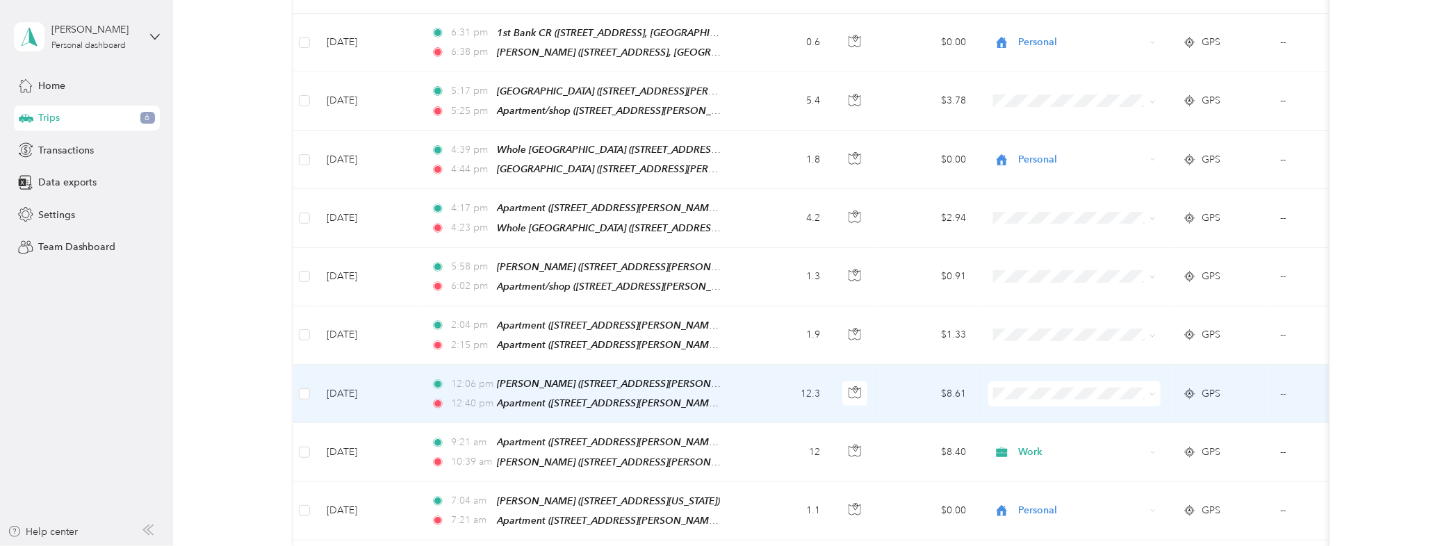
scroll to position [309, 0]
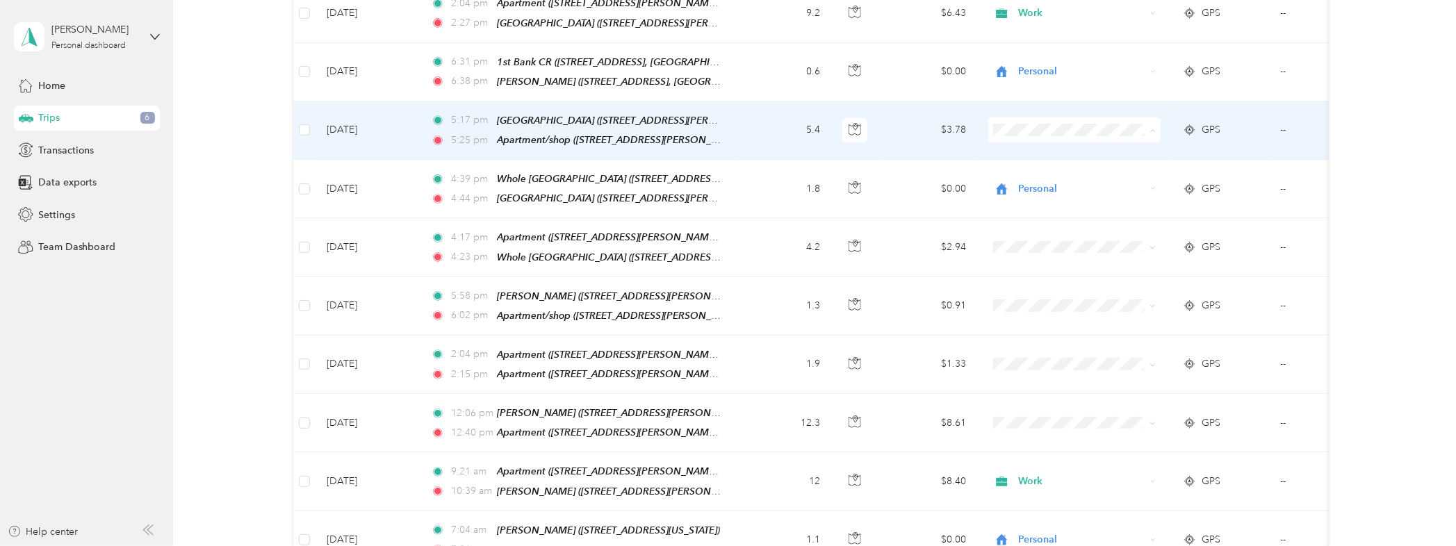
click at [899, 119] on td "$3.78" at bounding box center [928, 130] width 97 height 58
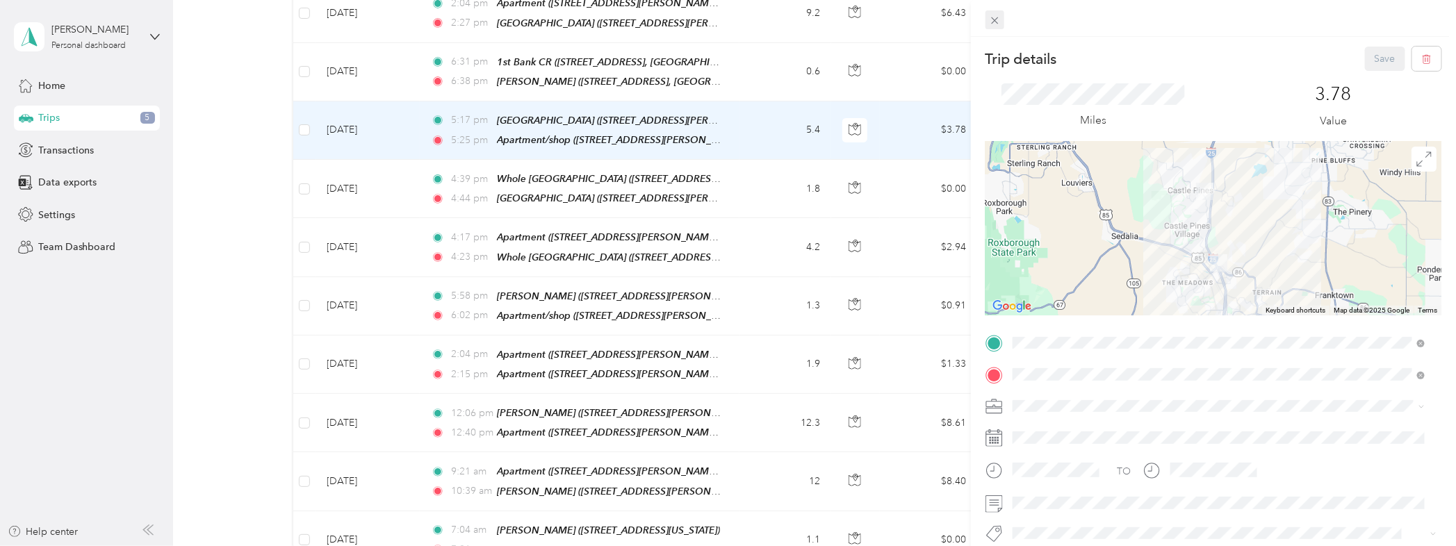
click at [994, 17] on icon at bounding box center [995, 21] width 12 height 12
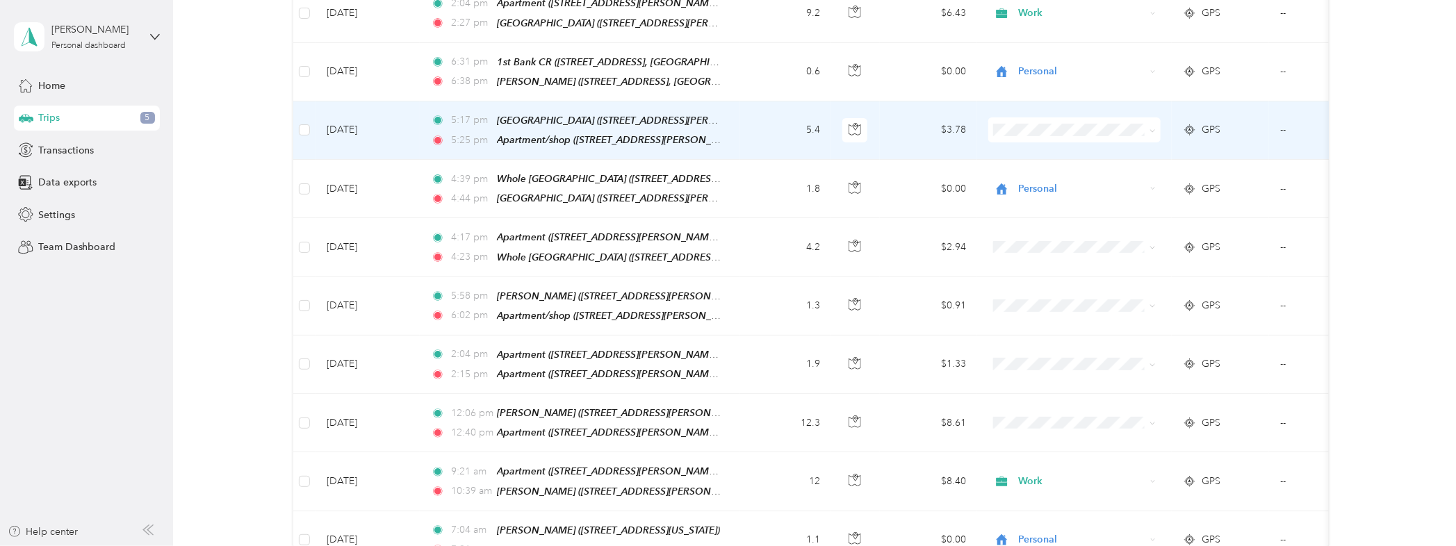
click at [1152, 128] on icon at bounding box center [1153, 131] width 6 height 6
click at [1056, 175] on span "Personal" at bounding box center [1087, 175] width 129 height 15
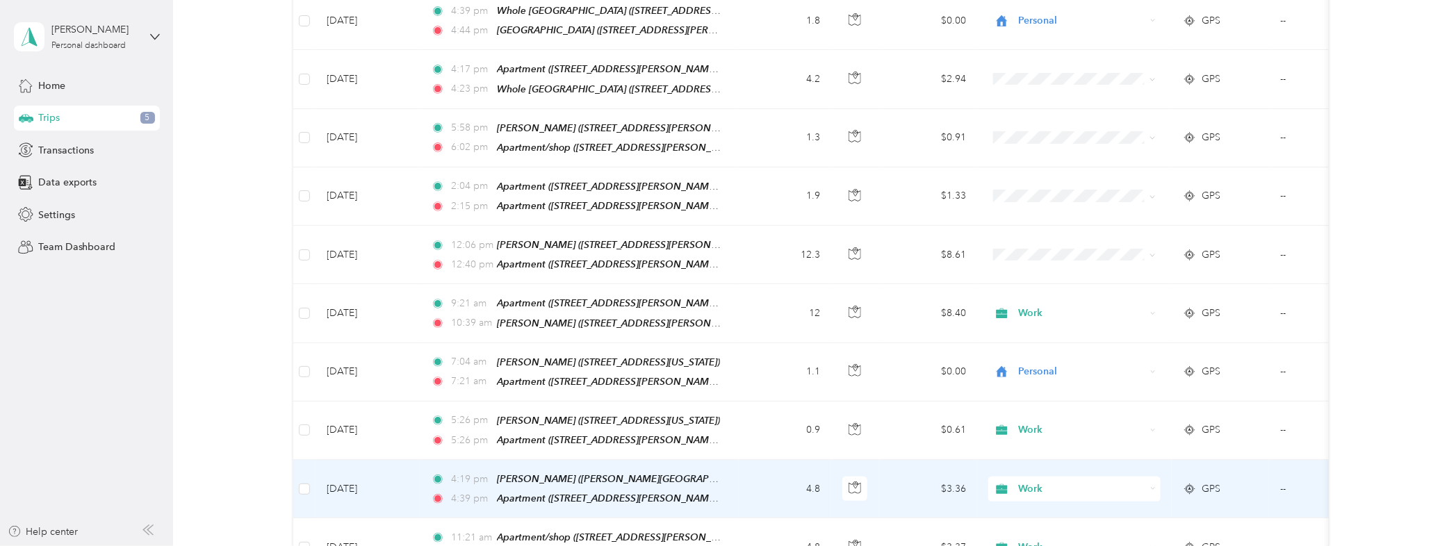
scroll to position [515, 0]
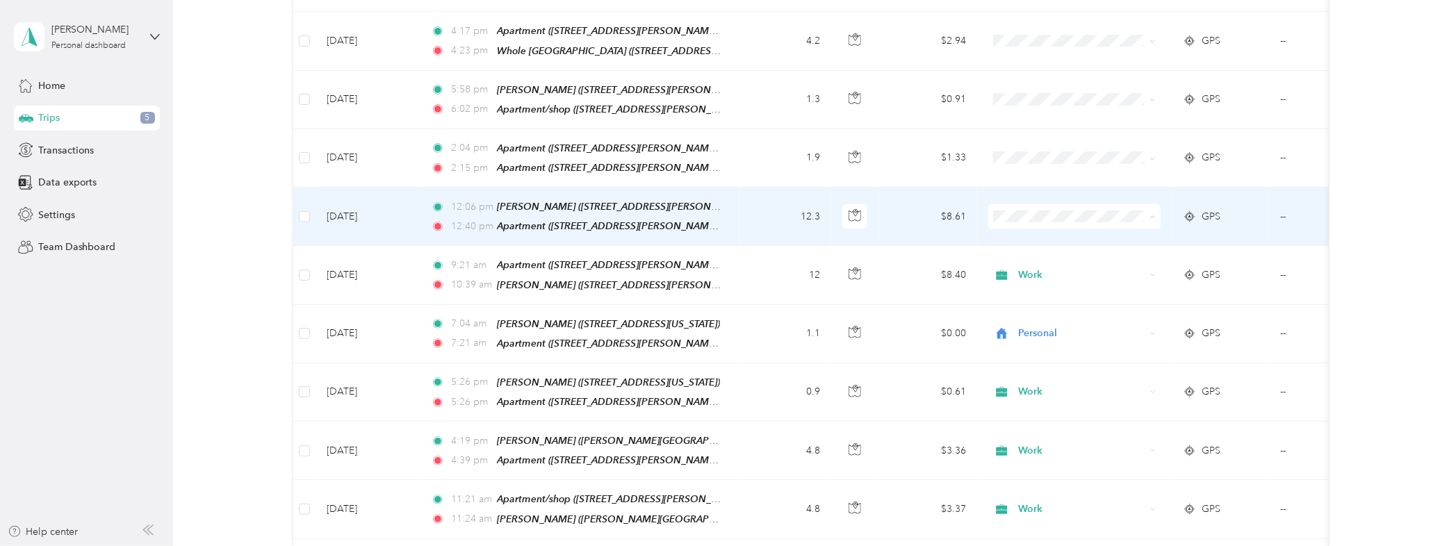
click at [1046, 234] on li "Work" at bounding box center [1074, 231] width 172 height 24
click at [892, 220] on td "$8.61" at bounding box center [928, 217] width 97 height 58
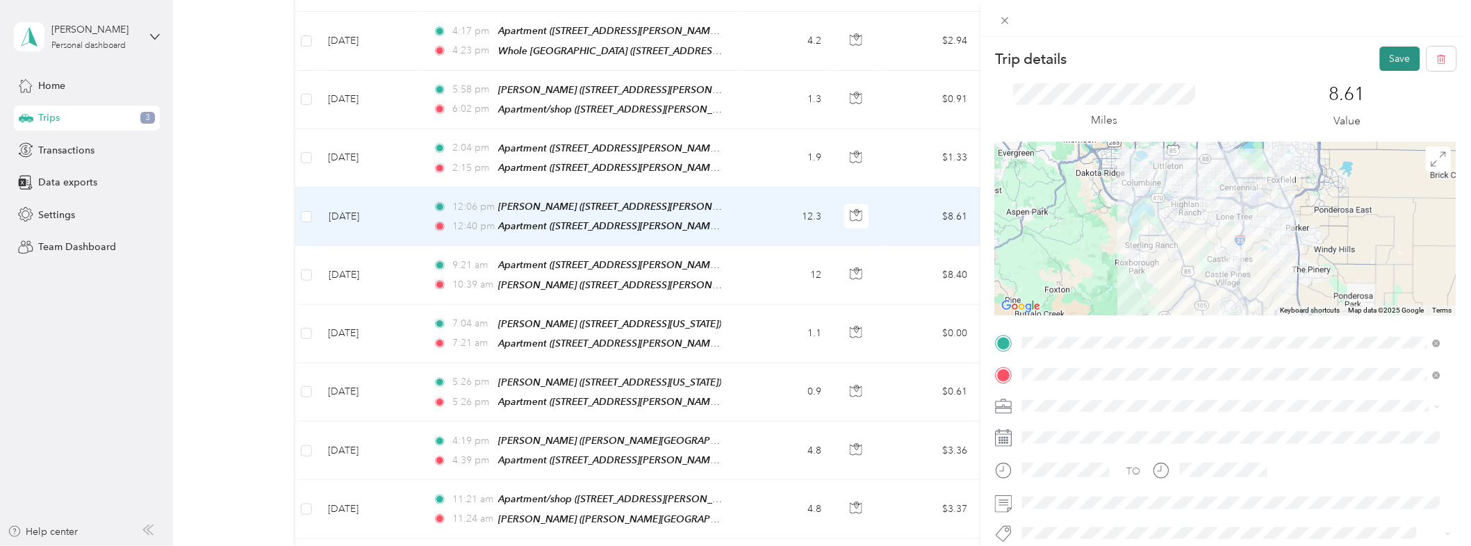
click at [1387, 54] on button "Save" at bounding box center [1400, 59] width 40 height 24
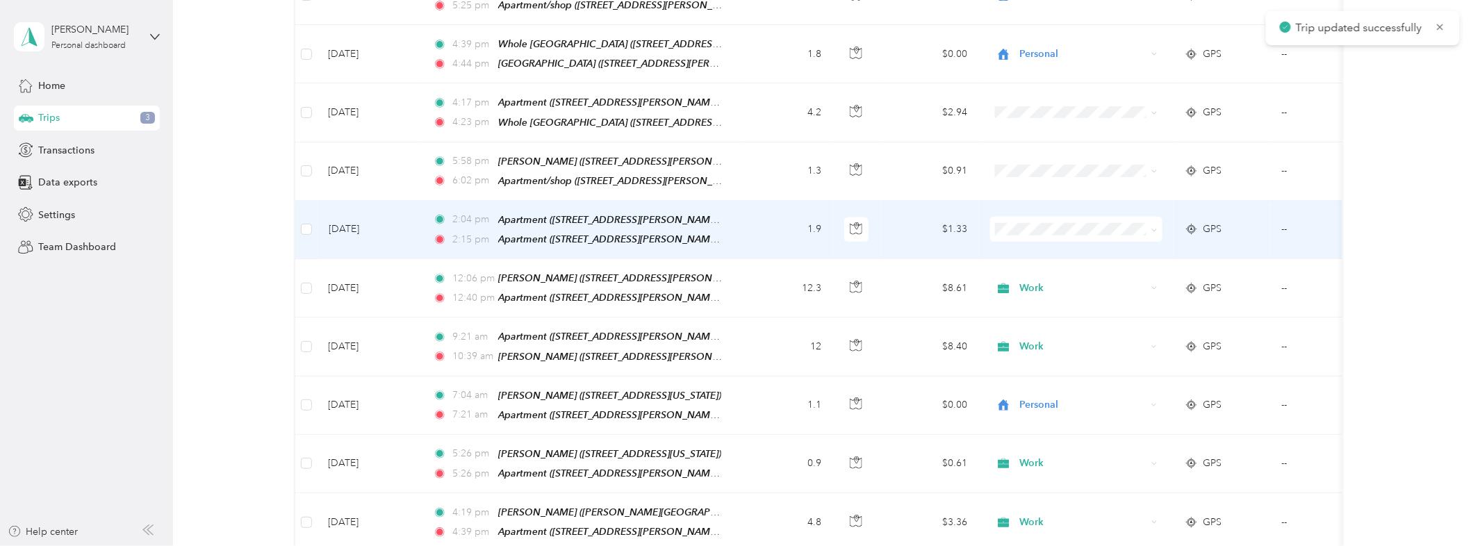
scroll to position [411, 0]
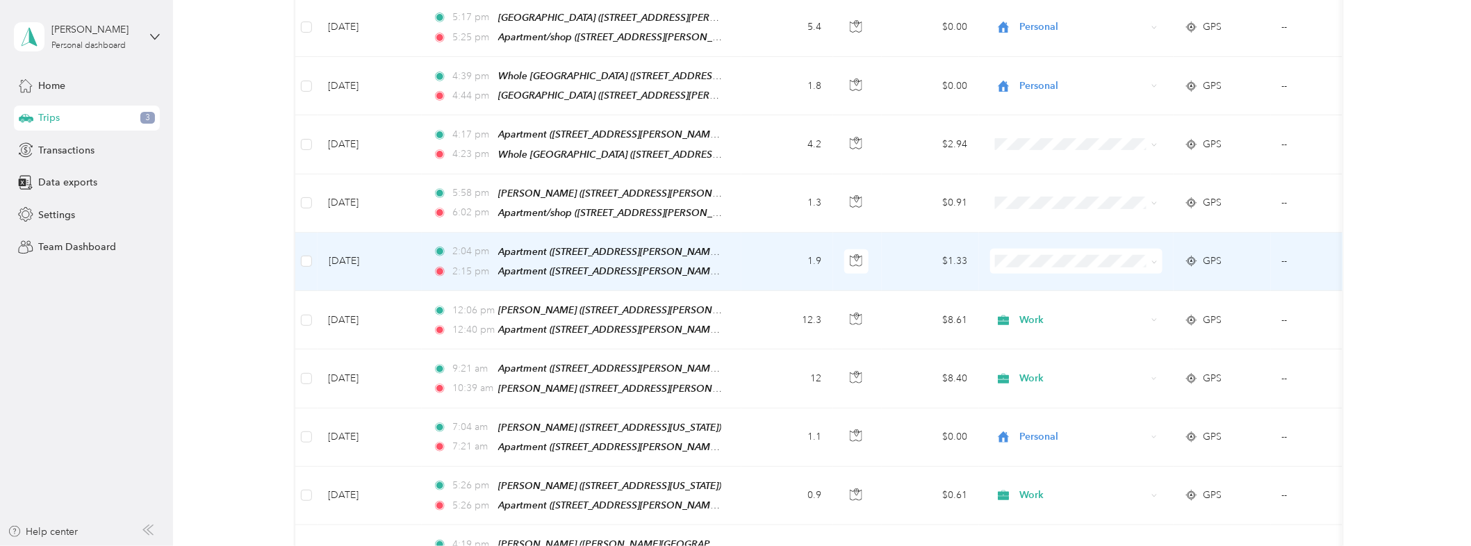
click at [921, 254] on td "$1.33" at bounding box center [930, 262] width 97 height 58
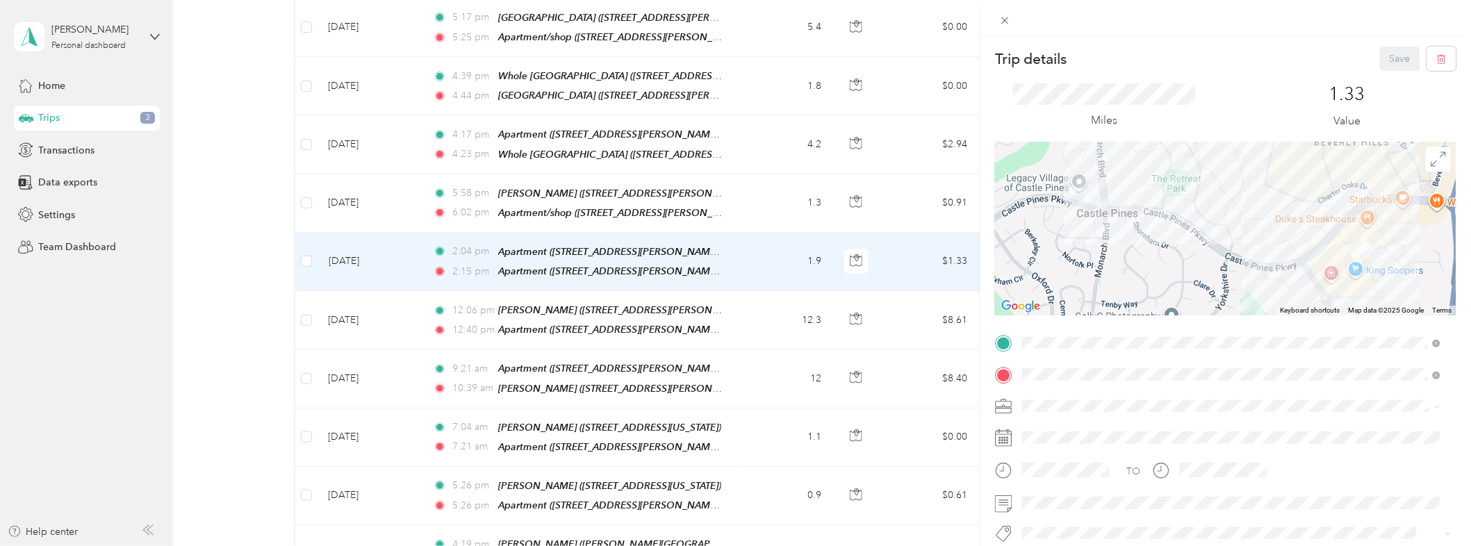
click at [900, 249] on div "Trip details Save This trip cannot be edited because it is either under review,…" at bounding box center [735, 273] width 1471 height 546
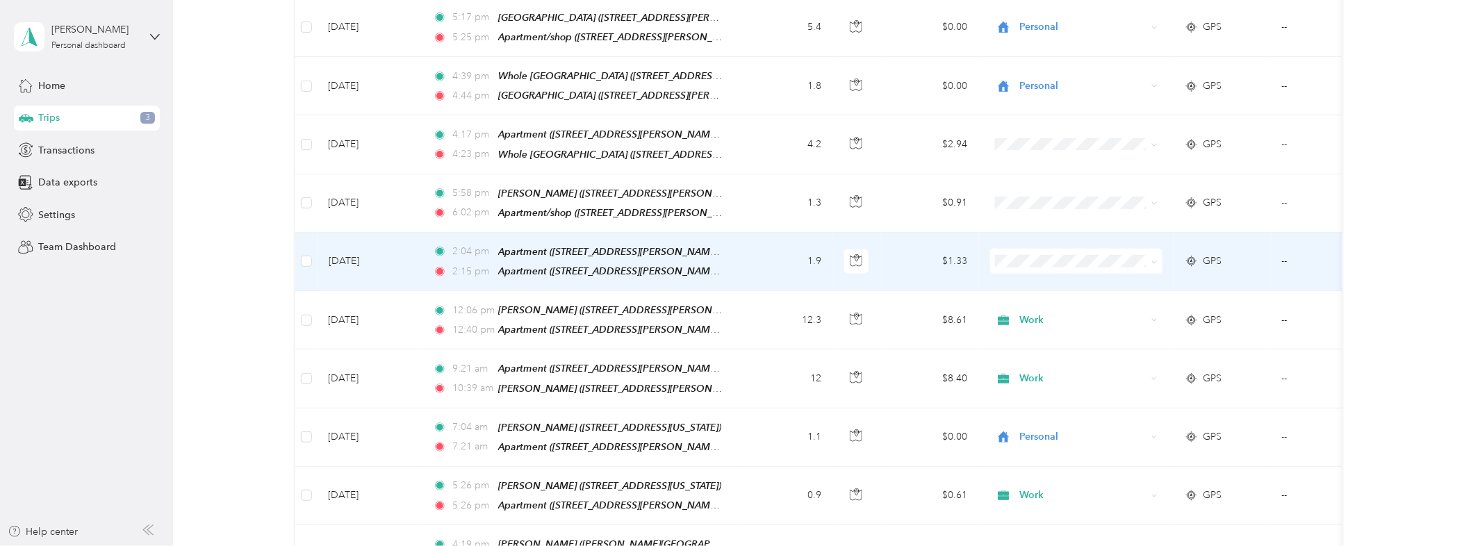
click at [1040, 274] on span "Work" at bounding box center [1089, 277] width 129 height 15
click at [906, 260] on td "$1.33" at bounding box center [930, 262] width 97 height 58
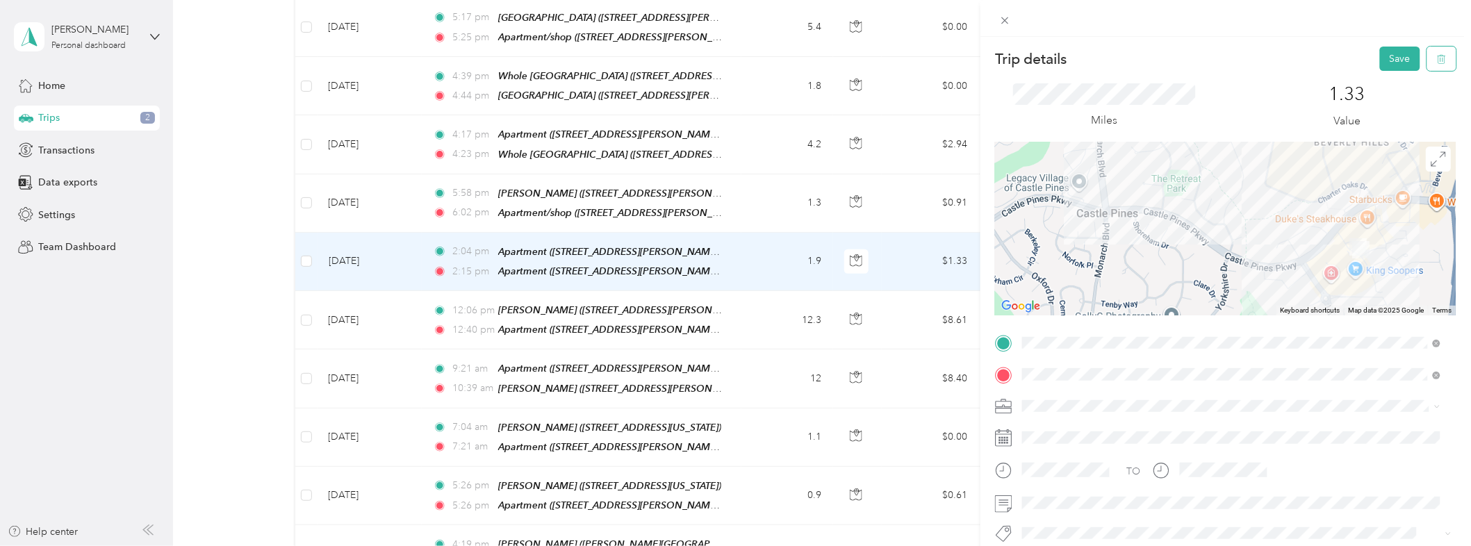
click at [1437, 56] on icon "button" at bounding box center [1442, 59] width 10 height 10
click at [1398, 78] on button "Yes" at bounding box center [1390, 76] width 27 height 22
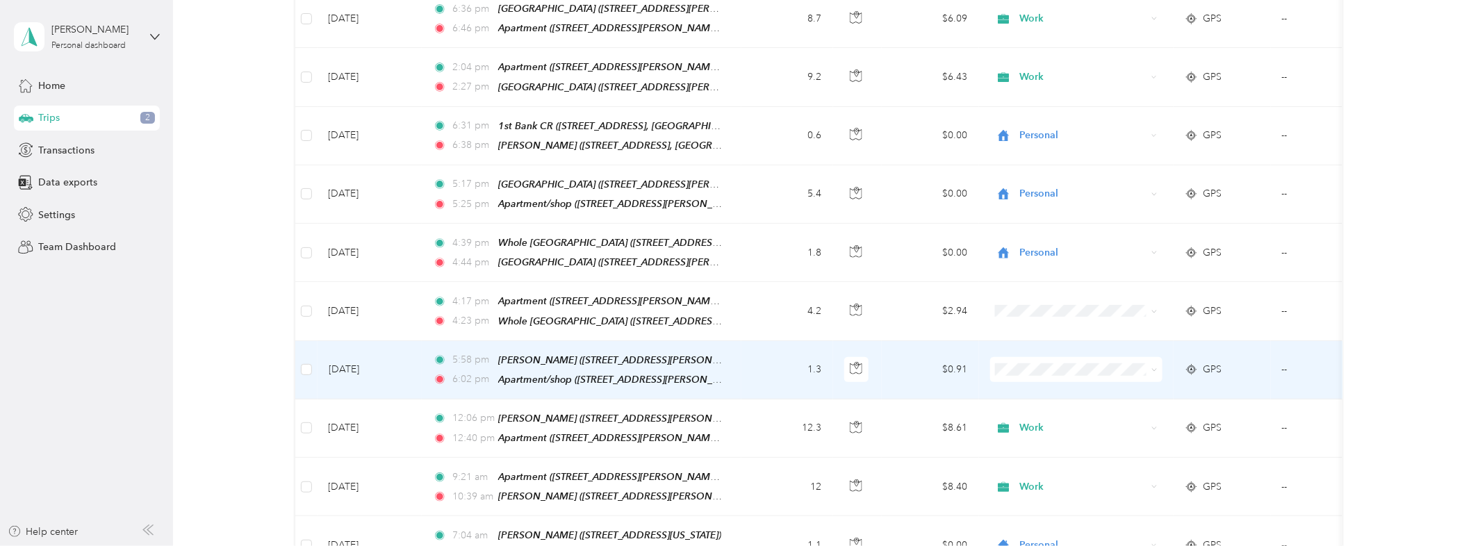
scroll to position [411, 0]
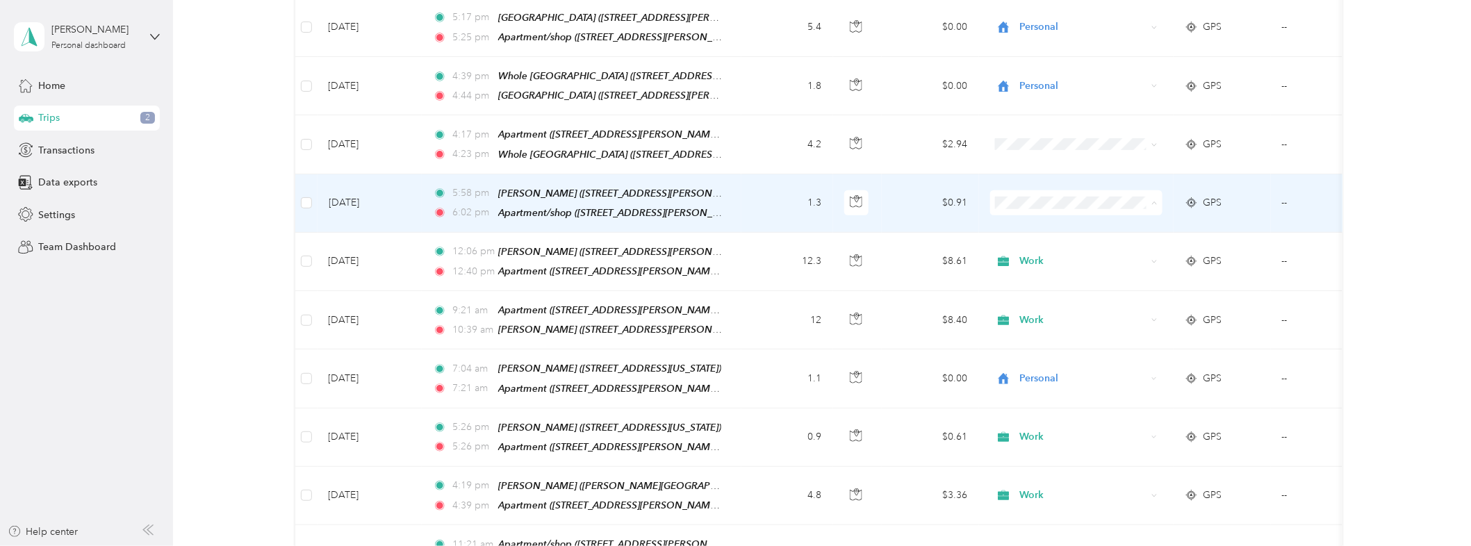
click at [1037, 217] on span "Work" at bounding box center [1089, 220] width 129 height 15
click at [919, 204] on td "$0.91" at bounding box center [930, 203] width 97 height 58
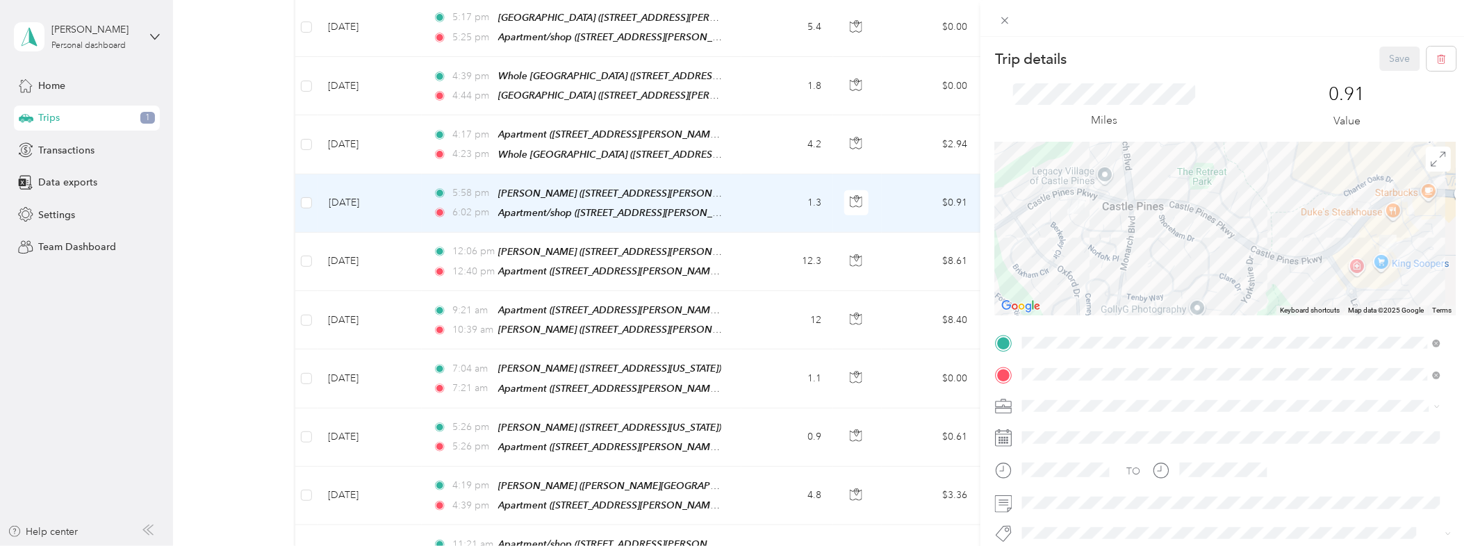
click at [1047, 397] on span at bounding box center [1237, 406] width 439 height 22
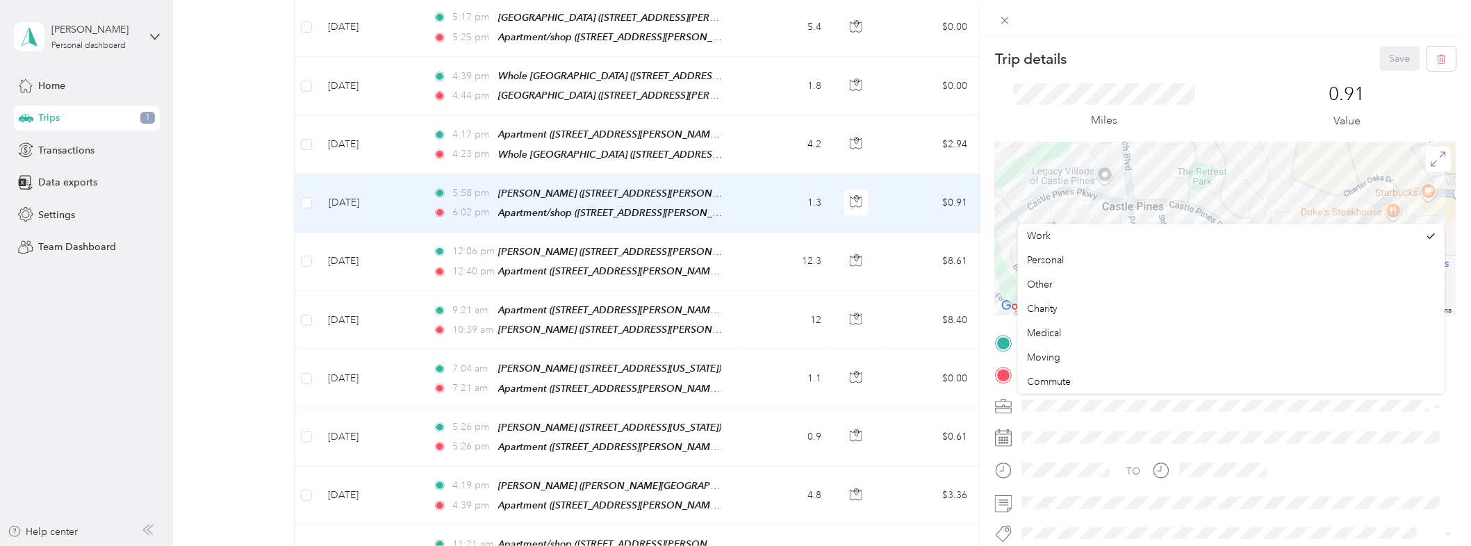
click at [1043, 414] on span at bounding box center [1237, 406] width 439 height 22
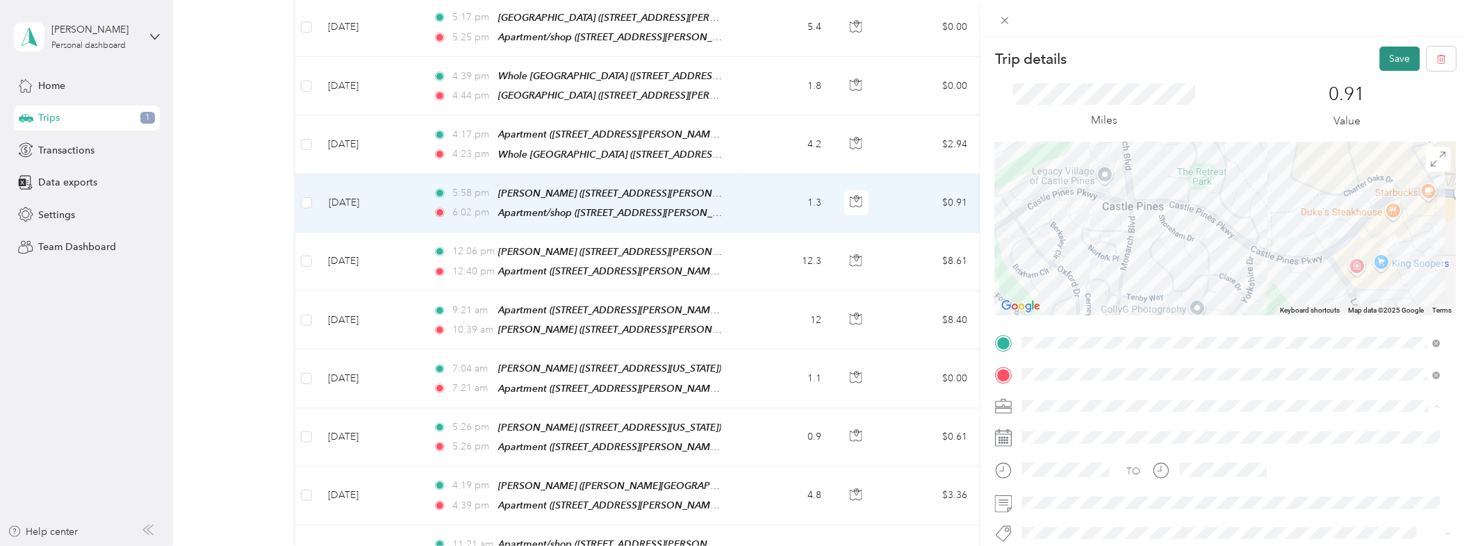
click at [1384, 60] on button "Save" at bounding box center [1400, 59] width 40 height 24
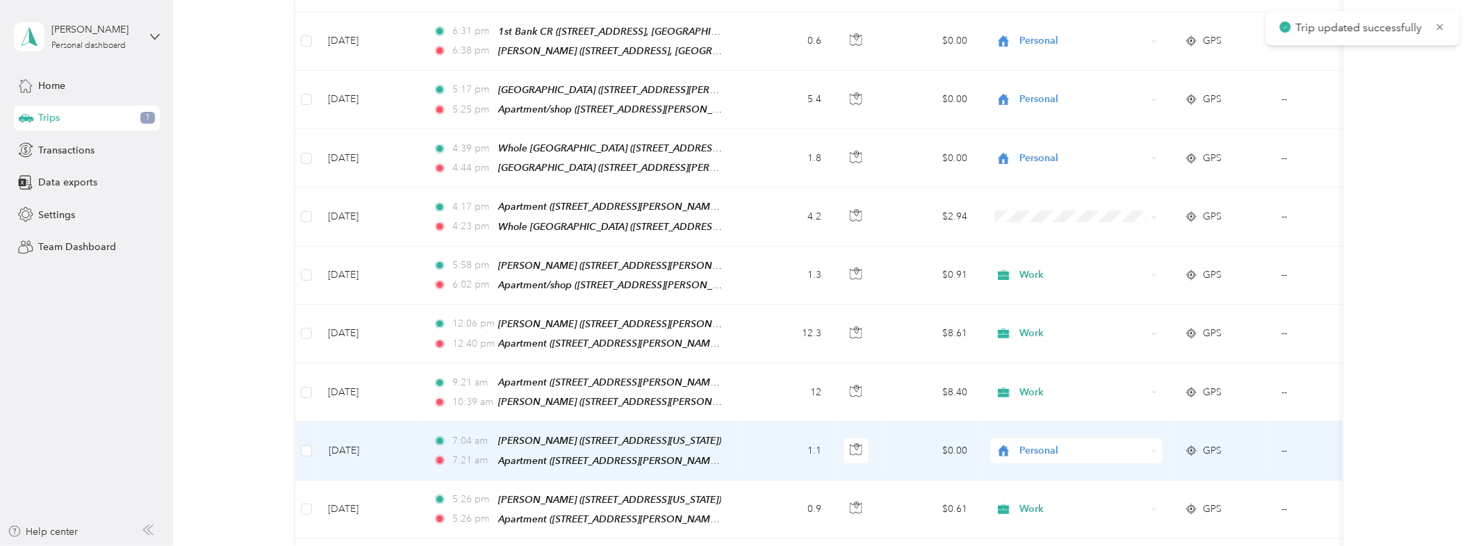
scroll to position [309, 0]
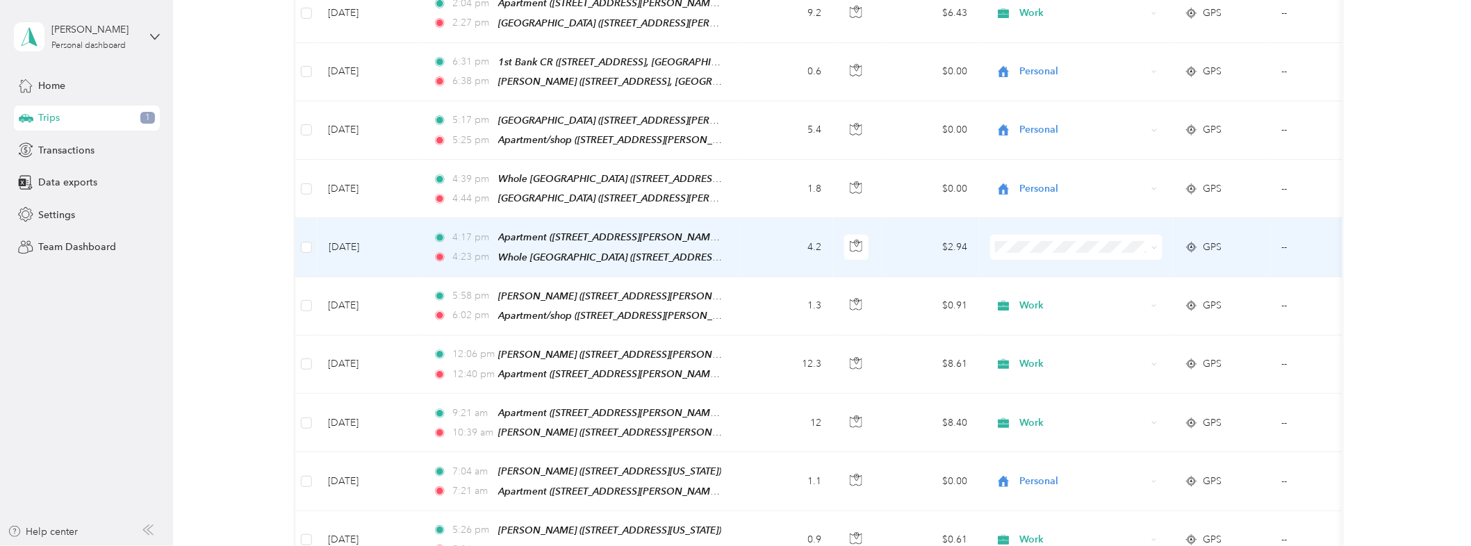
click at [1013, 247] on span at bounding box center [1076, 247] width 172 height 25
click at [1057, 265] on span "Work" at bounding box center [1089, 266] width 129 height 15
click at [911, 250] on td "$2.94" at bounding box center [930, 247] width 97 height 58
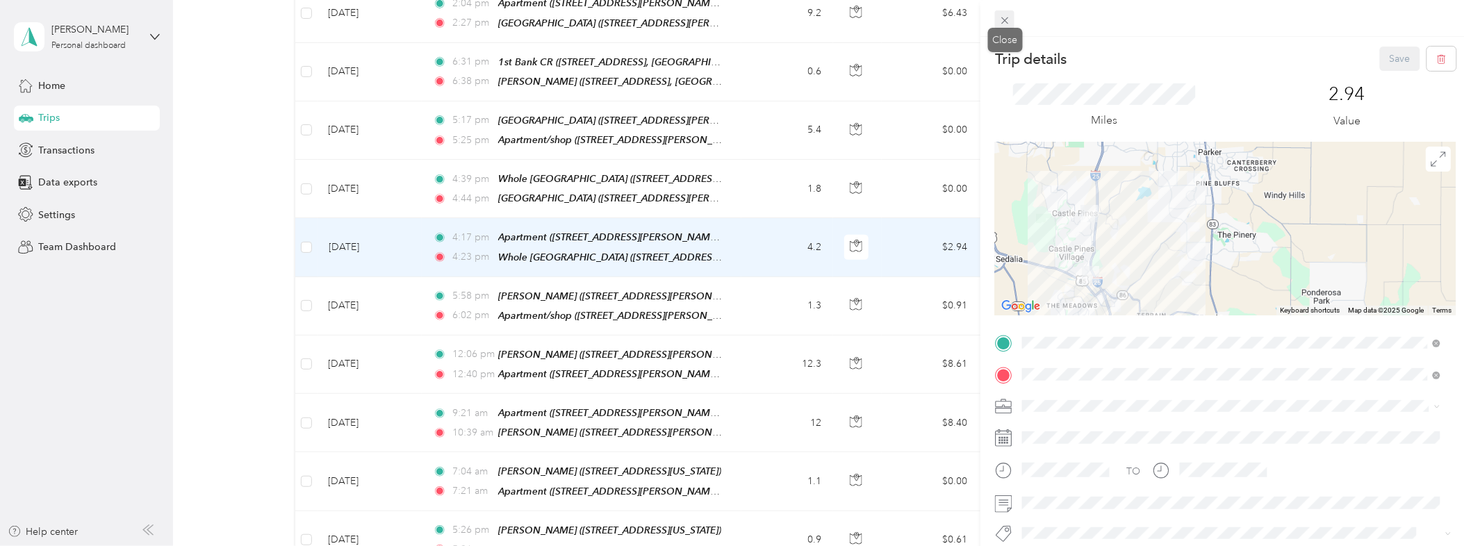
click at [1010, 17] on icon at bounding box center [1005, 21] width 12 height 12
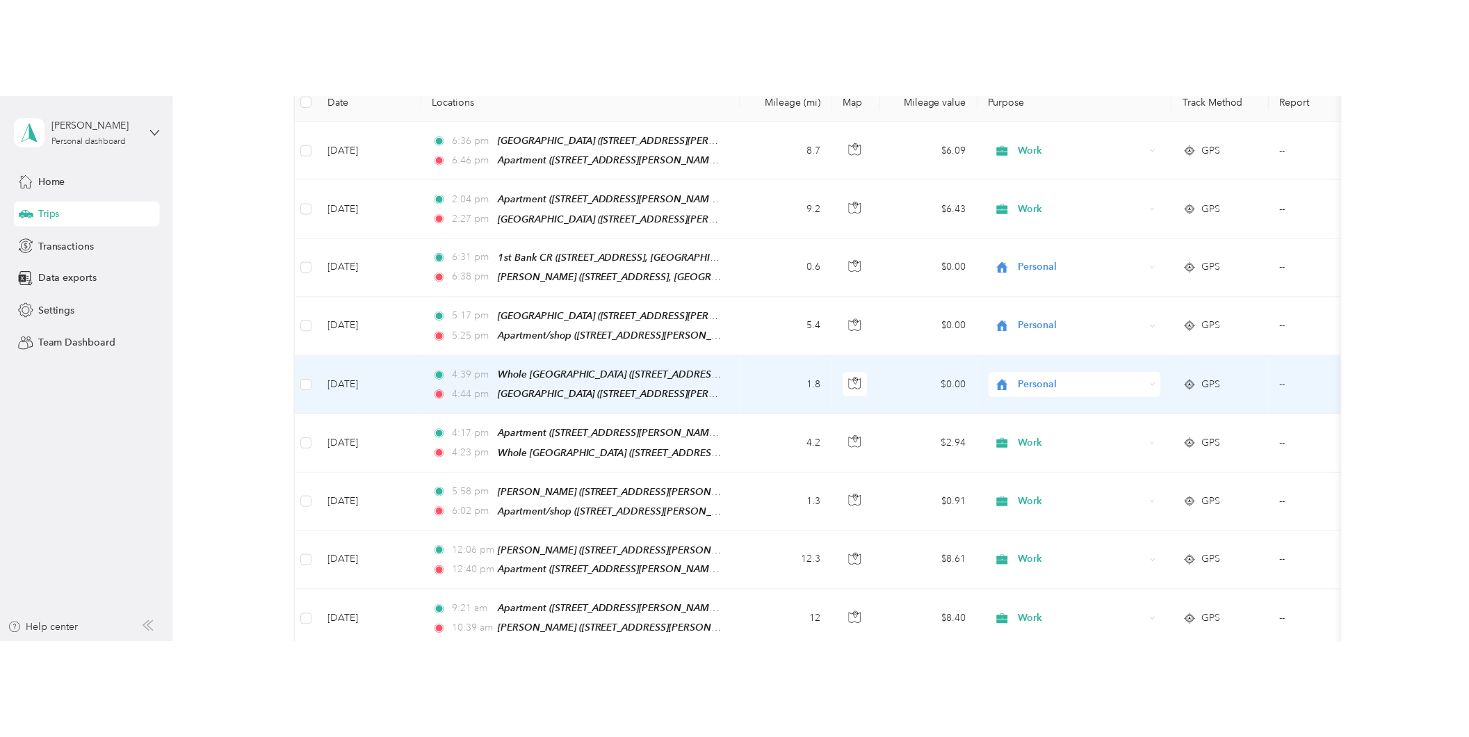
scroll to position [206, 0]
